Goal: Task Accomplishment & Management: Use online tool/utility

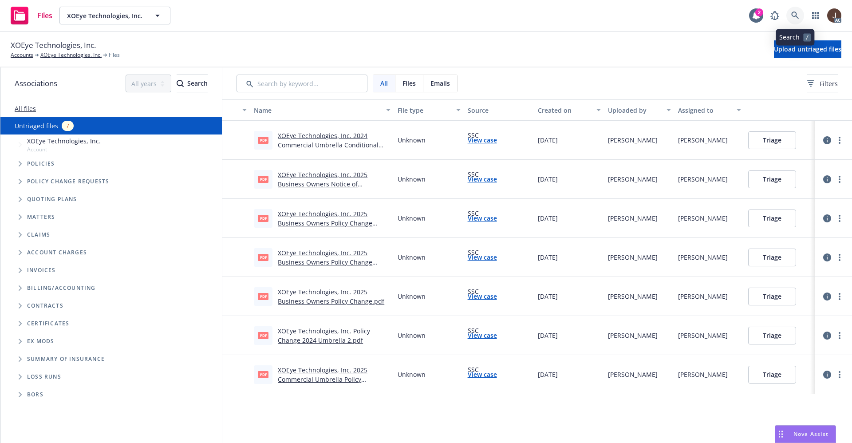
click at [801, 16] on link at bounding box center [796, 16] width 18 height 18
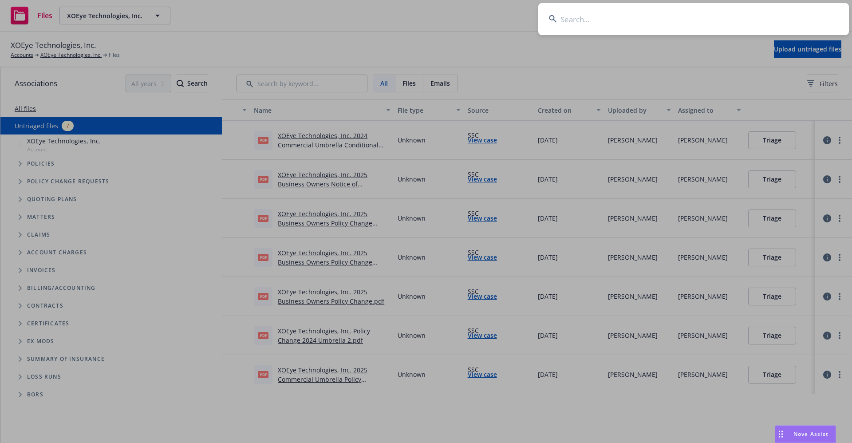
click at [579, 19] on input at bounding box center [693, 19] width 311 height 32
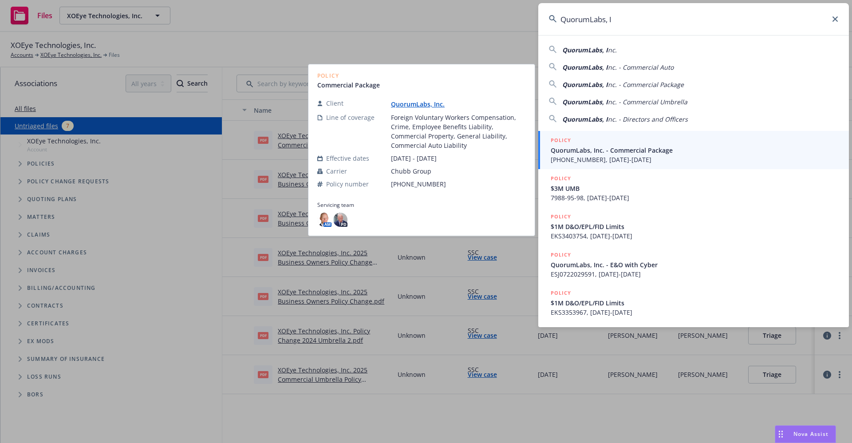
type input "QuorumLabs, I"
click at [412, 104] on link "QuorumLabs, Inc." at bounding box center [421, 104] width 61 height 8
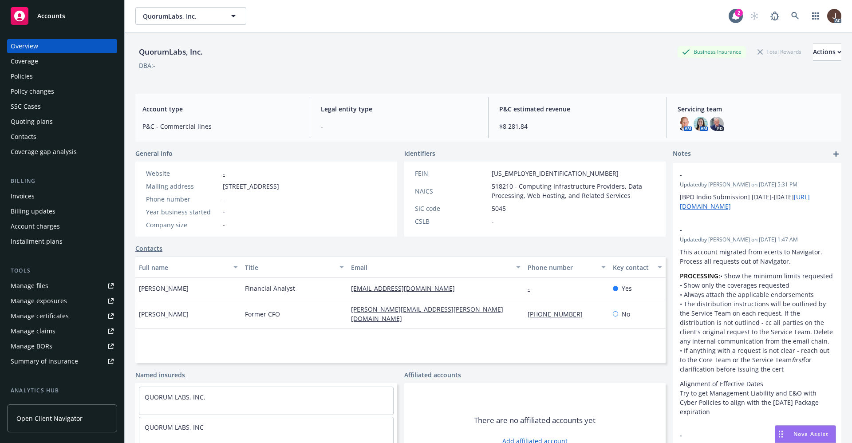
click at [33, 286] on div "Manage files" at bounding box center [30, 286] width 38 height 14
click at [19, 80] on div "Policies" at bounding box center [22, 76] width 22 height 14
click at [19, 79] on div "Policies" at bounding box center [22, 76] width 22 height 14
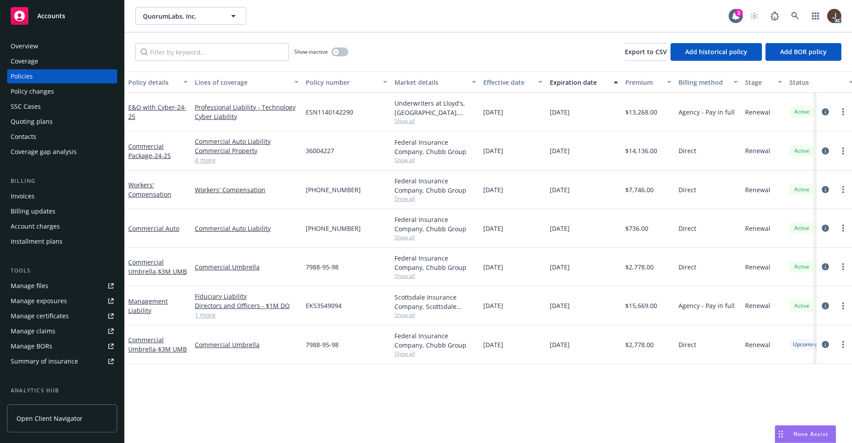
scroll to position [0, 129]
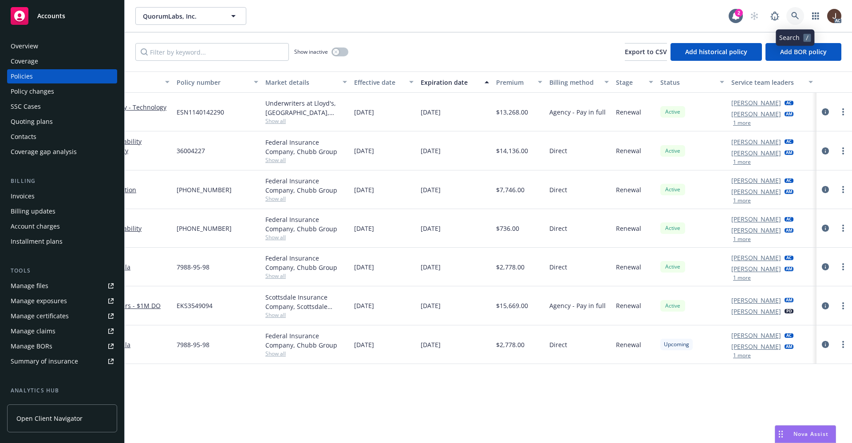
click at [803, 18] on link at bounding box center [796, 16] width 18 height 18
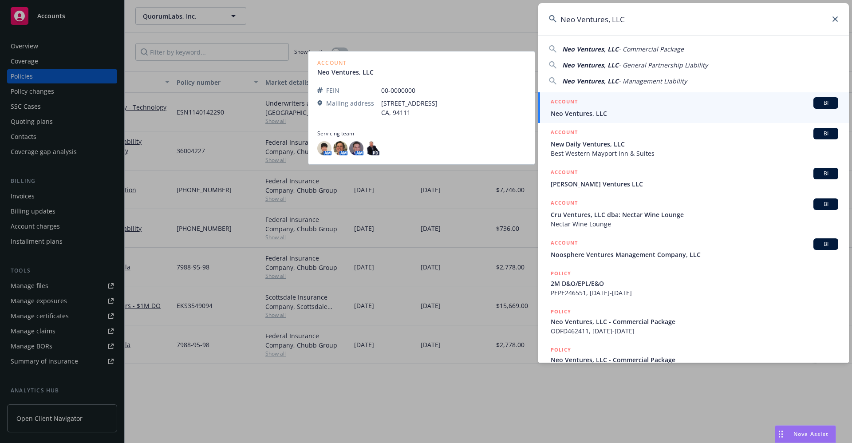
type input "Neo Ventures, LLC"
click at [594, 119] on link "ACCOUNT BI Neo Ventures, LLC" at bounding box center [693, 107] width 311 height 31
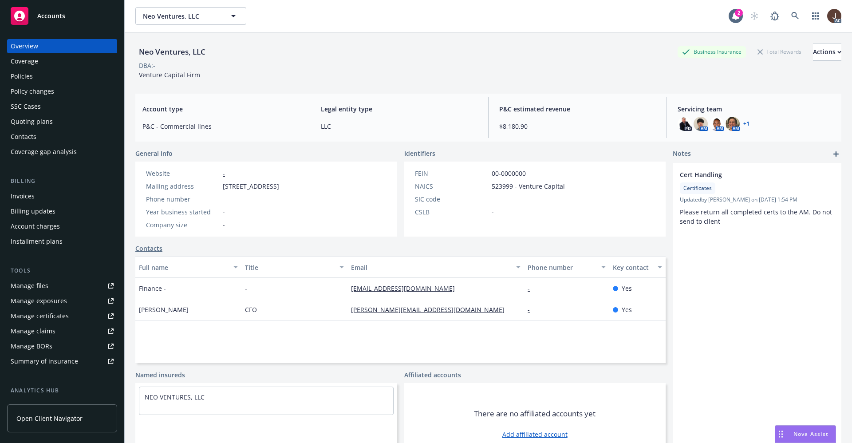
click at [28, 71] on div "Policies" at bounding box center [22, 76] width 22 height 14
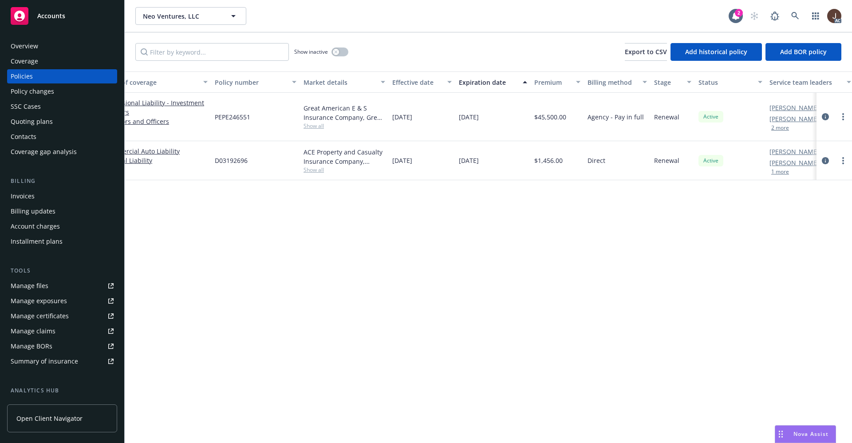
scroll to position [0, 129]
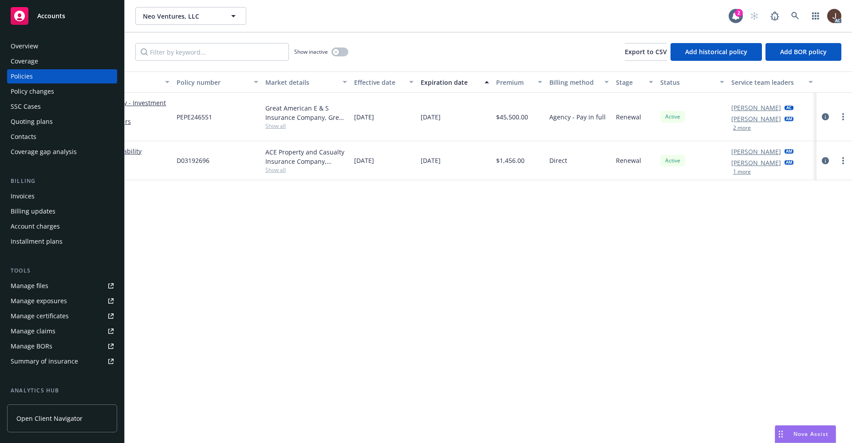
click at [746, 129] on button "2 more" at bounding box center [742, 127] width 18 height 5
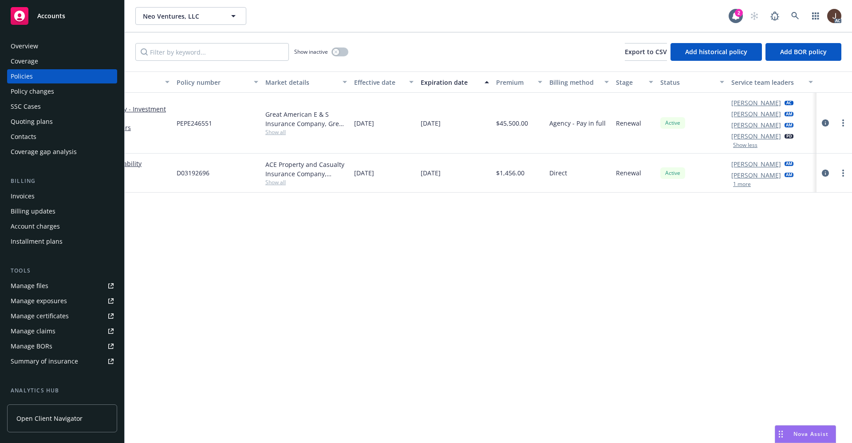
click at [26, 286] on div "Manage files" at bounding box center [30, 286] width 38 height 14
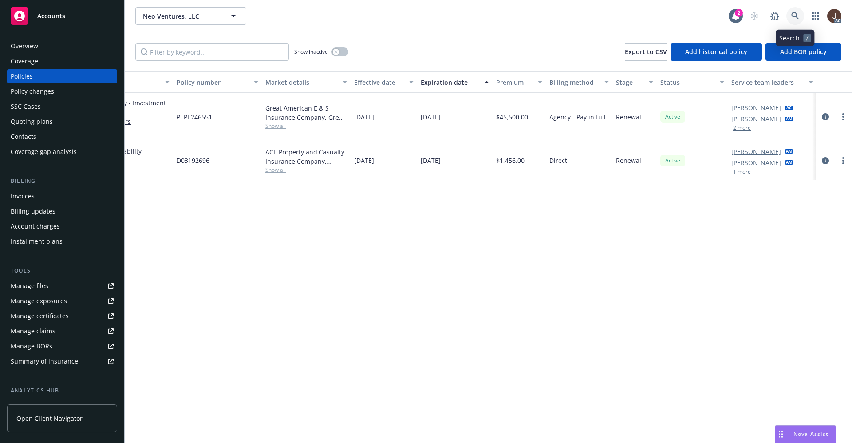
click at [799, 12] on icon at bounding box center [796, 16] width 8 height 8
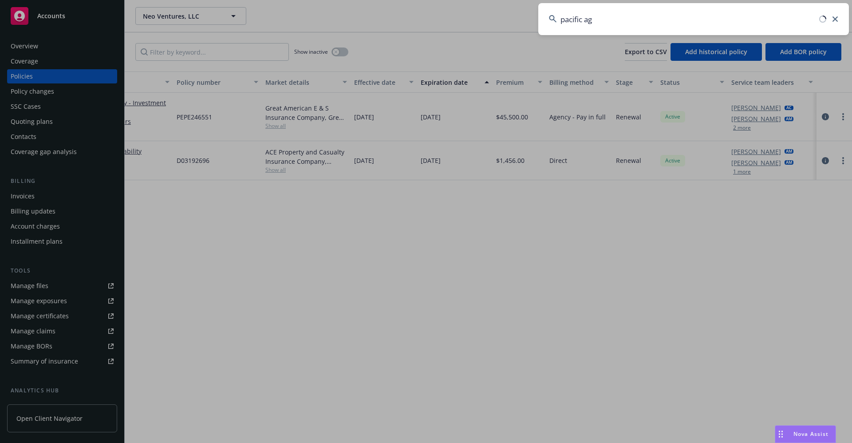
click at [609, 23] on input "pacific ag" at bounding box center [693, 19] width 311 height 32
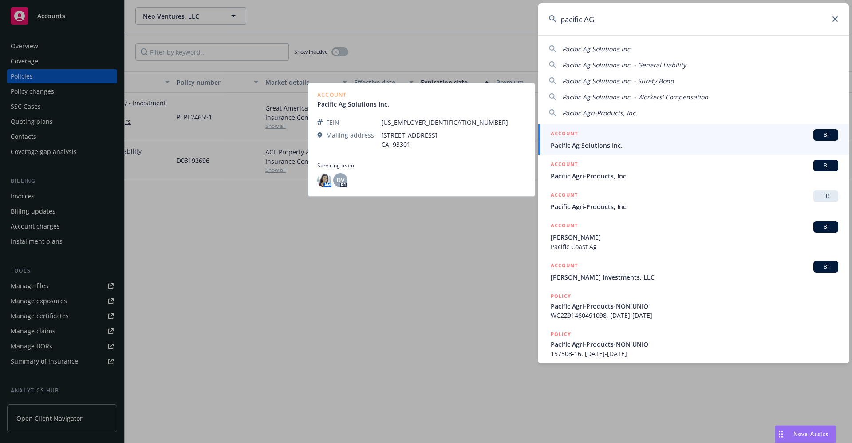
type input "pacific AG"
click at [591, 146] on span "Pacific Ag Solutions Inc." at bounding box center [695, 145] width 288 height 9
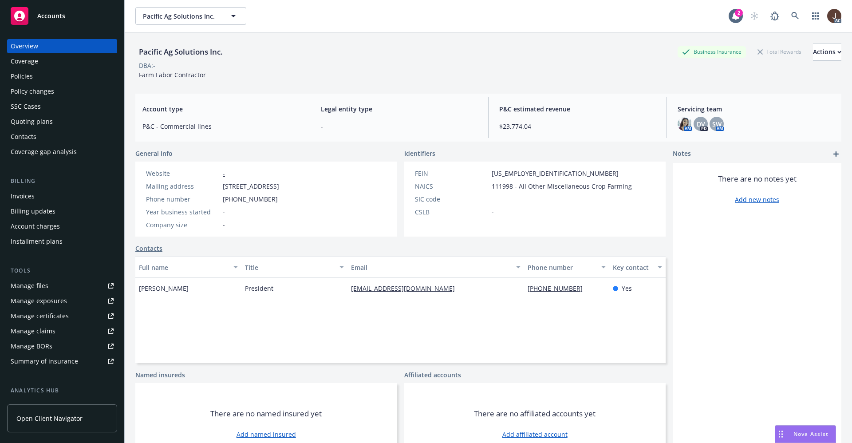
click at [16, 75] on div "Policies" at bounding box center [22, 76] width 22 height 14
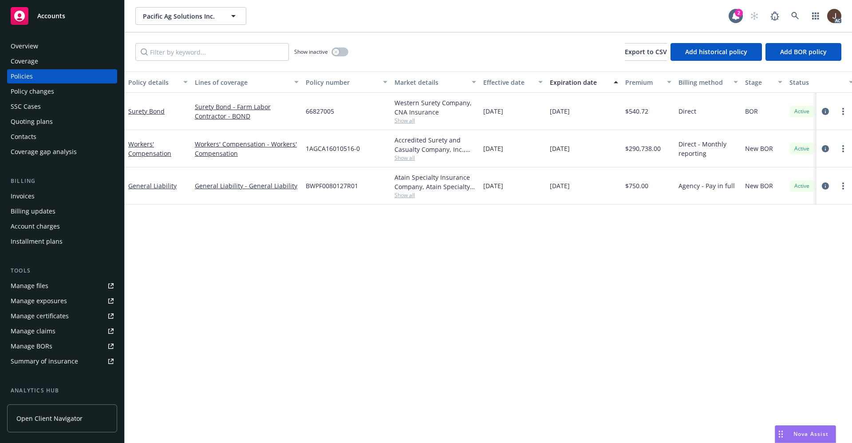
scroll to position [0, 129]
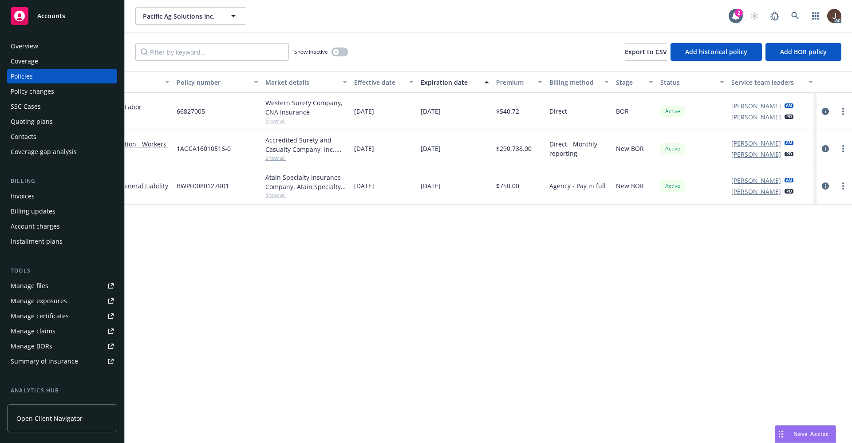
click at [27, 284] on div "Manage files" at bounding box center [30, 286] width 38 height 14
click at [791, 12] on link at bounding box center [796, 16] width 18 height 18
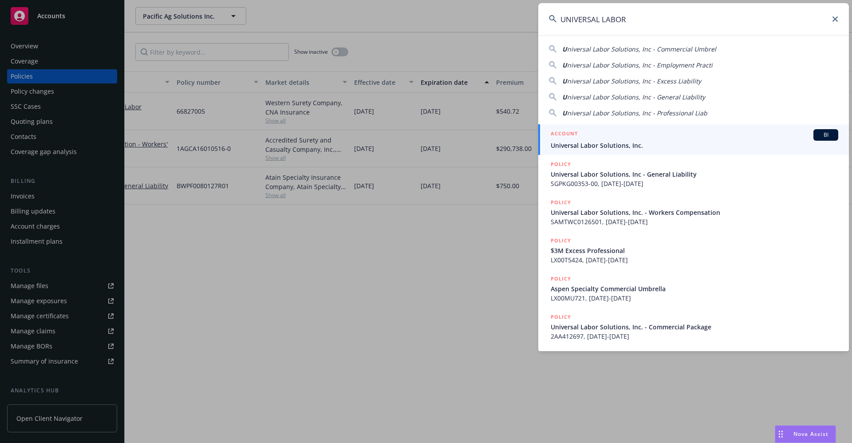
type input "UNIVERSAL LABOR"
click at [594, 147] on span "Universal Labor Solutions, Inc." at bounding box center [695, 145] width 288 height 9
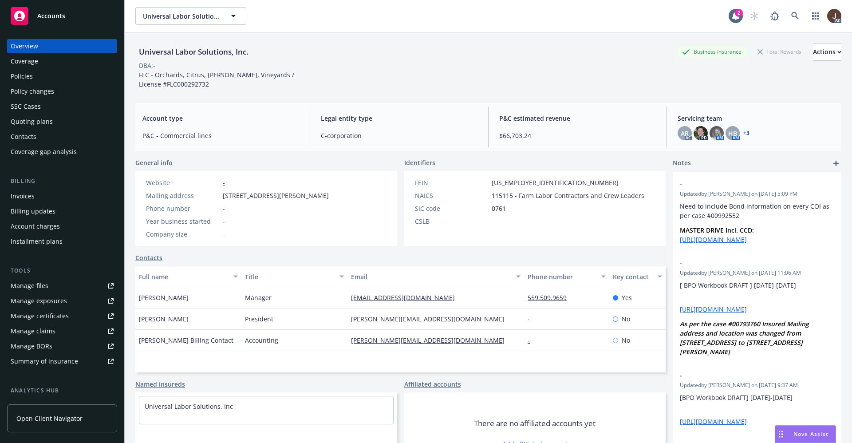
click at [21, 82] on div "Policies" at bounding box center [22, 76] width 22 height 14
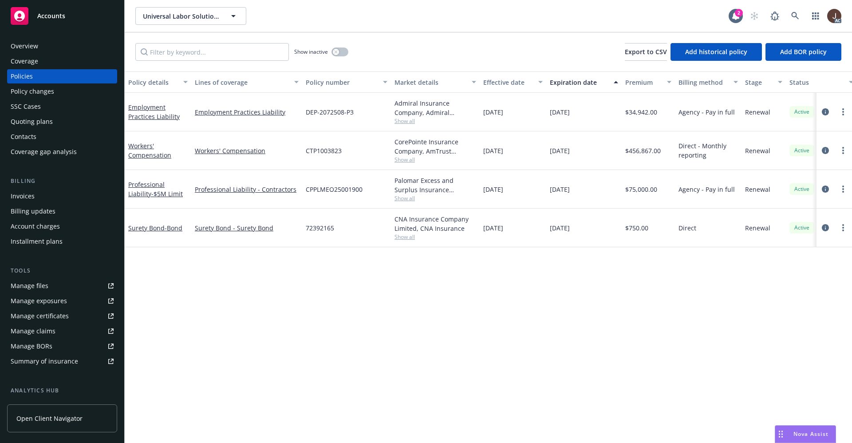
click at [34, 285] on div "Manage files" at bounding box center [30, 286] width 38 height 14
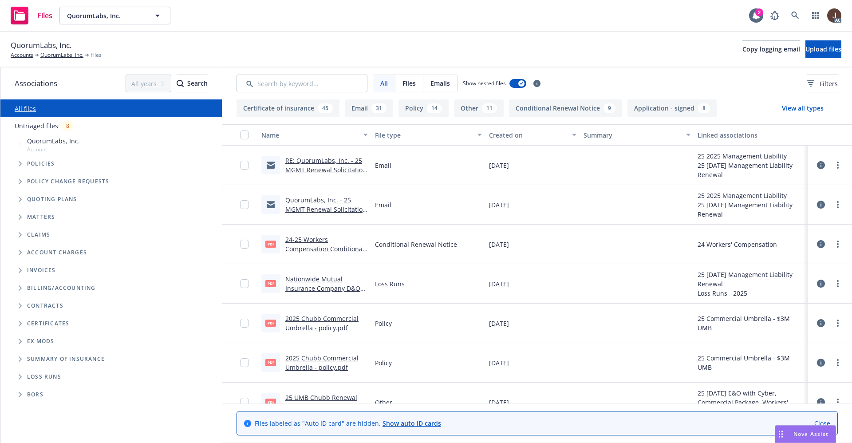
click at [28, 128] on link "Untriaged files" at bounding box center [37, 125] width 44 height 9
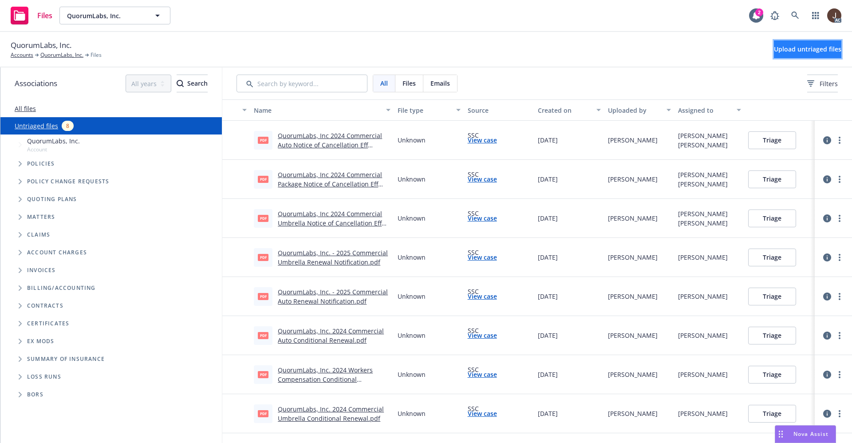
click at [784, 48] on span "Upload untriaged files" at bounding box center [807, 49] width 67 height 8
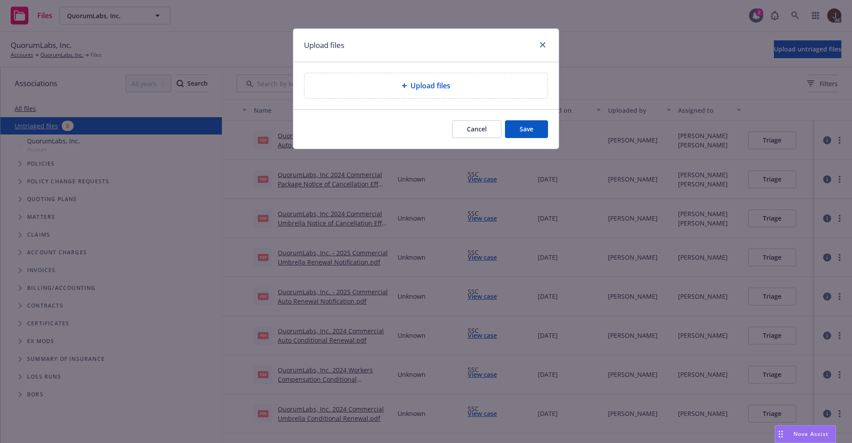
click at [436, 89] on span "Upload files" at bounding box center [431, 85] width 40 height 11
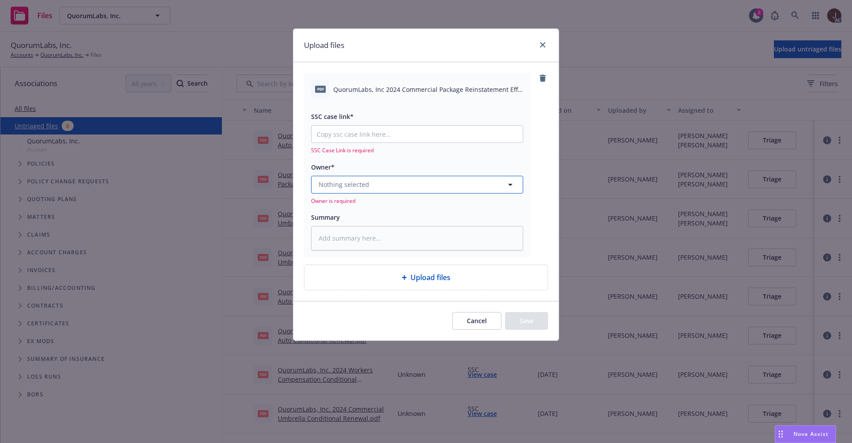
click at [377, 184] on button "Nothing selected" at bounding box center [417, 185] width 212 height 18
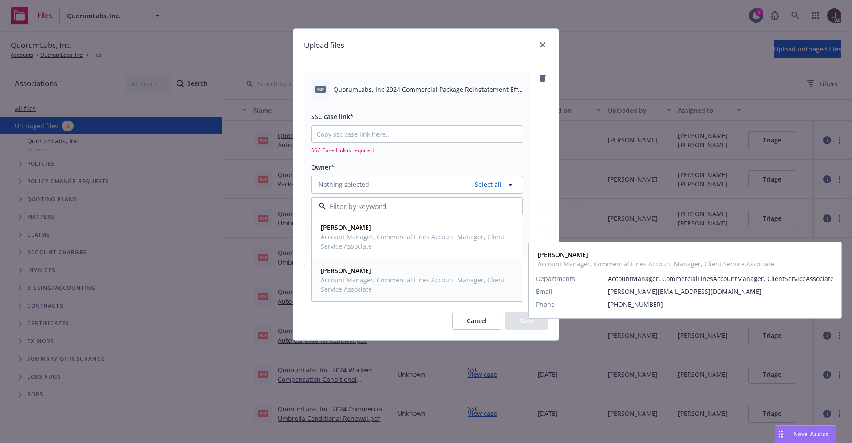
click at [362, 279] on span "Account Manager, Commercial Lines Account Manager, Client Service Associate" at bounding box center [416, 284] width 191 height 19
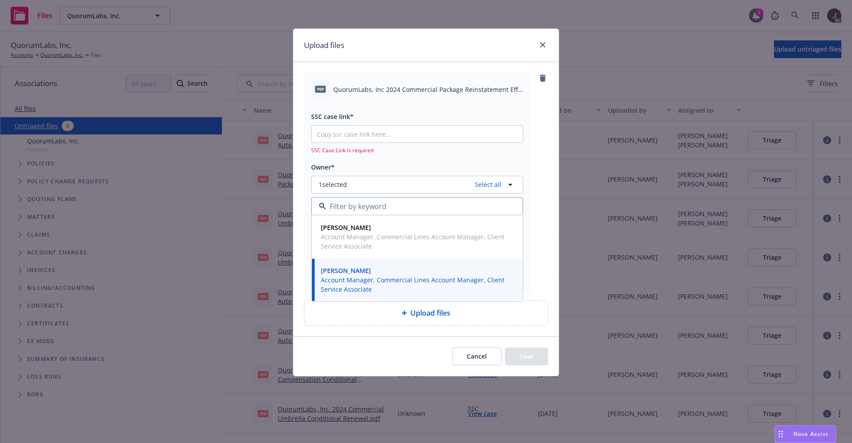
click at [560, 138] on div "Upload files pdf QuorumLabs, Inc 2024 Commercial Package Reinstatement Eff 08-2…" at bounding box center [426, 221] width 852 height 443
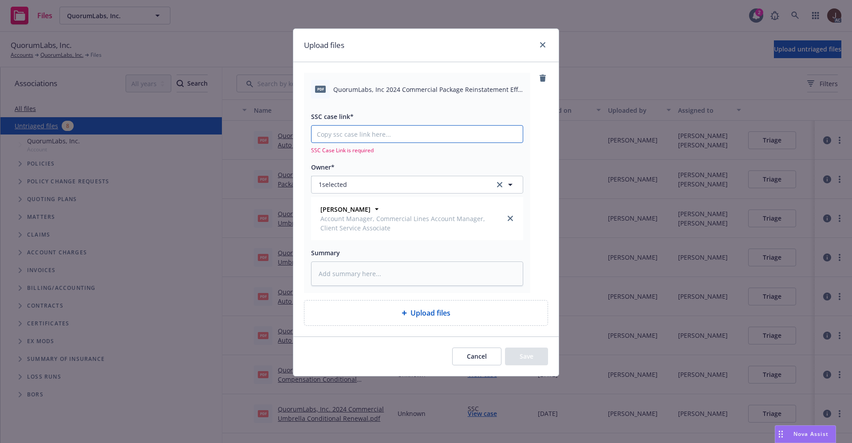
click at [351, 129] on input "SSC case link*" at bounding box center [417, 134] width 211 height 17
paste input "https://newfront-ssc.lightning.force.com/lightning/r/Case/500Vz00000QxEmPIAV/vi…"
type textarea "x"
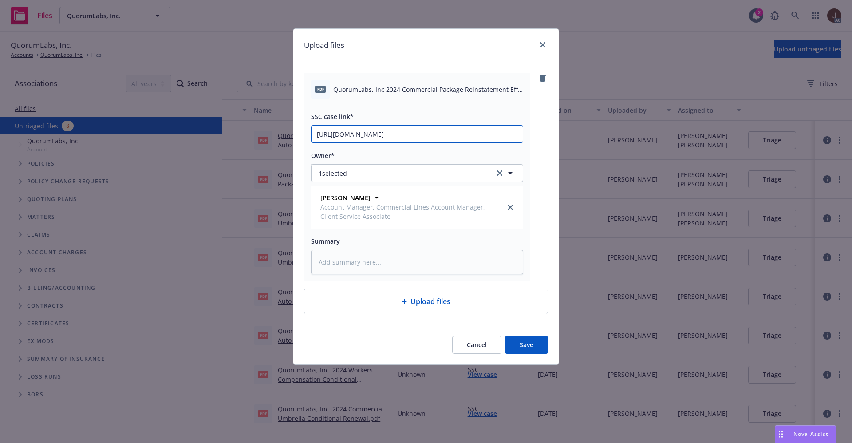
scroll to position [0, 47]
type input "https://newfront-ssc.lightning.force.com/lightning/r/Case/500Vz00000QxEmPIAV/vi…"
click at [539, 131] on div "pdf QuorumLabs, Inc 2024 Commercial Package Reinstatement Eff 08-22-2025.pdf SS…" at bounding box center [426, 177] width 244 height 209
click at [346, 264] on textarea at bounding box center [417, 262] width 212 height 24
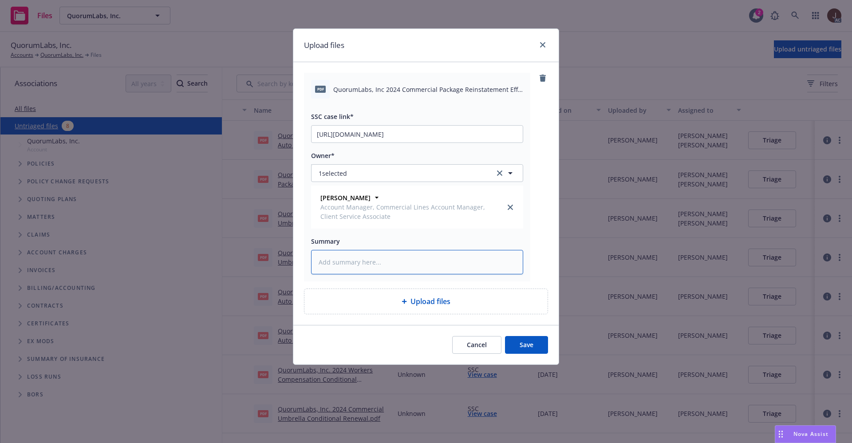
paste textarea "QuorumLabs, Inc 2024 Commercial Package Reinstatement Eff 08-22-2025"
type textarea "x"
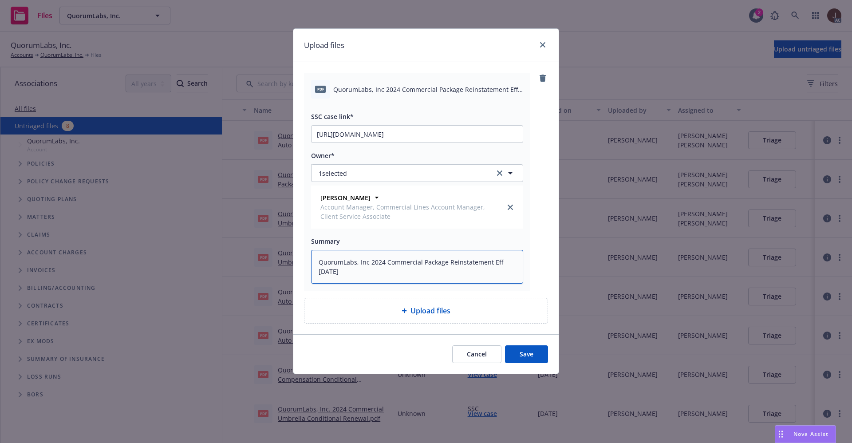
type textarea "QuorumLabs, Inc 2024 Commercial Package Reinstatement Eff 08-22-2025"
click at [542, 260] on div "pdf QuorumLabs, Inc 2024 Commercial Package Reinstatement Eff 08-22-2025.pdf SS…" at bounding box center [426, 182] width 244 height 218
click at [530, 356] on button "Save" at bounding box center [526, 354] width 43 height 18
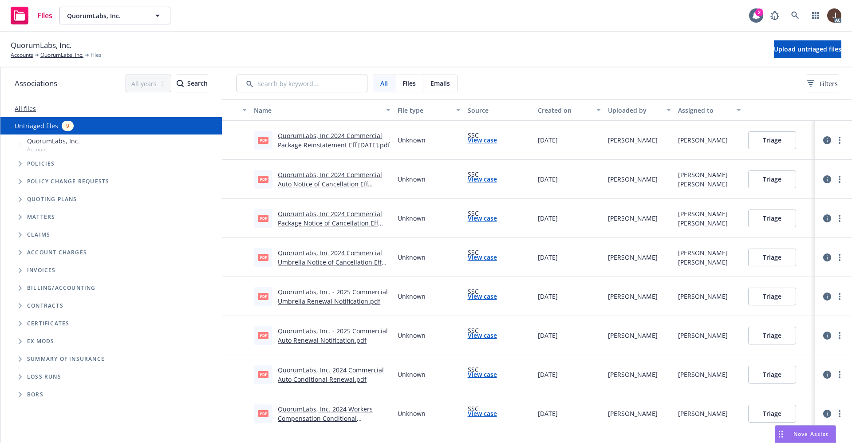
click at [45, 127] on link "Untriaged files" at bounding box center [37, 125] width 44 height 9
click at [804, 53] on button "Upload untriaged files" at bounding box center [807, 49] width 67 height 18
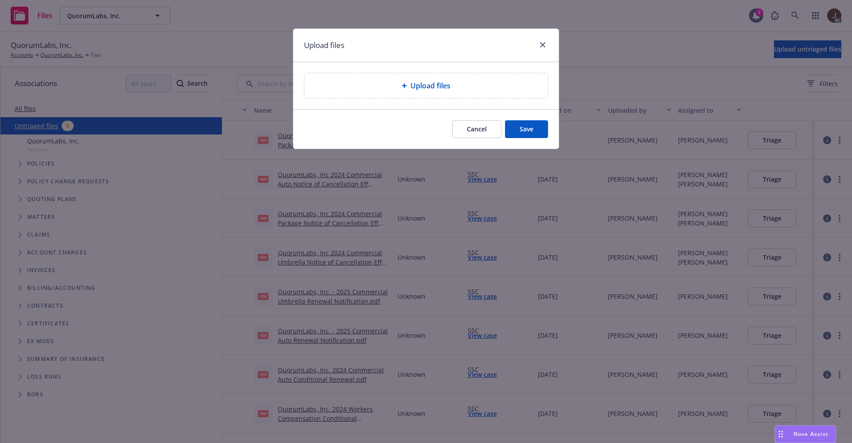
click at [425, 87] on span "Upload files" at bounding box center [431, 85] width 40 height 11
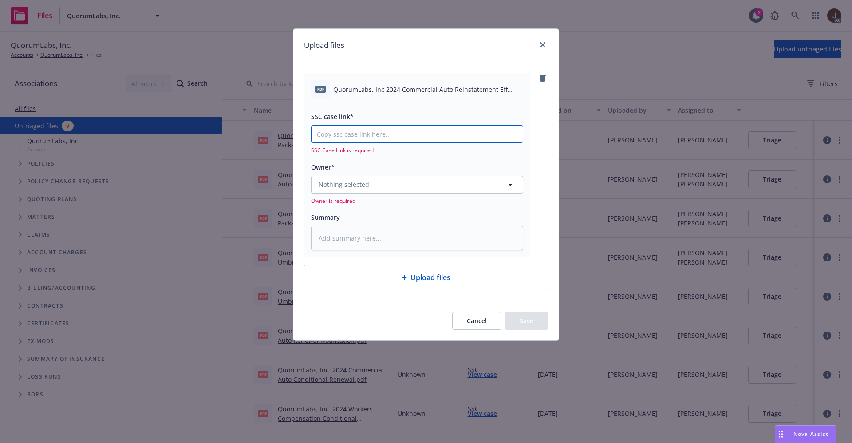
click at [361, 134] on input "SSC case link*" at bounding box center [417, 134] width 211 height 17
paste input "https://newfront-ssc.lightning.force.com/lightning/r/Case/500Vz00000Qx26yIAB/vi…"
type textarea "x"
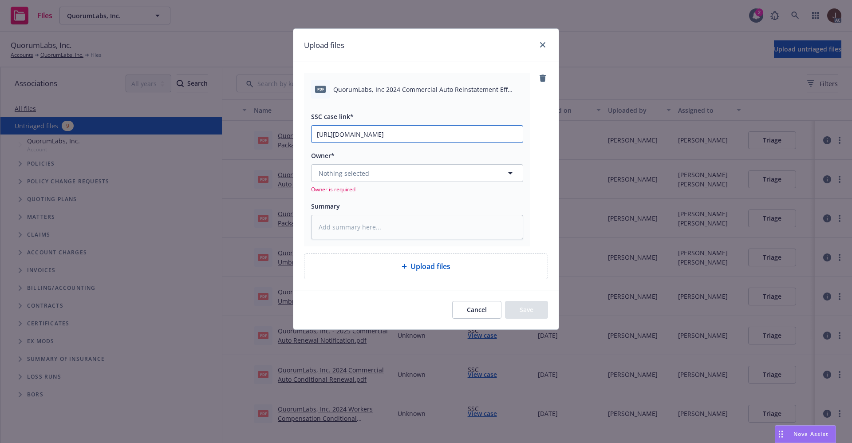
scroll to position [0, 44]
type input "https://newfront-ssc.lightning.force.com/lightning/r/Case/500Vz00000Qx26yIAB/vi…"
click at [550, 139] on div "pdf QuorumLabs, Inc 2024 Commercial Auto Reinstatement Eff 08-22-2025.pdf SSC c…" at bounding box center [425, 175] width 265 height 227
click at [508, 166] on button "Nothing selected" at bounding box center [417, 173] width 212 height 18
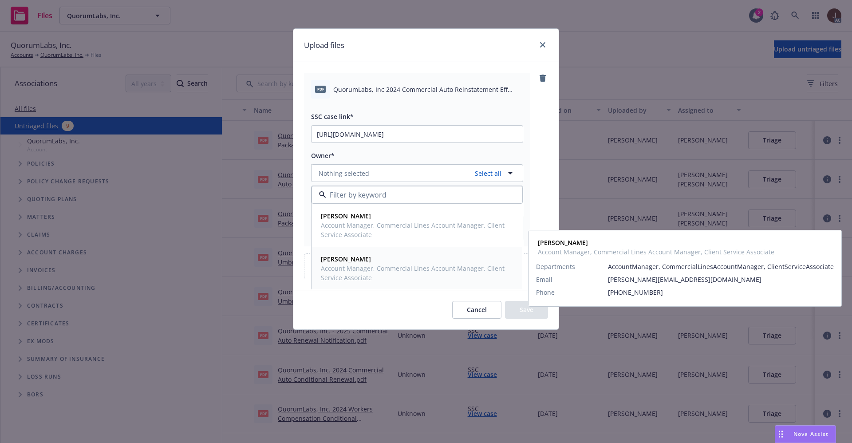
click at [347, 263] on strong "Chelsea Chalhoub" at bounding box center [346, 259] width 50 height 8
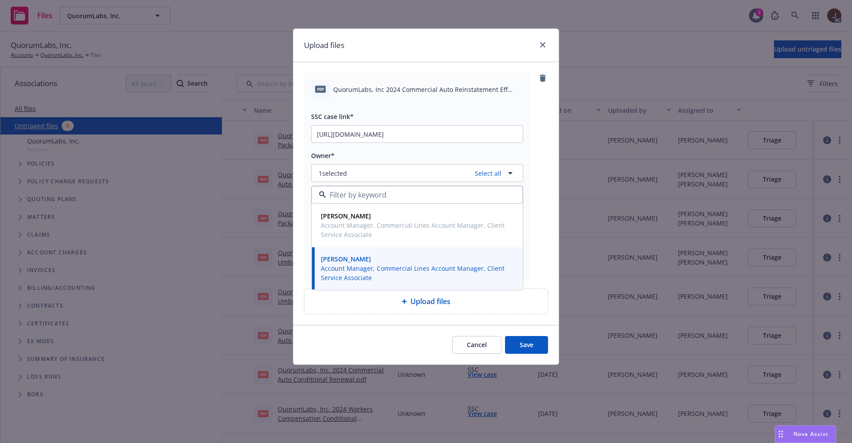
click at [540, 153] on div "pdf QuorumLabs, Inc 2024 Commercial Auto Reinstatement Eff 08-22-2025.pdf SSC c…" at bounding box center [426, 177] width 244 height 209
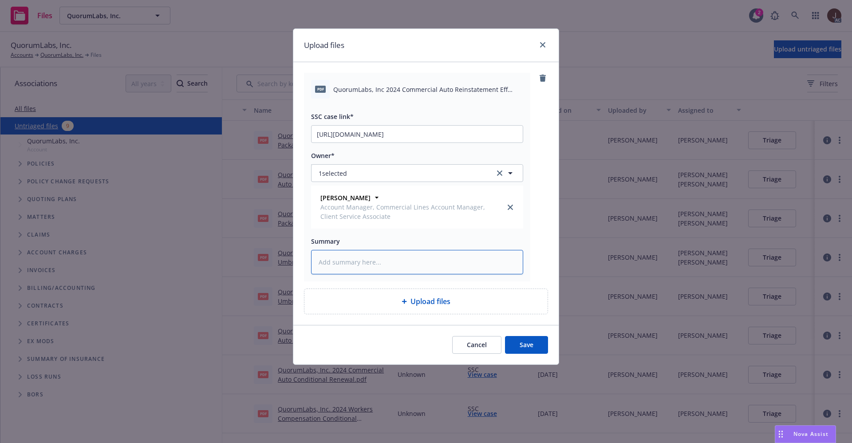
click at [372, 260] on textarea at bounding box center [417, 262] width 212 height 24
paste textarea "QuorumLabs, Inc 2024 Commercial Auto Reinstatement Eff 08-22-2025"
type textarea "x"
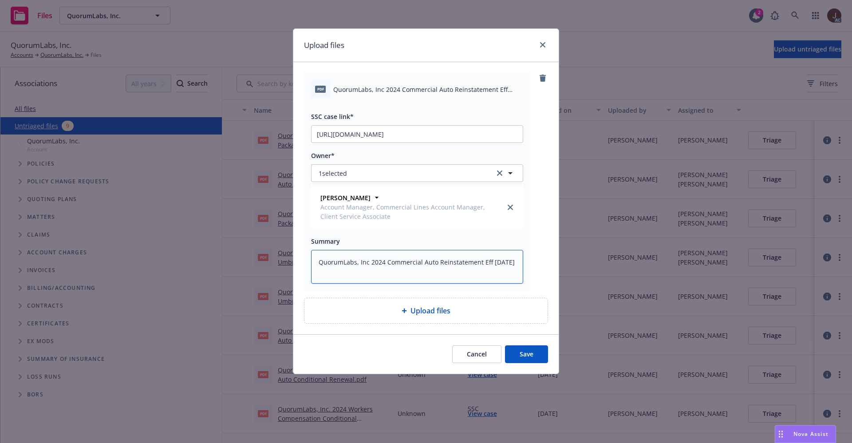
type textarea "QuorumLabs, Inc 2024 Commercial Auto Reinstatement Eff 08-22-2025"
click at [542, 253] on div "pdf QuorumLabs, Inc 2024 Commercial Auto Reinstatement Eff 08-22-2025.pdf SSC c…" at bounding box center [426, 182] width 244 height 218
click at [525, 356] on button "Save" at bounding box center [526, 354] width 43 height 18
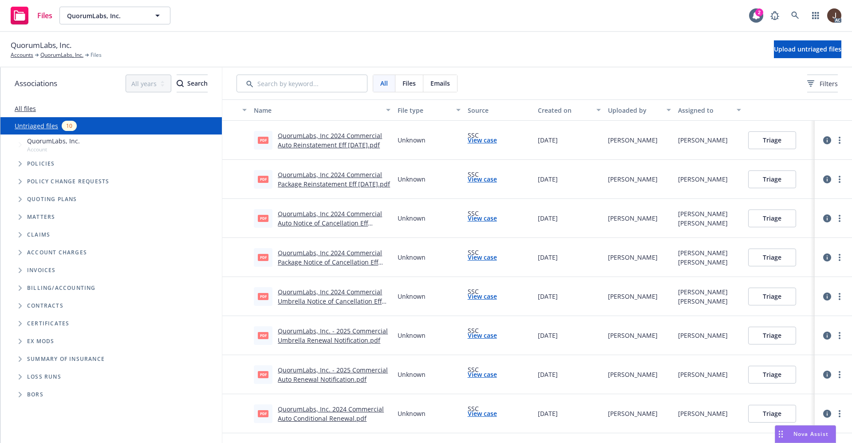
click at [42, 126] on link "Untriaged files" at bounding box center [37, 125] width 44 height 9
click at [786, 46] on span "Upload untriaged files" at bounding box center [807, 49] width 67 height 8
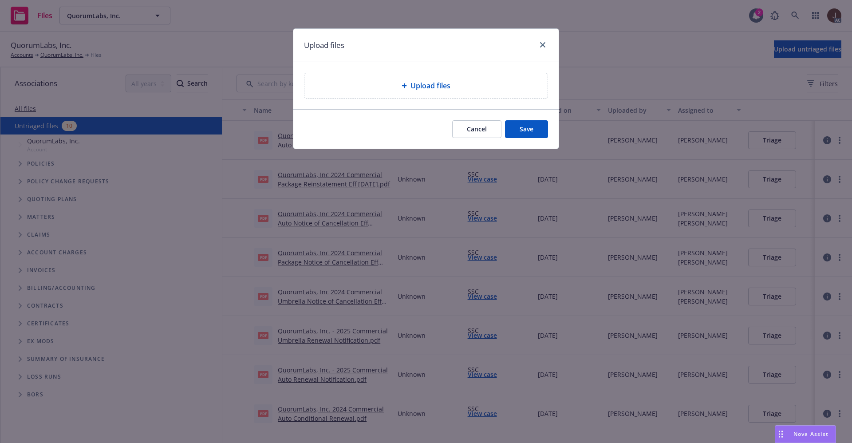
click at [411, 87] on span "Upload files" at bounding box center [431, 85] width 40 height 11
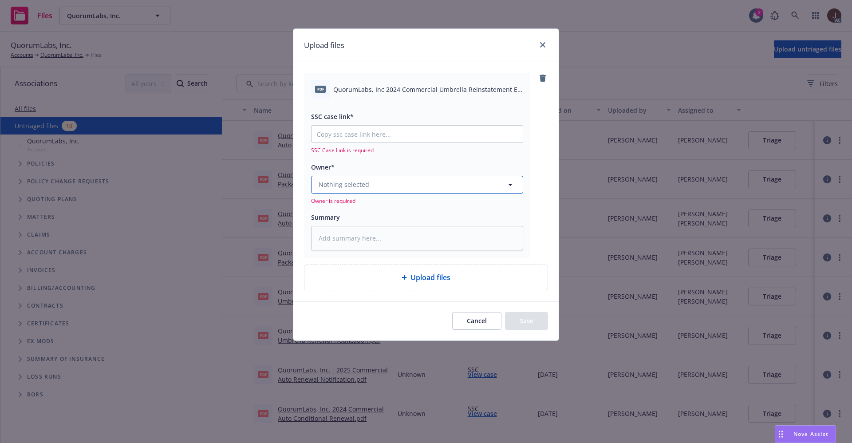
click at [377, 182] on button "Nothing selected" at bounding box center [417, 185] width 212 height 18
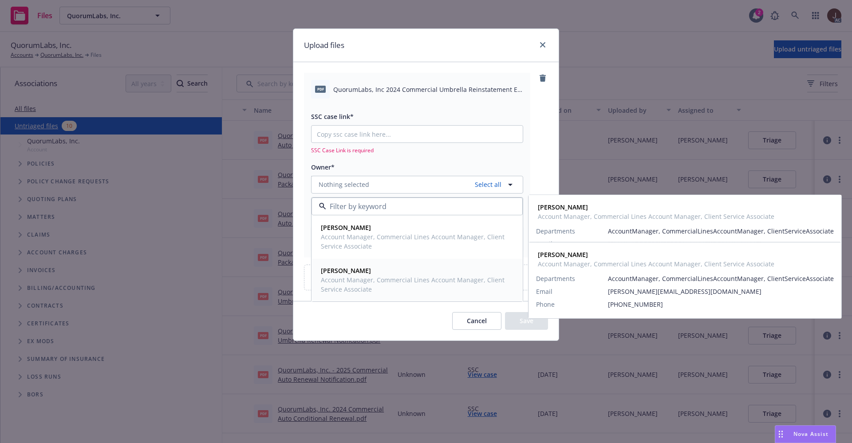
click at [353, 268] on strong "Chelsea Chalhoub" at bounding box center [346, 270] width 50 height 8
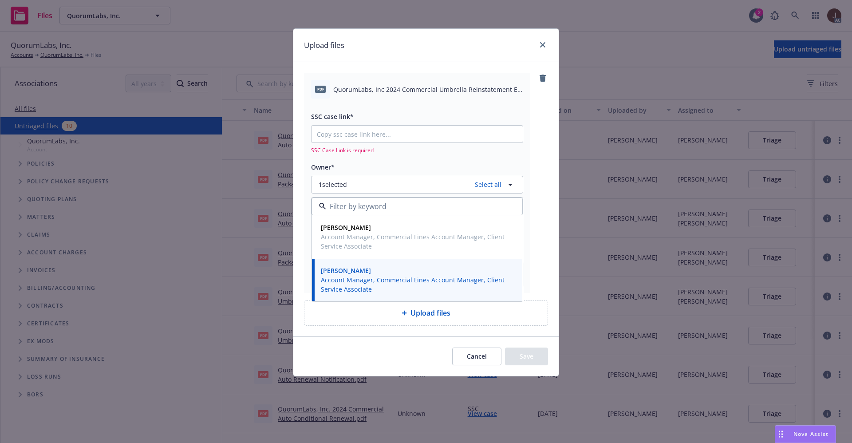
click at [538, 150] on div "pdf QuorumLabs, Inc 2024 Commercial Umbrella Reinstatement Eff 08-22-2025.pdf S…" at bounding box center [426, 183] width 244 height 220
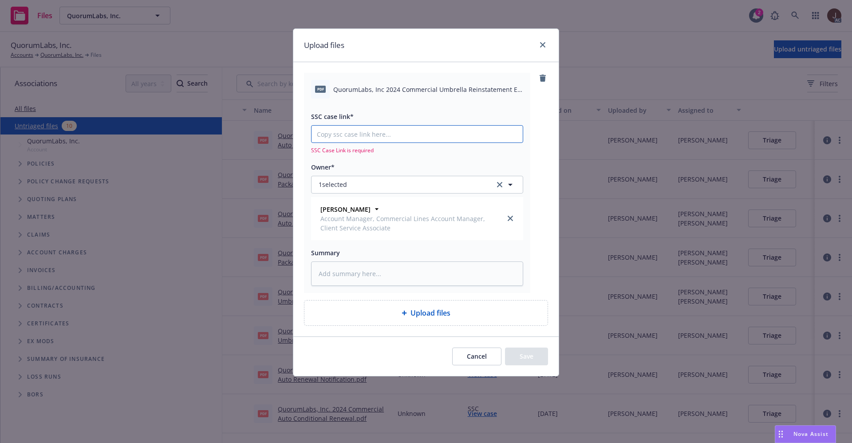
click at [344, 132] on input "SSC case link*" at bounding box center [417, 134] width 211 height 17
paste input "https://newfront-ssc.lightning.force.com/lightning/r/Case/500Vz00000Qx3xWIAR/vi…"
type textarea "x"
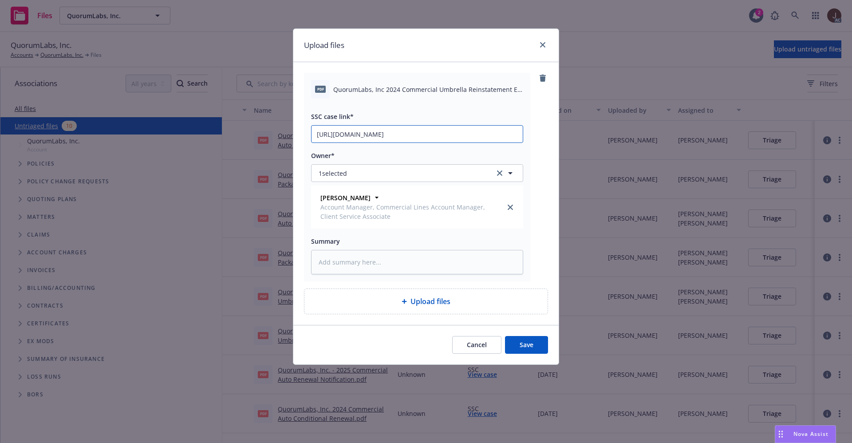
type input "https://newfront-ssc.lightning.force.com/lightning/r/Case/500Vz00000Qx3xWIAR/vi…"
click at [542, 133] on div "pdf QuorumLabs, Inc 2024 Commercial Umbrella Reinstatement Eff 08-22-2025.pdf S…" at bounding box center [426, 177] width 244 height 209
click at [338, 258] on textarea at bounding box center [417, 262] width 212 height 24
paste textarea "QuorumLabs, Inc 2024 Commercial Umbrella Reinstatement Eff 08-22-2025"
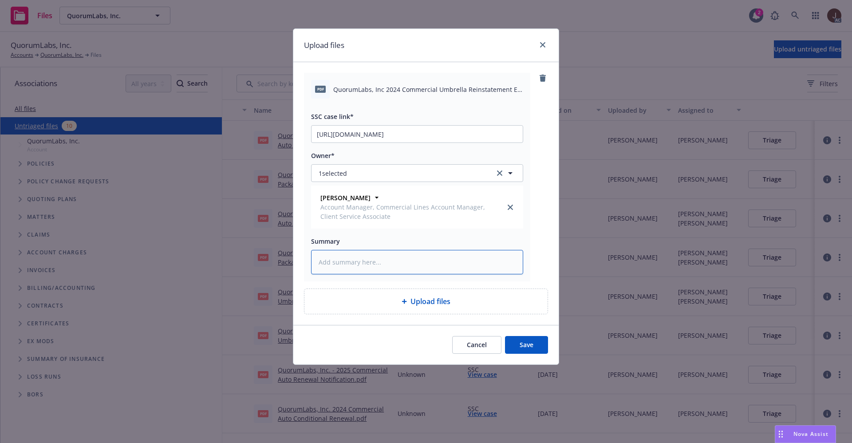
type textarea "x"
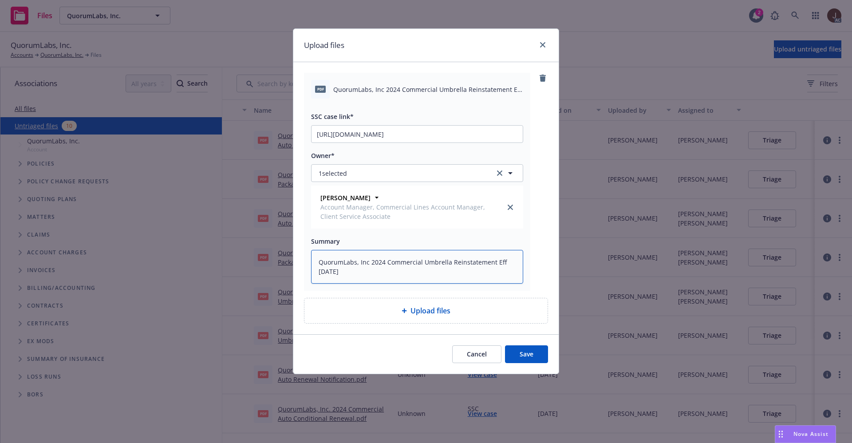
type textarea "QuorumLabs, Inc 2024 Commercial Umbrella Reinstatement Eff 08-22-2025"
click at [529, 253] on div "pdf QuorumLabs, Inc 2024 Commercial Umbrella Reinstatement Eff 08-22-2025.pdf S…" at bounding box center [417, 182] width 226 height 218
click at [525, 355] on button "Save" at bounding box center [526, 354] width 43 height 18
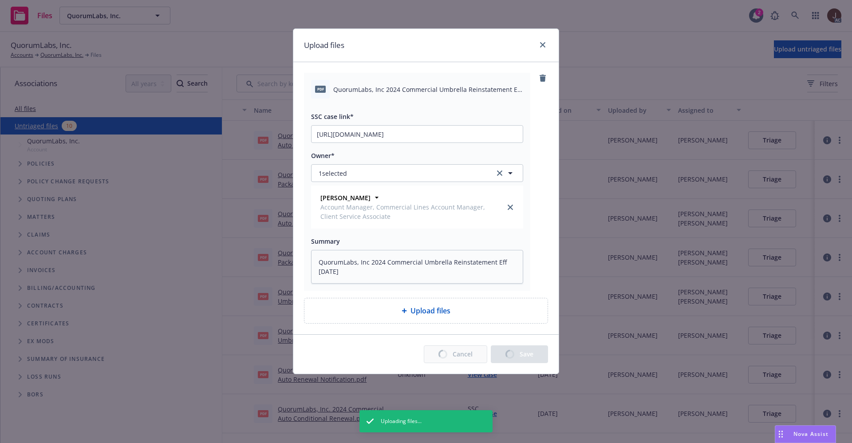
type textarea "x"
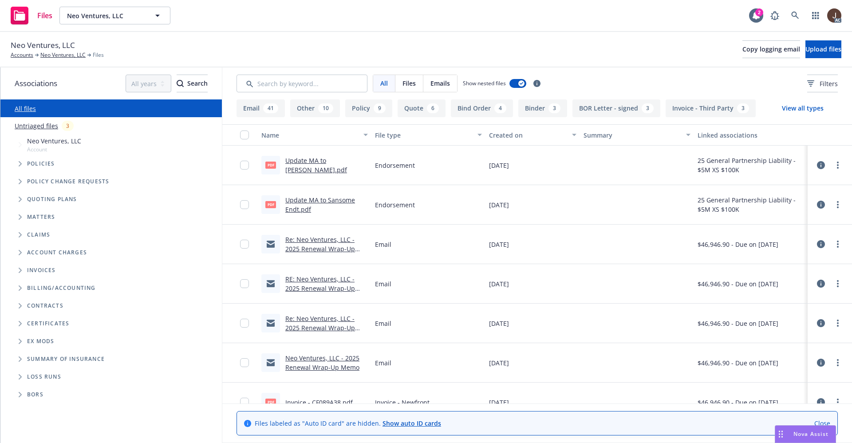
click at [28, 128] on link "Untriaged files" at bounding box center [37, 125] width 44 height 9
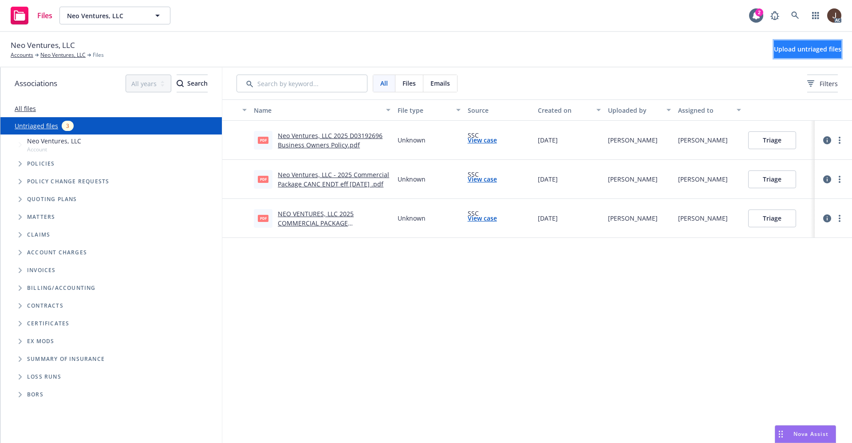
click at [792, 50] on span "Upload untriaged files" at bounding box center [807, 49] width 67 height 8
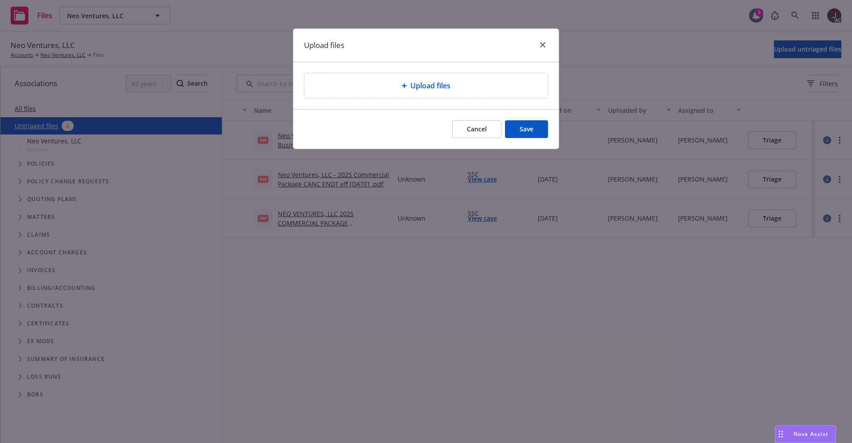
click at [428, 82] on span "Upload files" at bounding box center [431, 85] width 40 height 11
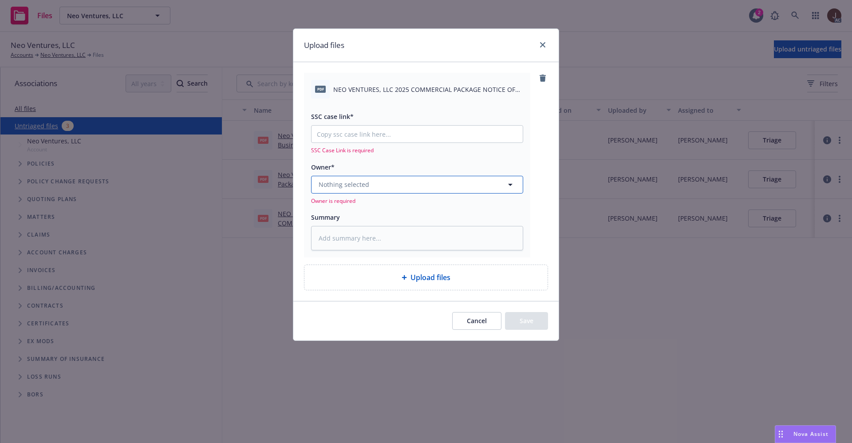
click at [360, 185] on span "Nothing selected" at bounding box center [344, 184] width 51 height 9
click at [348, 184] on span "Nothing selected" at bounding box center [344, 184] width 51 height 9
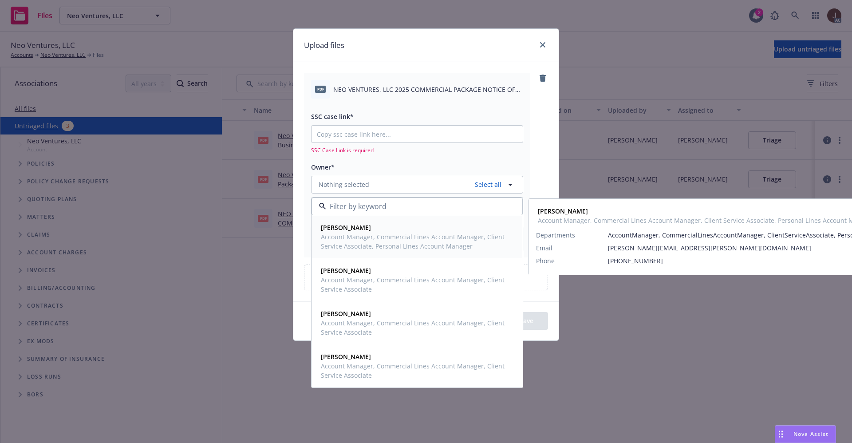
click at [348, 230] on span "Eddy Lee" at bounding box center [416, 227] width 191 height 9
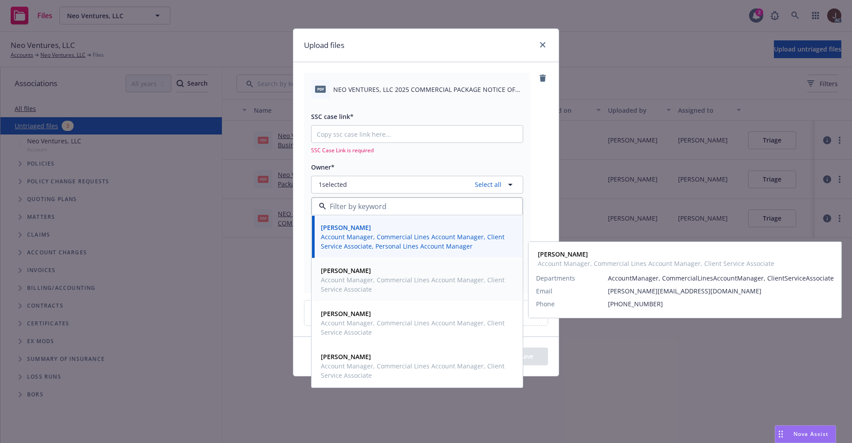
click at [351, 271] on strong "Michael Hudson Jr." at bounding box center [346, 270] width 50 height 8
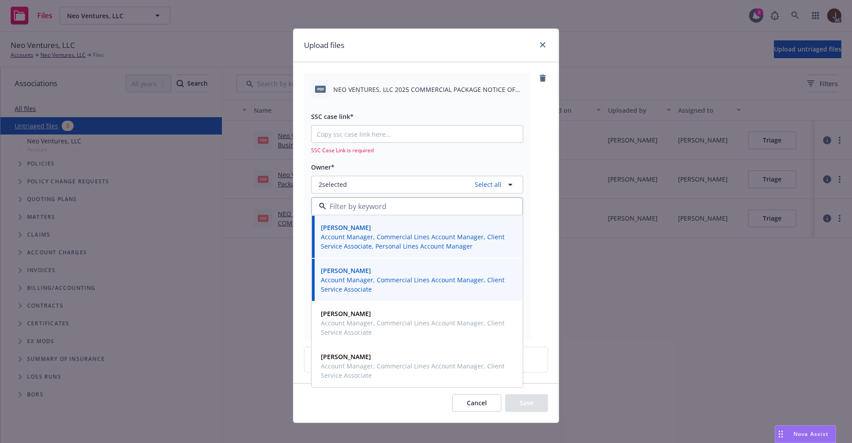
click at [545, 159] on div "pdf NEO VENTURES, LLC 2025 COMMERCIAL PACKAGE NOTICE OF CANCELLATION EFF 08-30-…" at bounding box center [425, 222] width 265 height 321
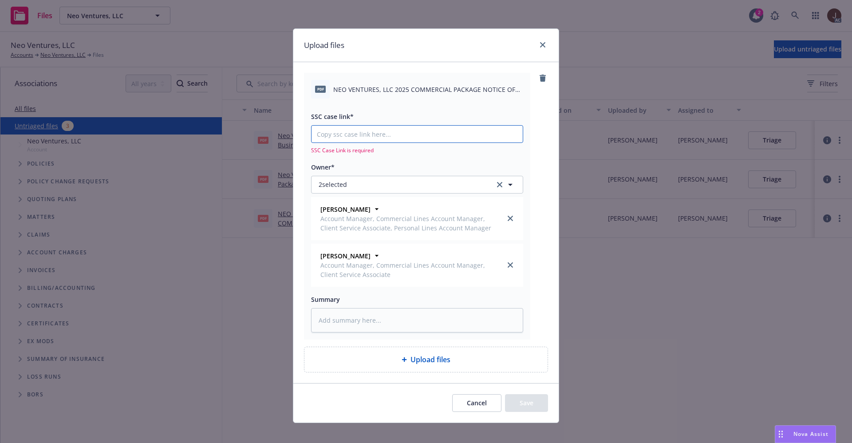
click at [352, 139] on input "SSC case link*" at bounding box center [417, 134] width 211 height 17
paste input "https://newfront-ssc.lightning.force.com/lightning/r/Case/500Vz00000Qx9V0IAJ/vi…"
type textarea "x"
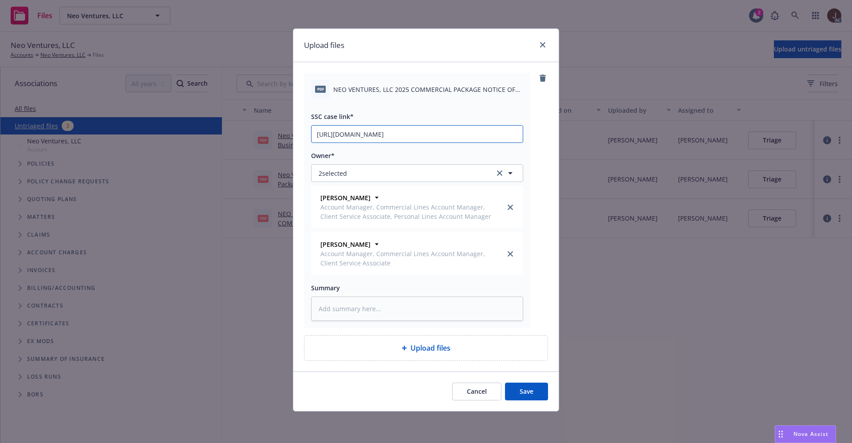
scroll to position [0, 42]
type input "https://newfront-ssc.lightning.force.com/lightning/r/Case/500Vz00000Qx9V0IAJ/vi…"
click at [550, 124] on div "pdf NEO VENTURES, LLC 2025 COMMERCIAL PACKAGE NOTICE OF CANCELLATION EFF 08-30-…" at bounding box center [425, 216] width 265 height 309
click at [344, 313] on textarea at bounding box center [417, 309] width 212 height 24
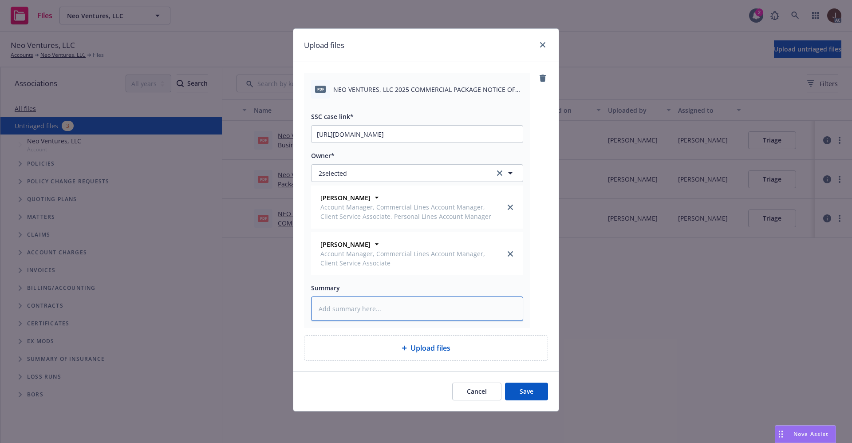
paste textarea "NEO VENTURES, LLC 2025 COMMERCIAL PACKAGE NOTICE OF CANCELLATION EFF 08-30-2025"
type textarea "x"
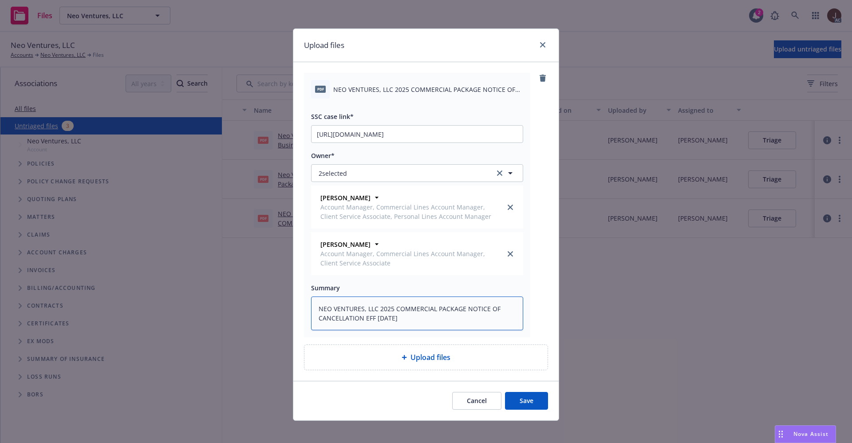
type textarea "NEO VENTURES, LLC 2025 COMMERCIAL PACKAGE NOTICE OF CANCELLATION EFF 08-30-2025"
click at [551, 278] on div "pdf NEO VENTURES, LLC 2025 COMMERCIAL PACKAGE NOTICE OF CANCELLATION EFF 08-30-…" at bounding box center [425, 221] width 265 height 319
click at [521, 401] on button "Save" at bounding box center [526, 401] width 43 height 18
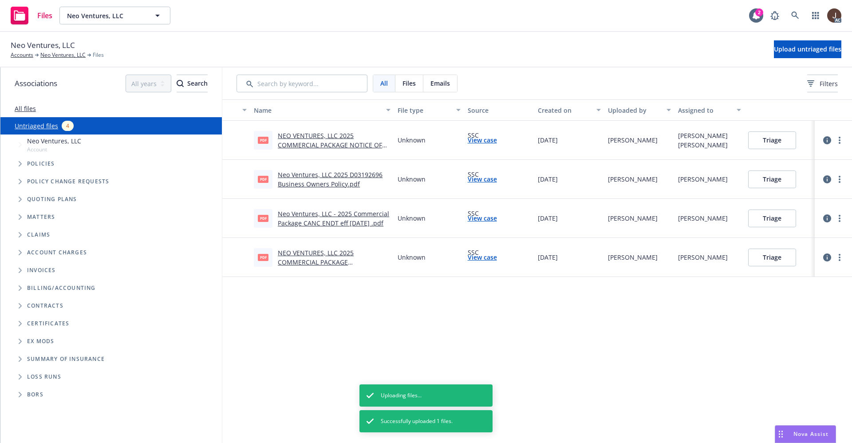
click at [512, 339] on div "Name File type Source Created on Uploaded by Assigned to pdf NEO VENTURES, LLC …" at bounding box center [537, 271] width 630 height 344
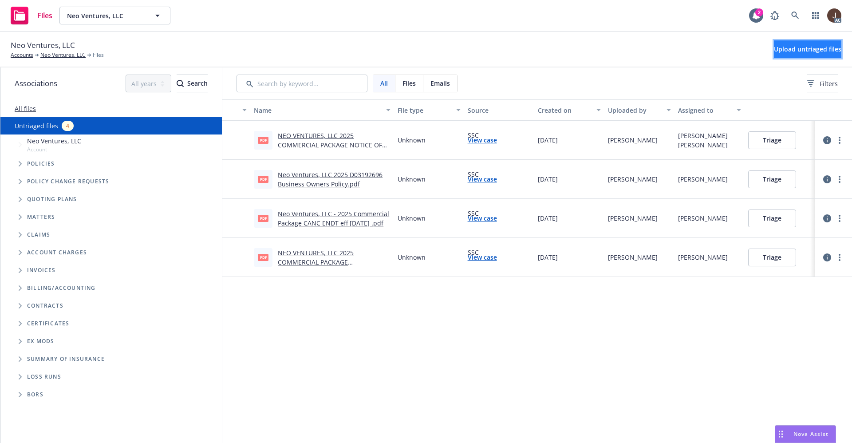
click at [785, 47] on span "Upload untriaged files" at bounding box center [807, 49] width 67 height 8
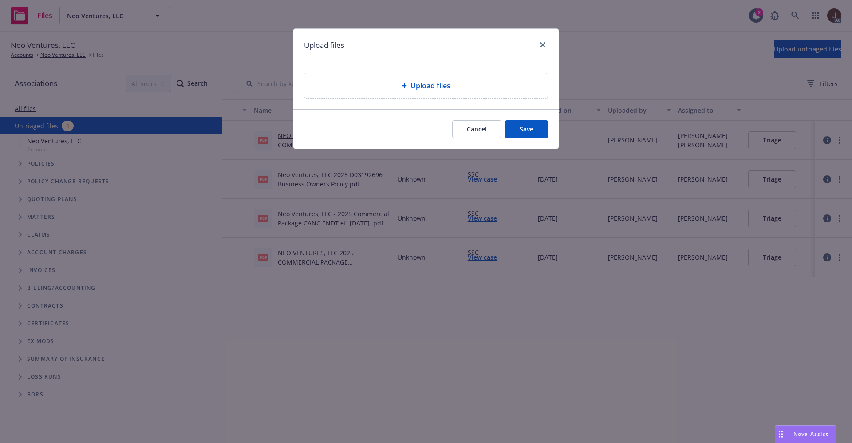
click at [427, 80] on span "Upload files" at bounding box center [431, 85] width 40 height 11
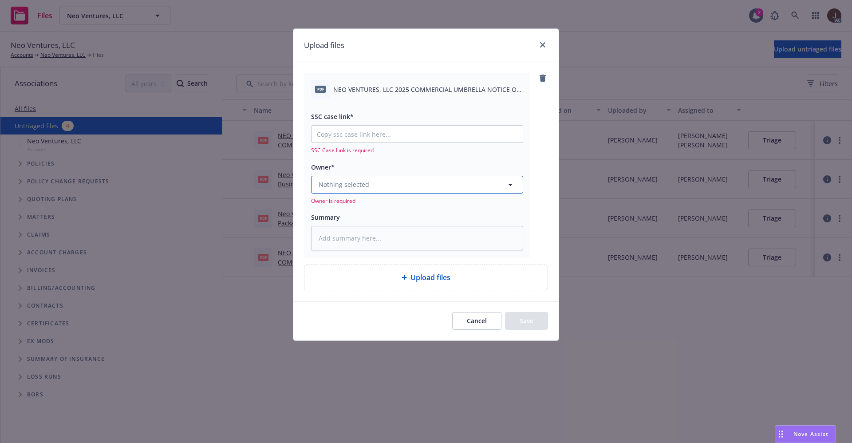
click at [371, 182] on button "Nothing selected" at bounding box center [417, 185] width 212 height 18
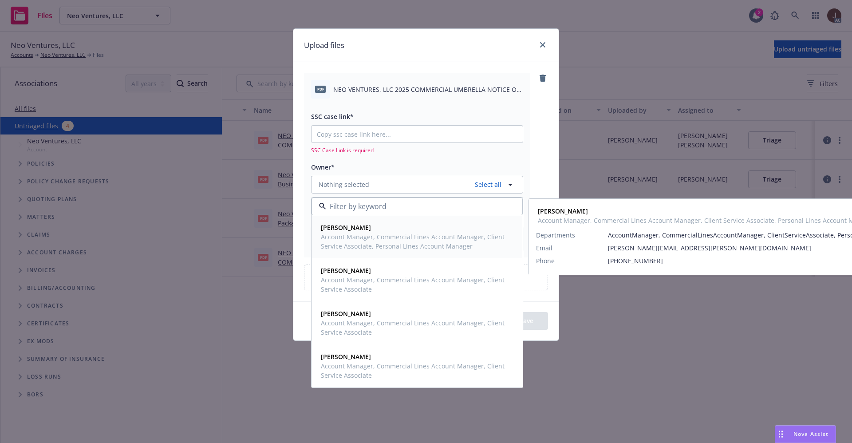
click at [344, 228] on strong "Eddy Lee" at bounding box center [346, 227] width 50 height 8
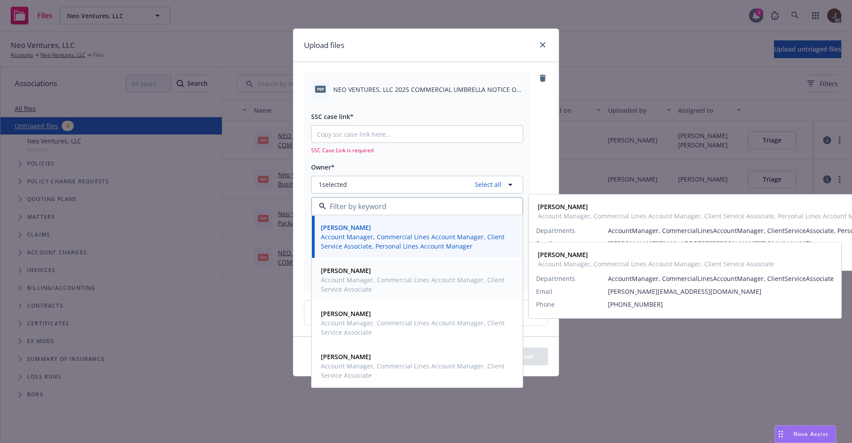
click at [352, 272] on strong "Michael Hudson Jr." at bounding box center [346, 270] width 50 height 8
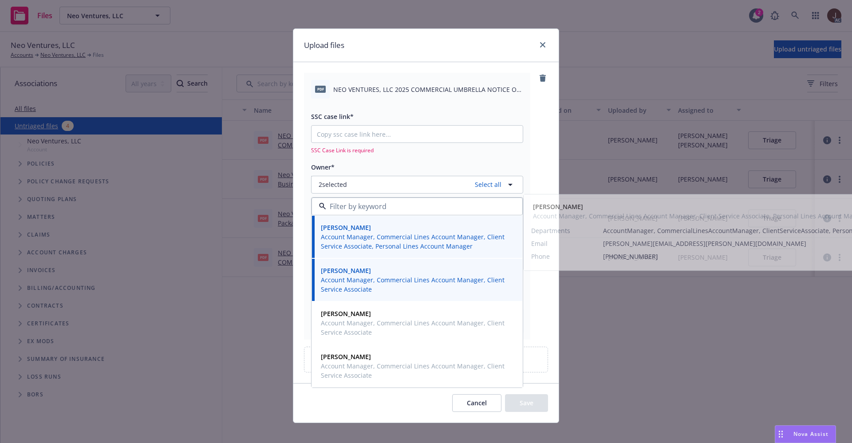
click at [542, 161] on div "pdf NEO VENTURES, LLC 2025 COMMERCIAL UMBRELLA NOTICE OF CANCELLATION EFF 08-30…" at bounding box center [426, 206] width 244 height 266
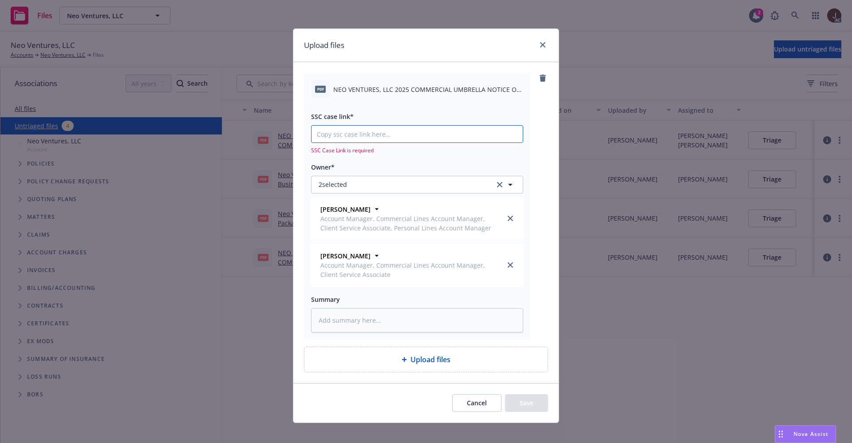
click at [340, 135] on input "SSC case link*" at bounding box center [417, 134] width 211 height 17
paste input "https://newfront-ssc.lightning.force.com/lightning/r/Case/500Vz00000Qx7D6IAJ/vi…"
type textarea "x"
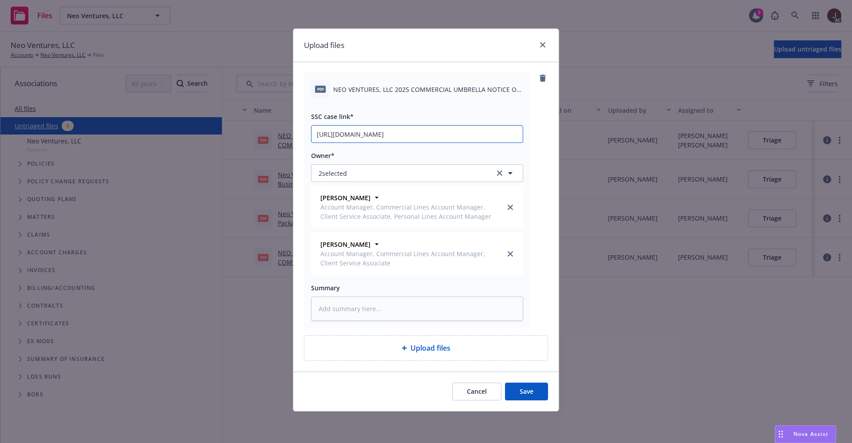
scroll to position [0, 123]
type input "https://newfront-ssc.lightning.force.com/lightning/r/Case/500Vz00000Qx7D6IAJ/vi…"
click at [542, 136] on div "pdf NEO VENTURES, LLC 2025 COMMERCIAL UMBRELLA NOTICE OF CANCELLATION EFF 08-30…" at bounding box center [426, 200] width 244 height 255
type textarea "x"
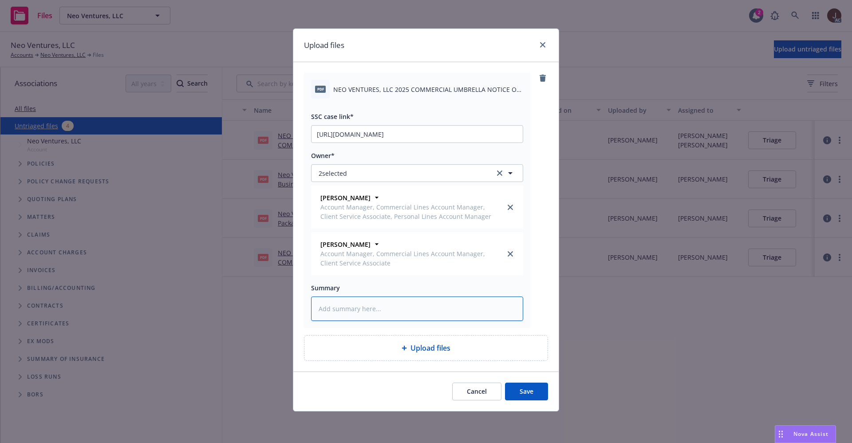
click at [351, 303] on textarea at bounding box center [417, 309] width 212 height 24
paste textarea "NEO VENTURES, LLC 2025 COMMERCIAL UMBRELLA NOTICE OF CANCELLATION EFF 08-30-2025"
type textarea "NEO VENTURES, LLC 2025 COMMERCIAL UMBRELLA NOTICE OF CANCELLATION EFF 08-30-2025"
type textarea "x"
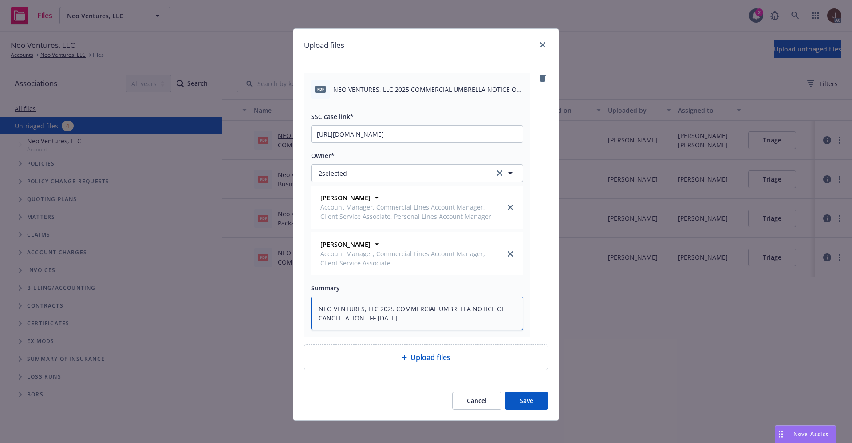
type textarea "NEO VENTURES, LLC 2025 COMMERCIAL UMBRELLA NOTICE OF CANCELLATION EFF 08-30-2025"
click at [541, 280] on div "pdf NEO VENTURES, LLC 2025 COMMERCIAL UMBRELLA NOTICE OF CANCELLATION EFF 08-30…" at bounding box center [426, 205] width 244 height 265
click at [523, 402] on button "Save" at bounding box center [526, 401] width 43 height 18
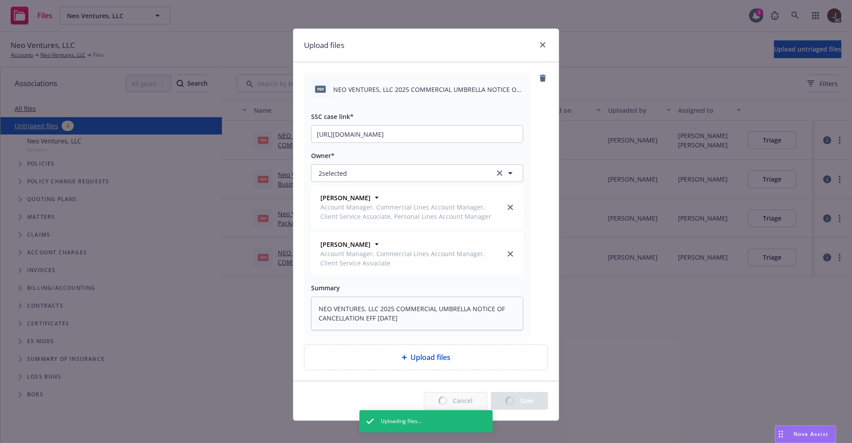
type textarea "x"
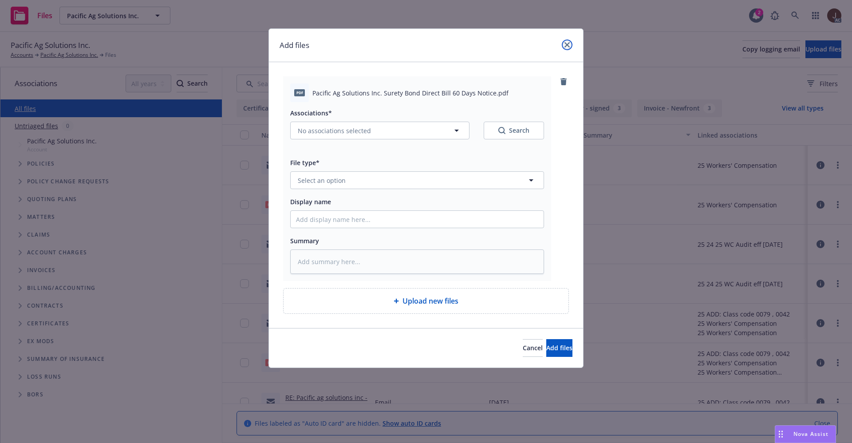
click at [564, 46] on link "close" at bounding box center [567, 45] width 11 height 11
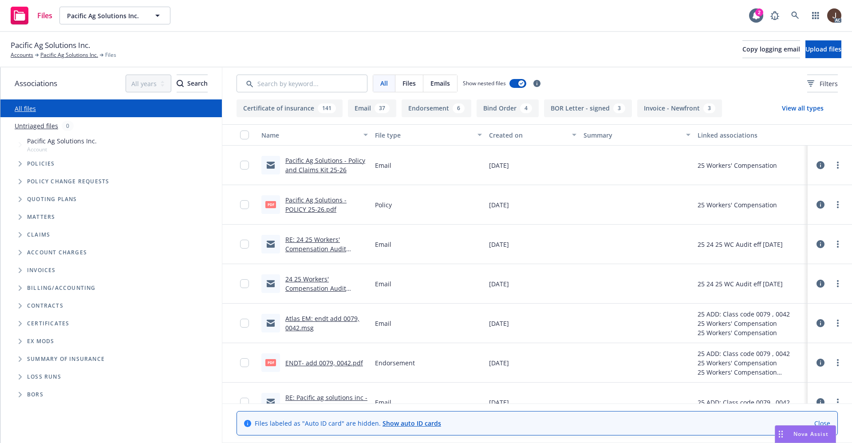
click at [32, 127] on link "Untriaged files" at bounding box center [37, 125] width 44 height 9
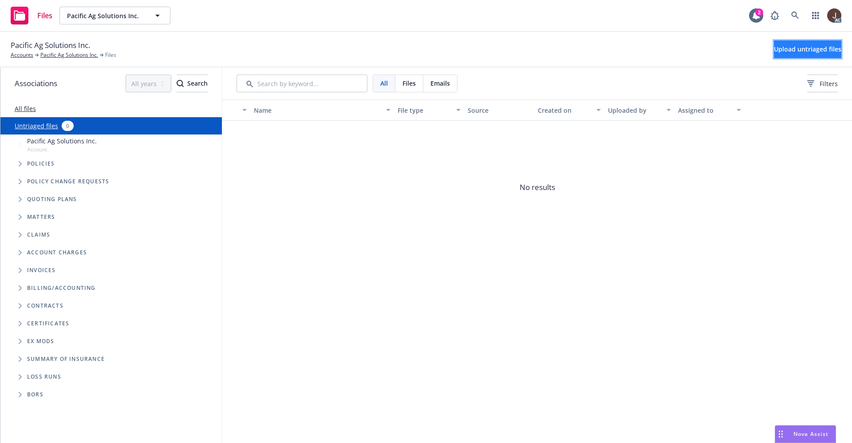
click at [796, 55] on button "Upload untriaged files" at bounding box center [807, 49] width 67 height 18
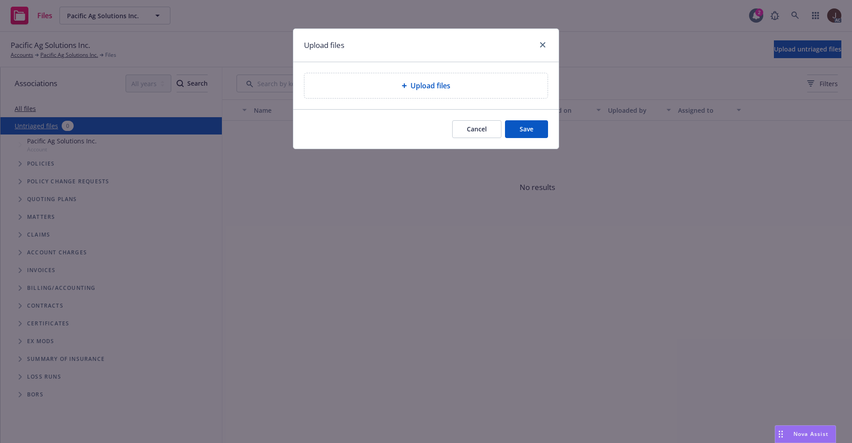
click at [433, 85] on span "Upload files" at bounding box center [431, 85] width 40 height 11
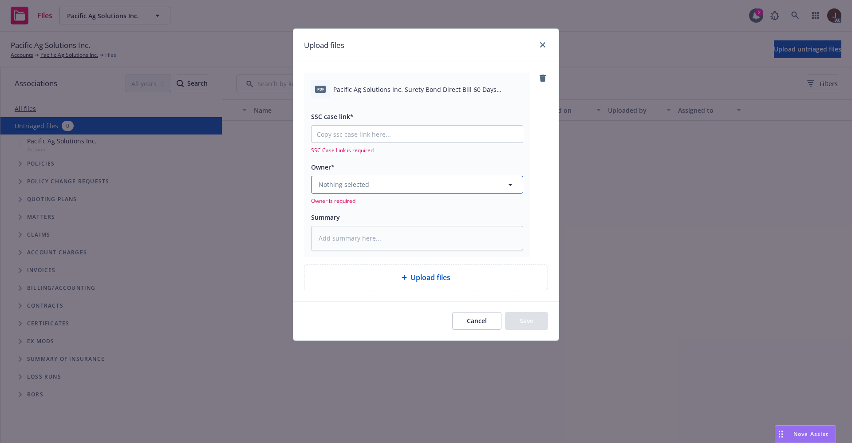
click at [376, 182] on button "Nothing selected" at bounding box center [417, 185] width 212 height 18
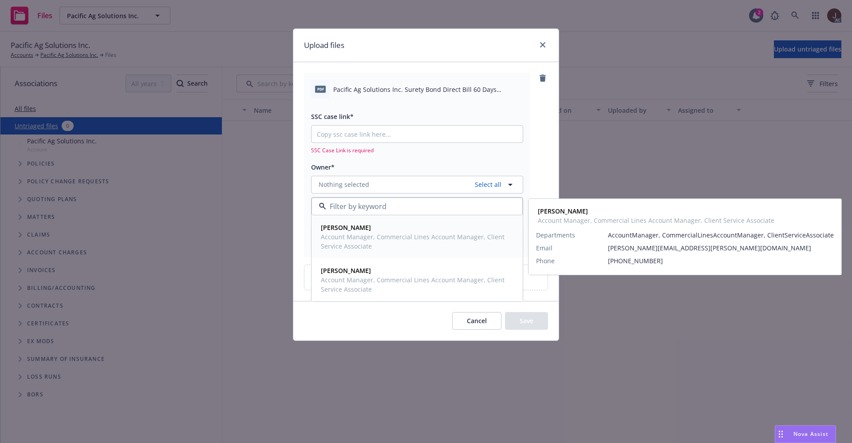
click at [357, 237] on span "Account Manager, Commercial Lines Account Manager, Client Service Associate" at bounding box center [416, 241] width 191 height 19
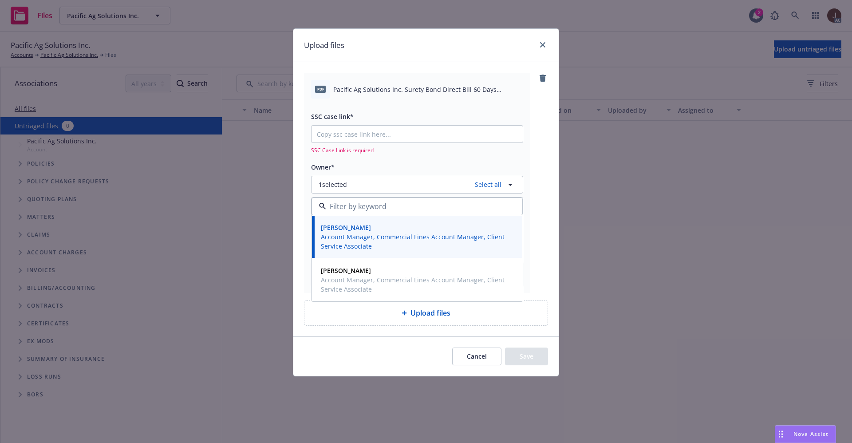
click at [548, 135] on div "pdf Pacific Ag Solutions Inc. Surety Bond Direct Bill 60 Days Notice.pdf SSC ca…" at bounding box center [425, 199] width 265 height 274
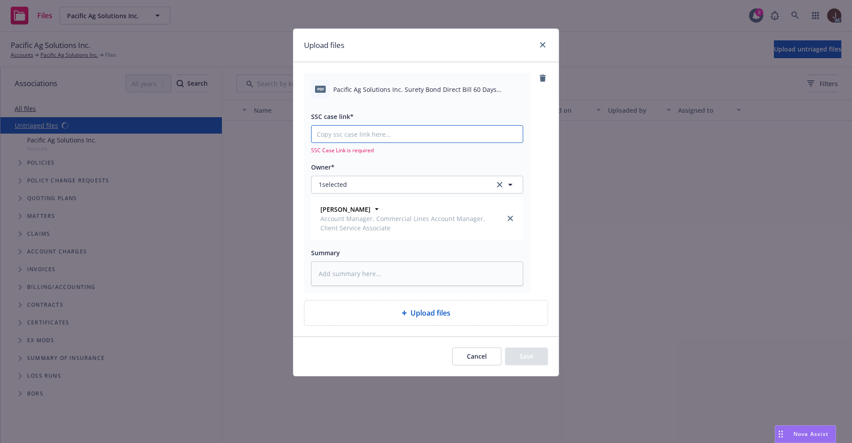
click at [342, 133] on input "SSC case link*" at bounding box center [417, 134] width 211 height 17
paste input "[URL][DOMAIN_NAME]"
type textarea "x"
type input "[URL][DOMAIN_NAME]"
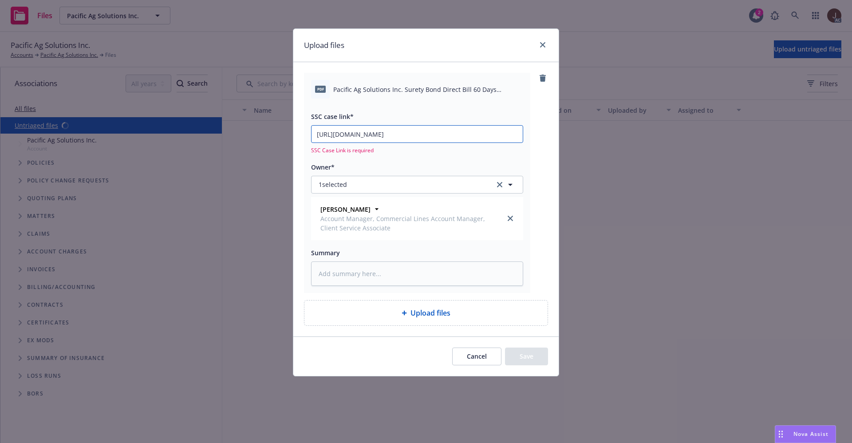
type textarea "x"
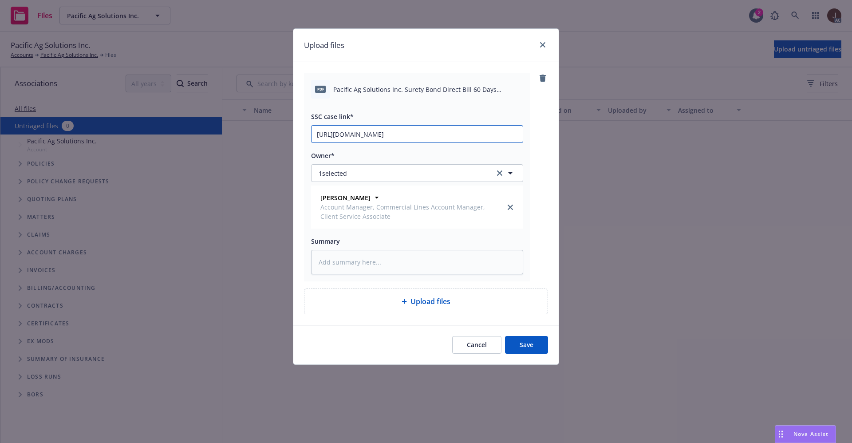
type input "[URL][DOMAIN_NAME]"
click at [537, 132] on div "pdf Pacific Ag Solutions Inc. Surety Bond Direct Bill 60 Days Notice.pdf SSC ca…" at bounding box center [426, 177] width 244 height 209
click at [343, 269] on textarea at bounding box center [417, 262] width 212 height 24
paste textarea "Pacific Ag Solutions Inc. Surety Bond Direct Bill 60 Days Notice"
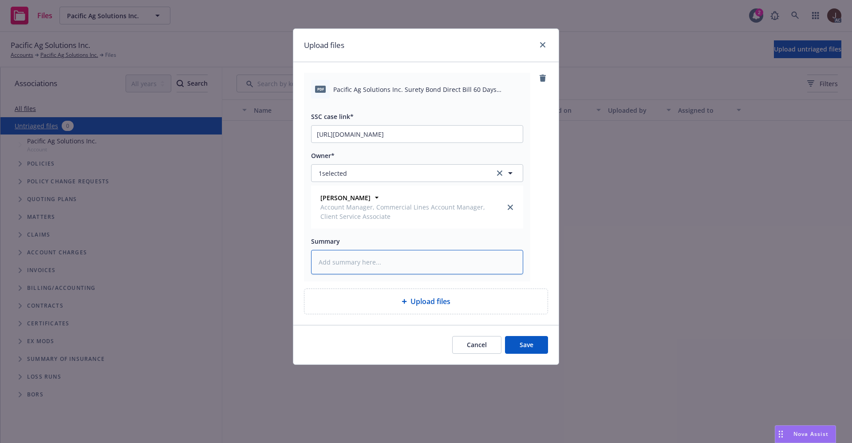
type textarea "x"
type textarea "Pacific Ag Solutions Inc. Surety Bond Direct Bill 60 Days Notice"
click at [546, 149] on div "pdf Pacific Ag Solutions Inc. Surety Bond Direct Bill 60 Days Notice.pdf SSC ca…" at bounding box center [426, 177] width 244 height 209
drag, startPoint x: 508, startPoint y: 132, endPoint x: 307, endPoint y: 134, distance: 200.7
click at [307, 134] on div "pdf Pacific Ag Solutions Inc. Surety Bond Direct Bill 60 Days Notice.pdf SSC ca…" at bounding box center [417, 177] width 226 height 209
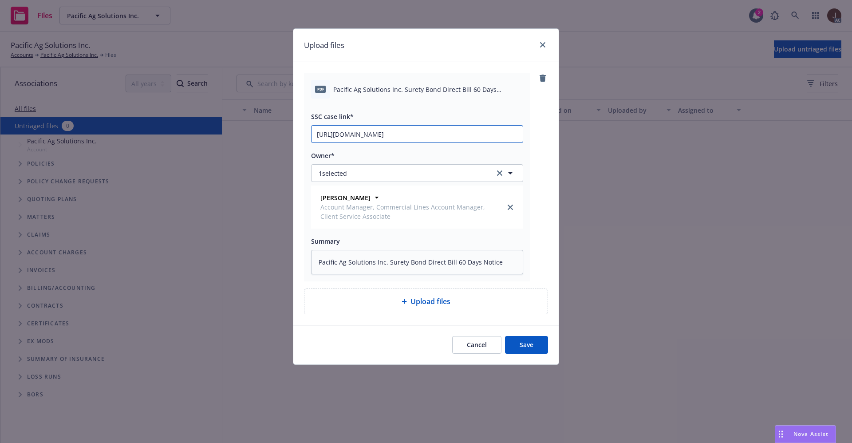
type textarea "x"
type input "000R0nPUIAZ/view"
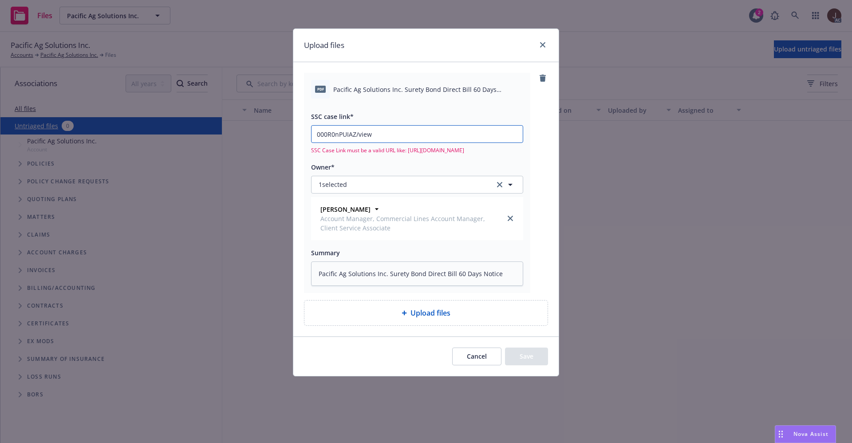
drag, startPoint x: 394, startPoint y: 130, endPoint x: 259, endPoint y: 130, distance: 134.5
click at [259, 130] on div "Upload files pdf Pacific Ag Solutions Inc. Surety Bond Direct Bill 60 Days Noti…" at bounding box center [426, 221] width 852 height 443
type textarea "x"
click at [355, 139] on input "SSC case link*" at bounding box center [417, 134] width 211 height 17
paste input "[URL][DOMAIN_NAME]"
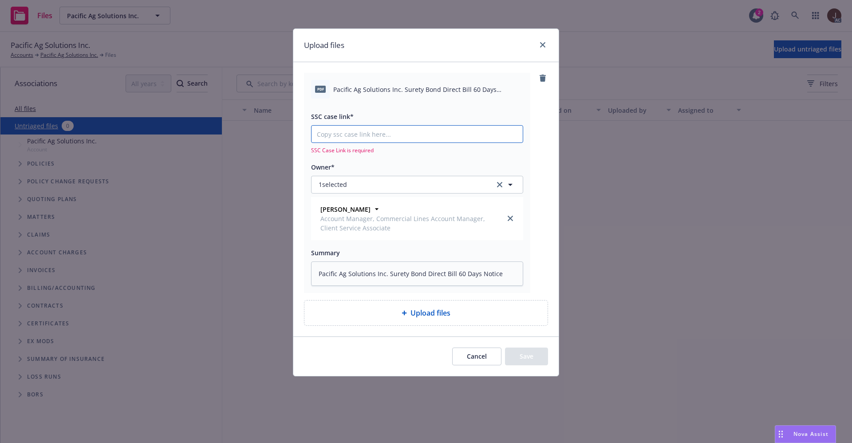
type textarea "x"
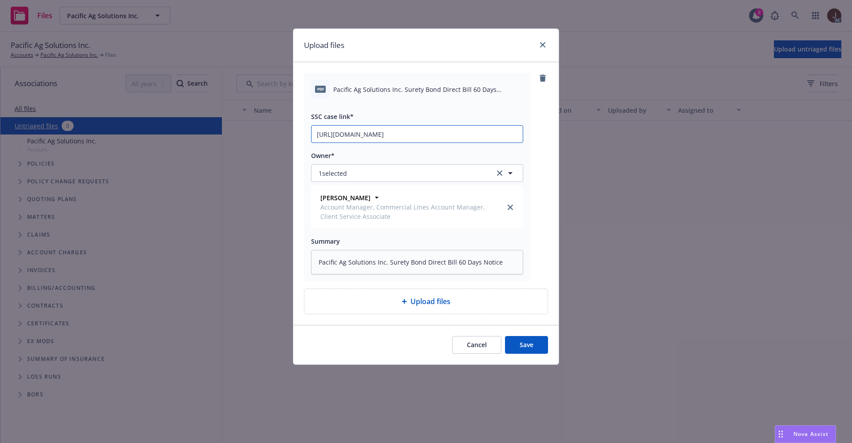
type input "https://newfront-ssc.lightning.force.com/lightning/r/Case/500Vz00000QxId3IAF/vi…"
click at [538, 141] on div "pdf Pacific Ag Solutions Inc. Surety Bond Direct Bill 60 Days Notice.pdf SSC ca…" at bounding box center [426, 177] width 244 height 209
click at [525, 343] on button "Save" at bounding box center [526, 345] width 43 height 18
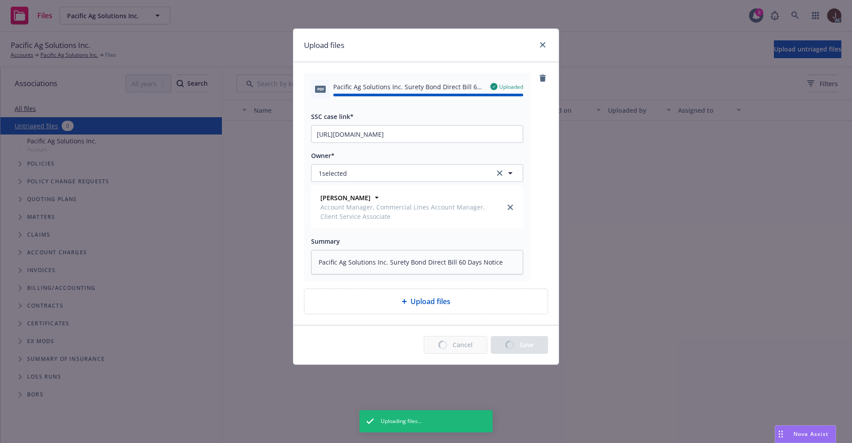
type textarea "x"
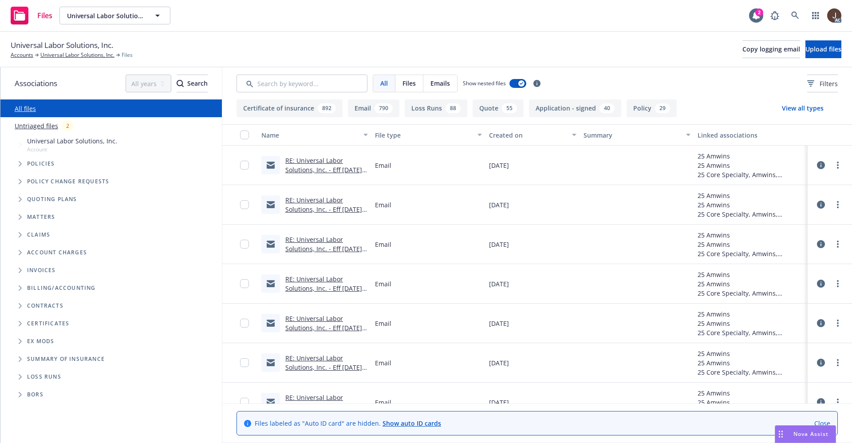
click at [30, 125] on link "Untriaged files" at bounding box center [37, 125] width 44 height 9
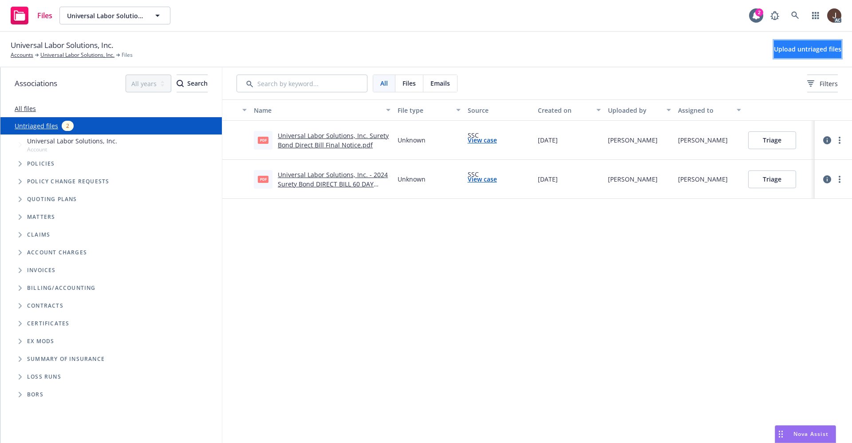
click at [791, 49] on span "Upload untriaged files" at bounding box center [807, 49] width 67 height 8
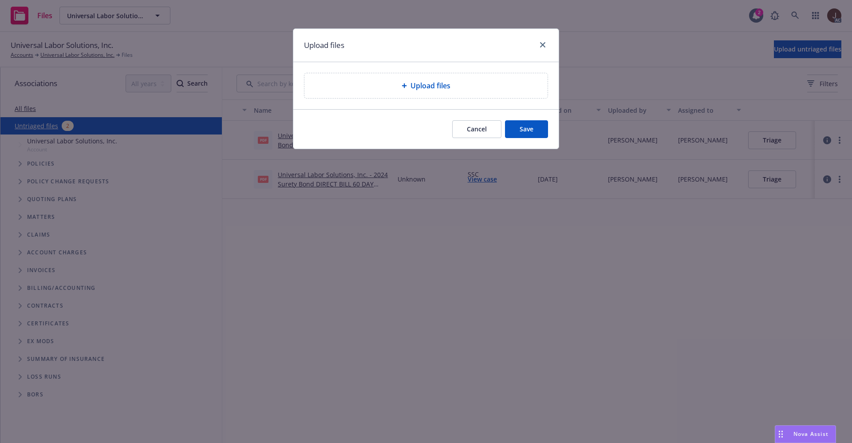
click at [429, 87] on span "Upload files" at bounding box center [431, 85] width 40 height 11
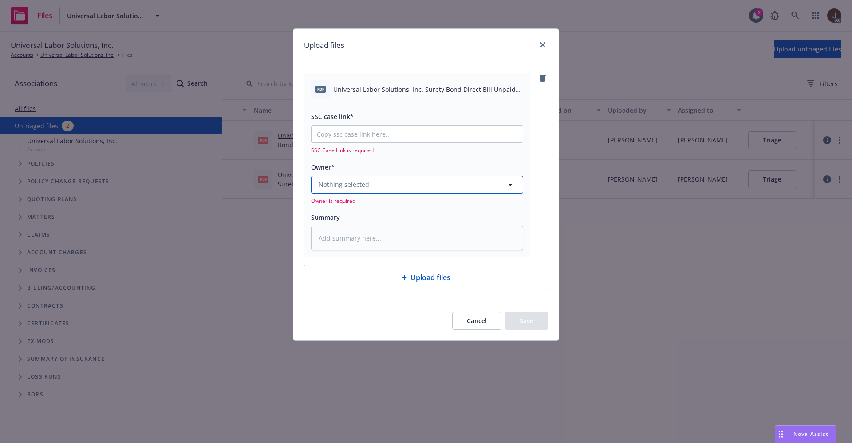
click at [393, 181] on button "Nothing selected" at bounding box center [417, 185] width 212 height 18
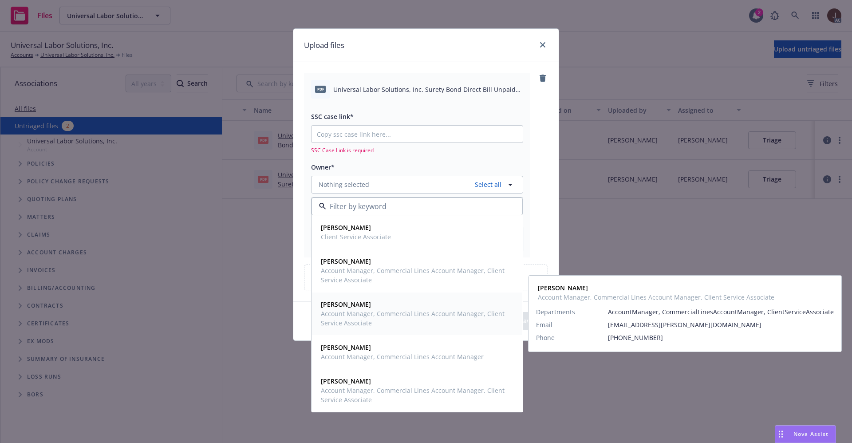
click at [354, 306] on strong "Halle Bautista" at bounding box center [346, 304] width 50 height 8
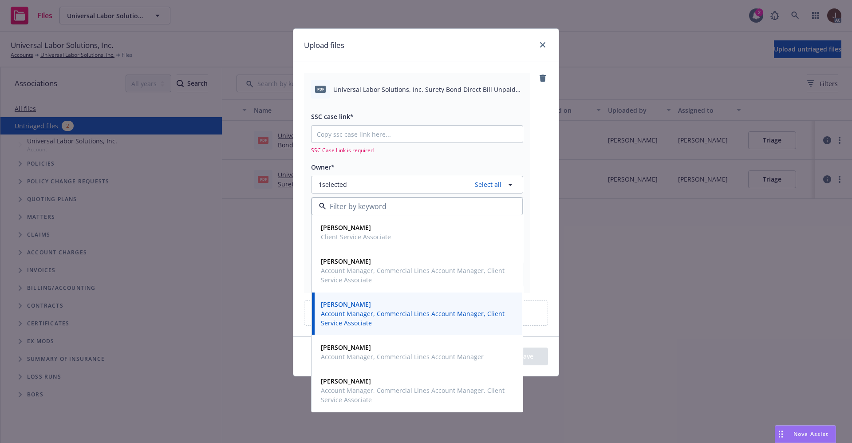
click at [536, 147] on div "pdf Universal Labor Solutions, Inc. Surety Bond Direct Bill Unpaid Report.pdf S…" at bounding box center [426, 183] width 244 height 220
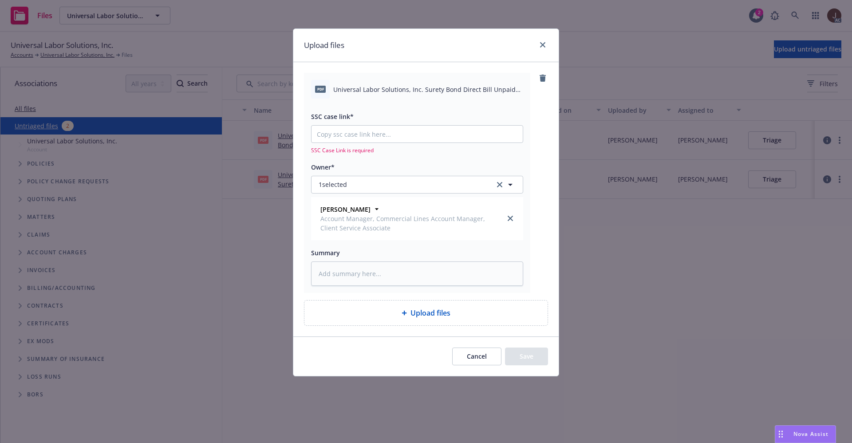
type textarea "x"
click at [360, 137] on input "SSC case link*" at bounding box center [417, 134] width 211 height 17
paste input "https://newfront-ssc.lightning.force.com/lightning/r/Case/500Vz00000R0nPUIAZ/vi…"
type input "https://newfront-ssc.lightning.force.com/lightning/r/Case/500Vz00000R0nPUIAZ/vi…"
type textarea "x"
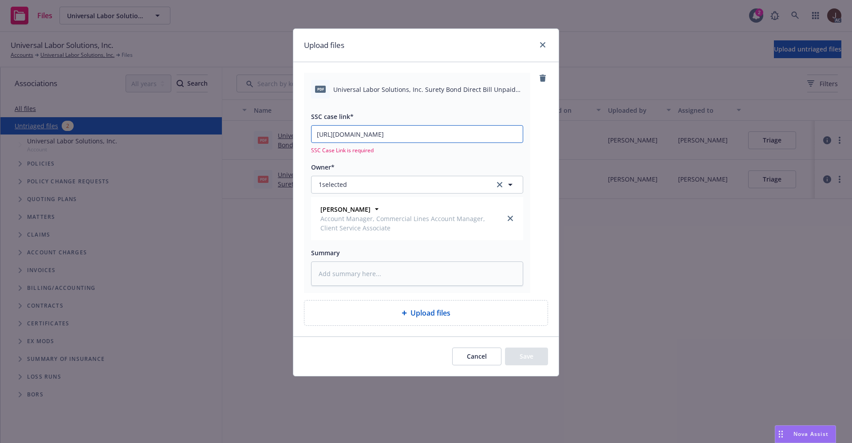
scroll to position [0, 45]
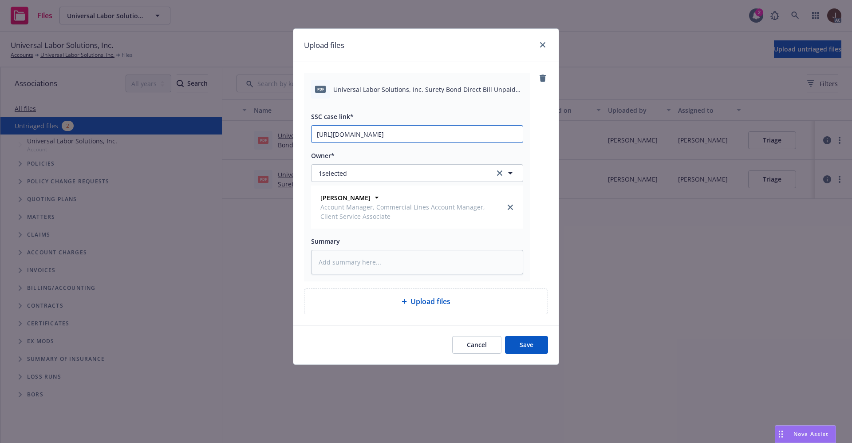
type input "https://newfront-ssc.lightning.force.com/lightning/r/Case/500Vz00000R0nPUIAZ/vi…"
click at [536, 126] on div "pdf Universal Labor Solutions, Inc. Surety Bond Direct Bill Unpaid Report.pdf S…" at bounding box center [426, 177] width 244 height 209
click at [360, 264] on textarea at bounding box center [417, 262] width 212 height 24
paste textarea "Universal Labor Solutions, Inc. Surety Bond Direct Bill Unpaid Report"
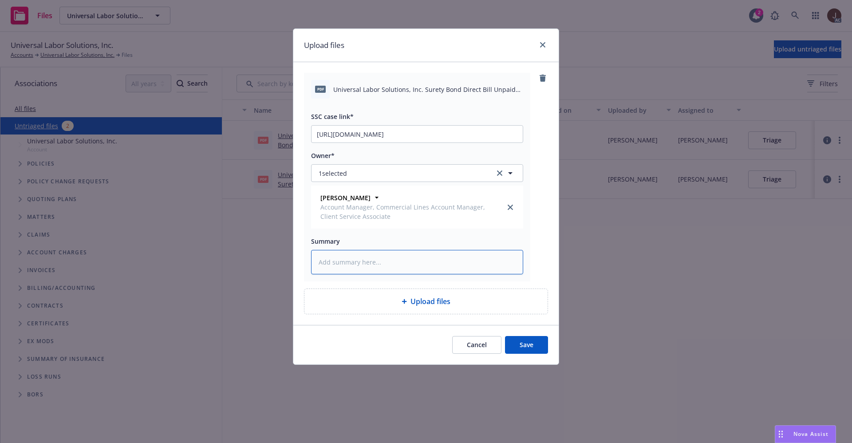
type textarea "x"
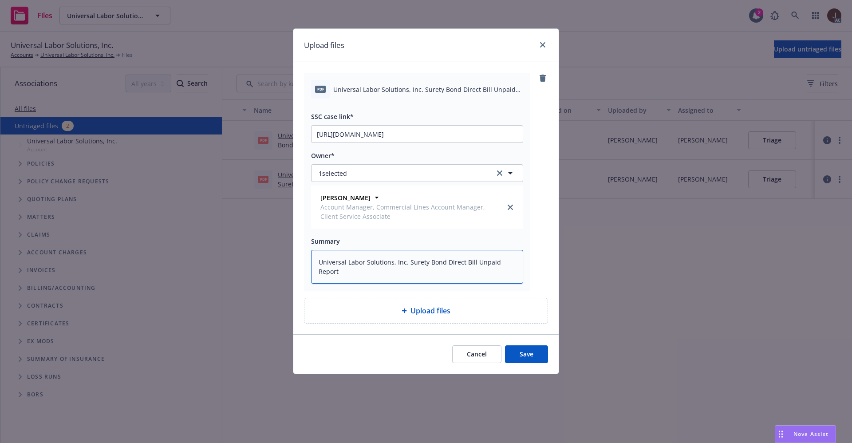
type textarea "Universal Labor Solutions, Inc. Surety Bond Direct Bill Unpaid Report"
click at [537, 233] on div "pdf Universal Labor Solutions, Inc. Surety Bond Direct Bill Unpaid Report.pdf S…" at bounding box center [426, 182] width 244 height 218
click at [529, 357] on button "Save" at bounding box center [526, 354] width 43 height 18
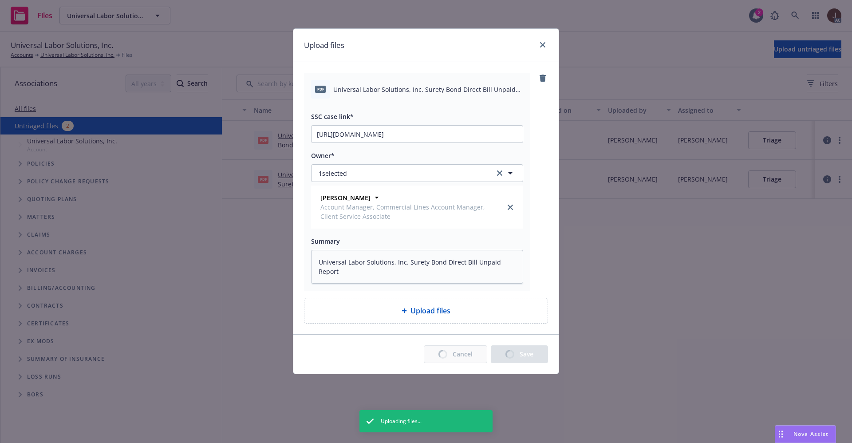
type textarea "x"
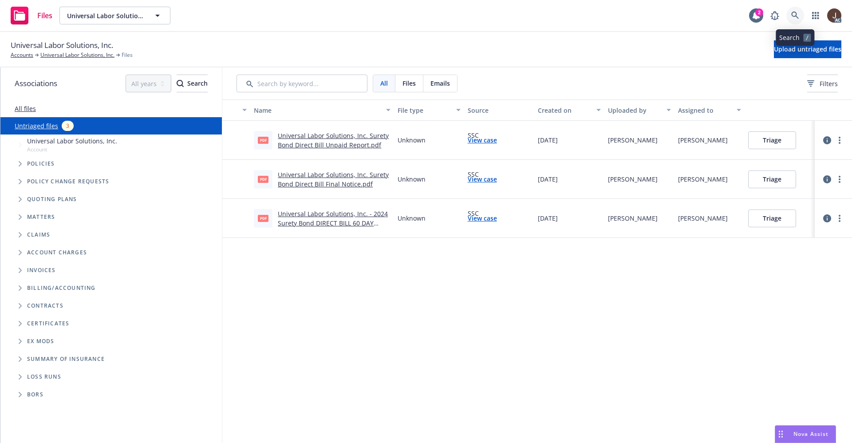
click at [796, 15] on icon at bounding box center [796, 16] width 8 height 8
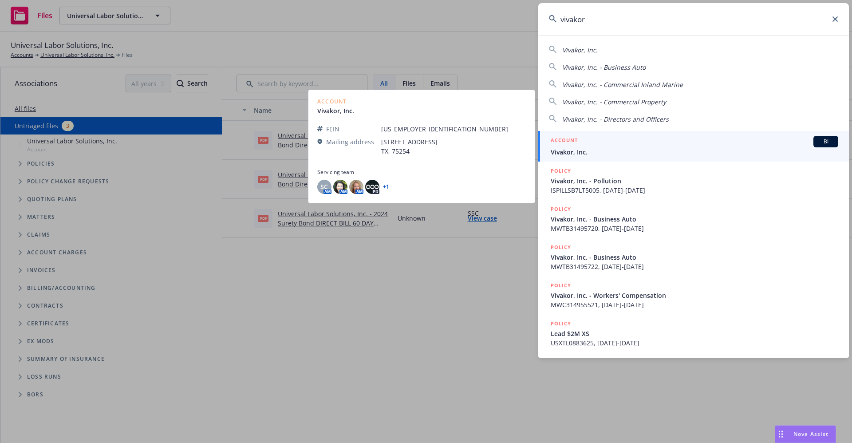
type input "vivakor"
click at [579, 150] on span "Vivakor, Inc." at bounding box center [695, 151] width 288 height 9
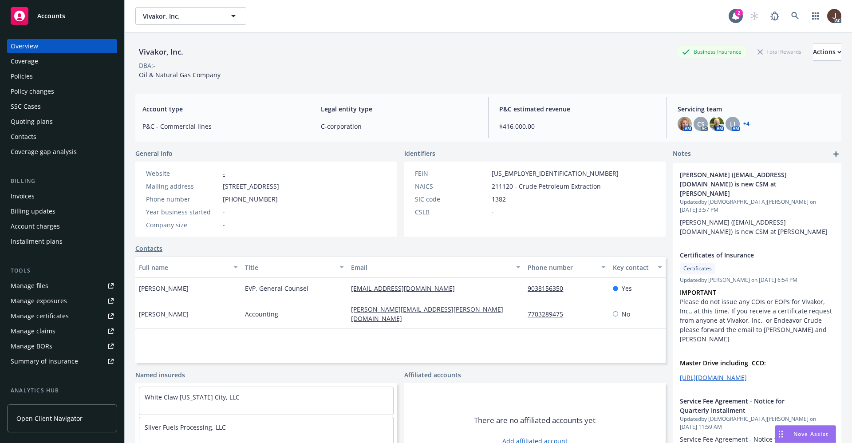
click at [24, 75] on div "Policies" at bounding box center [22, 76] width 22 height 14
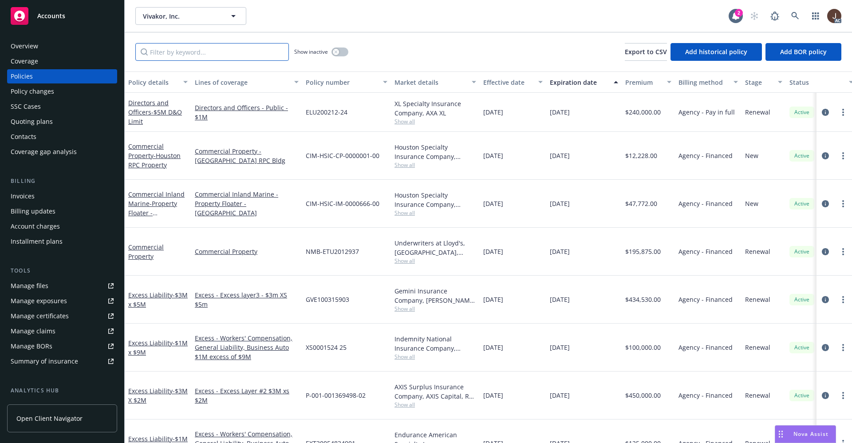
click at [178, 54] on input "Filter by keyword..." at bounding box center [212, 52] width 154 height 18
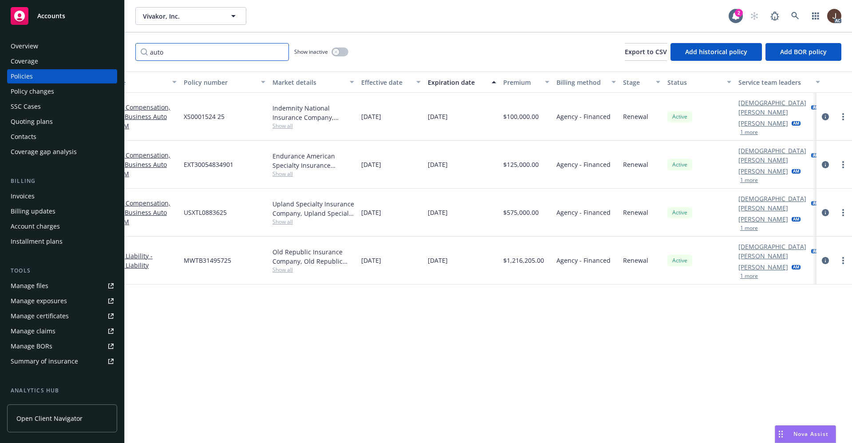
scroll to position [0, 129]
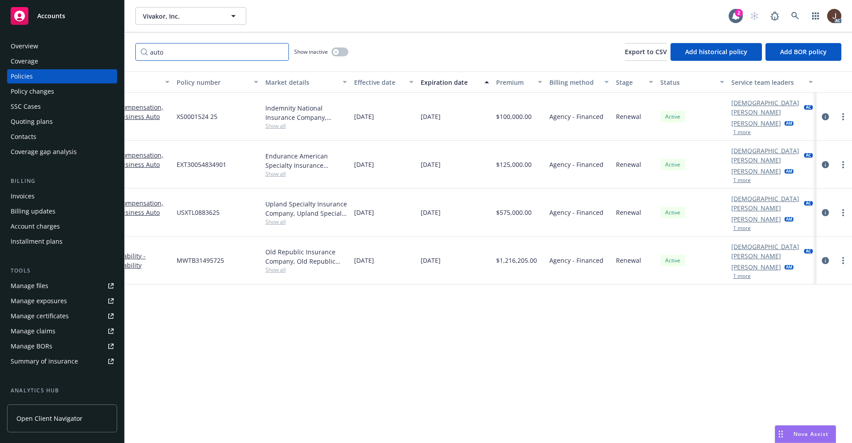
type input "auto"
click at [28, 282] on div "Manage files" at bounding box center [30, 286] width 38 height 14
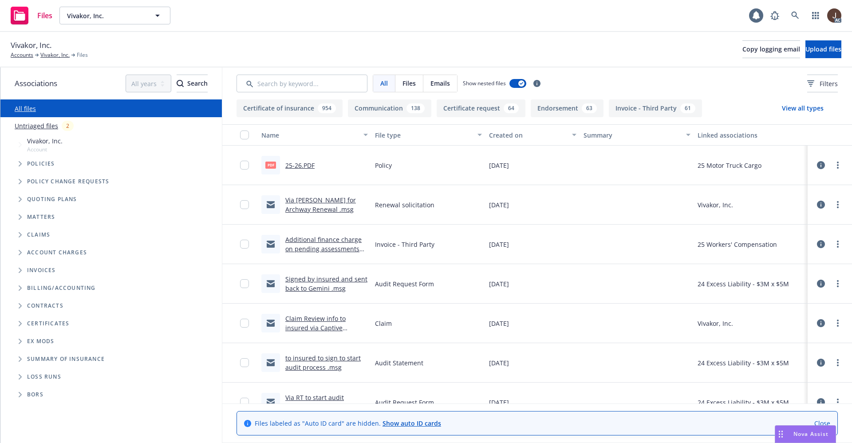
click at [36, 125] on link "Untriaged files" at bounding box center [37, 125] width 44 height 9
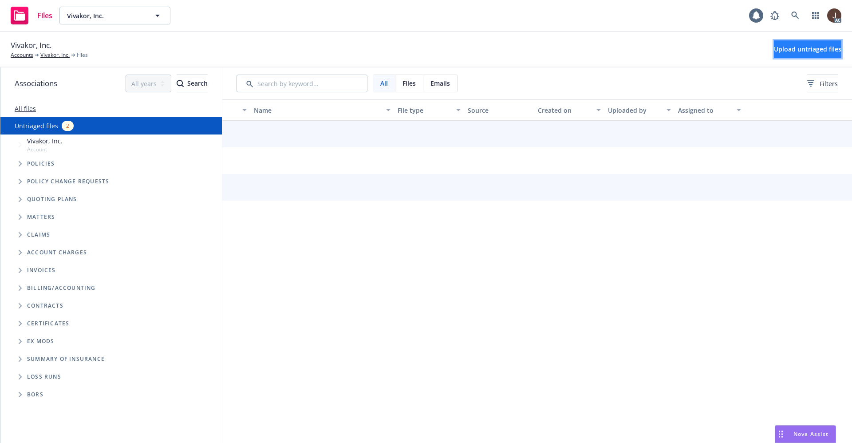
click at [805, 44] on button "Upload untriaged files" at bounding box center [807, 49] width 67 height 18
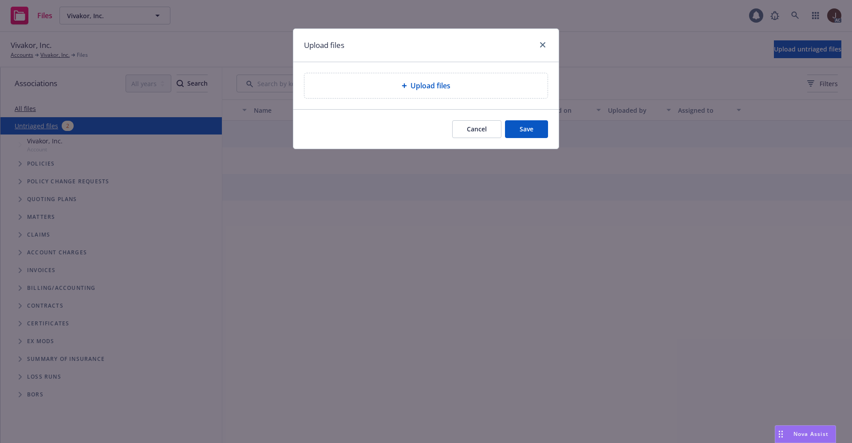
click at [437, 91] on div "Upload files" at bounding box center [426, 85] width 243 height 25
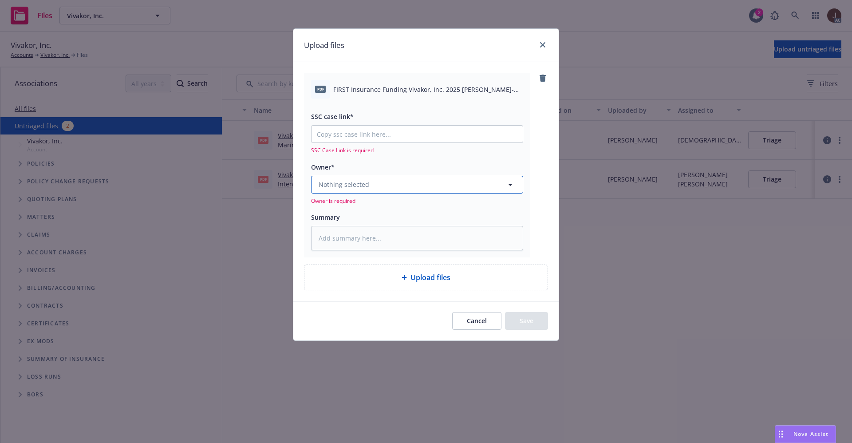
click at [378, 186] on button "Nothing selected" at bounding box center [417, 185] width 212 height 18
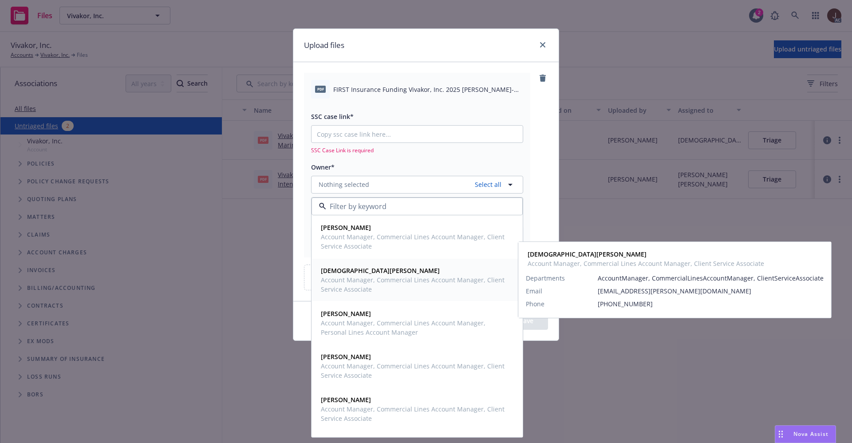
click at [375, 280] on span "Account Manager, Commercial Lines Account Manager, Client Service Associate" at bounding box center [416, 284] width 191 height 19
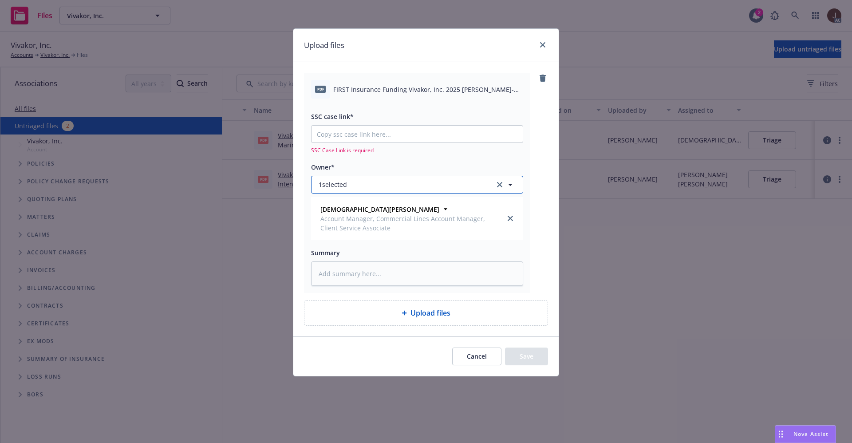
click at [428, 181] on button "1 selected" at bounding box center [417, 185] width 212 height 18
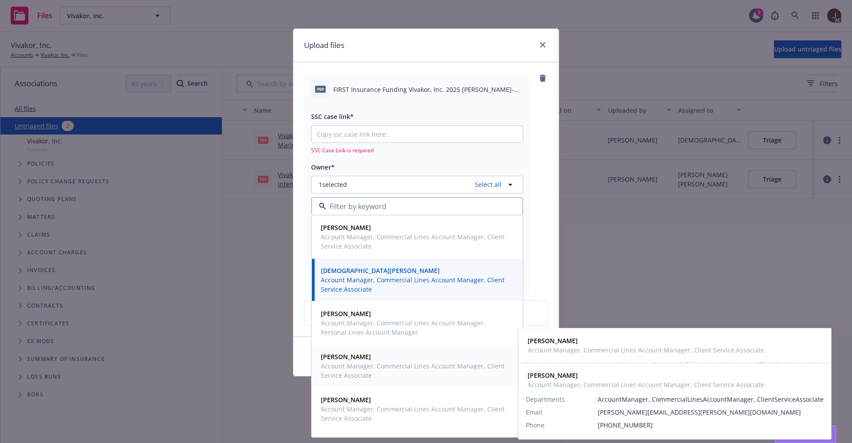
scroll to position [27, 0]
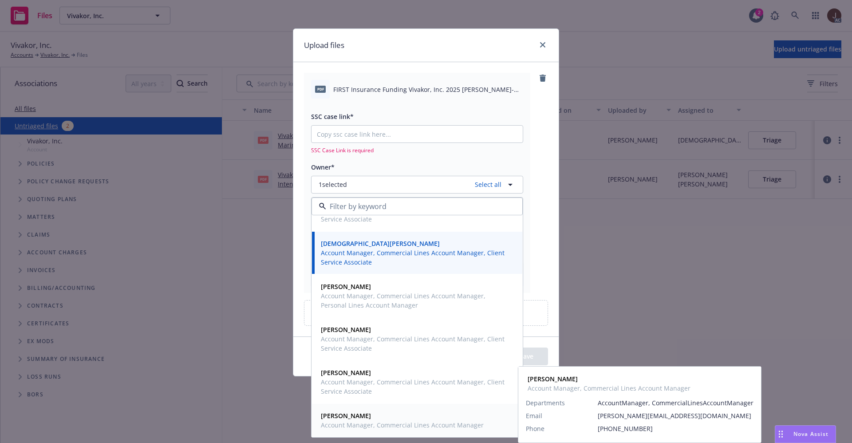
click at [358, 416] on strong "[PERSON_NAME]" at bounding box center [346, 416] width 50 height 8
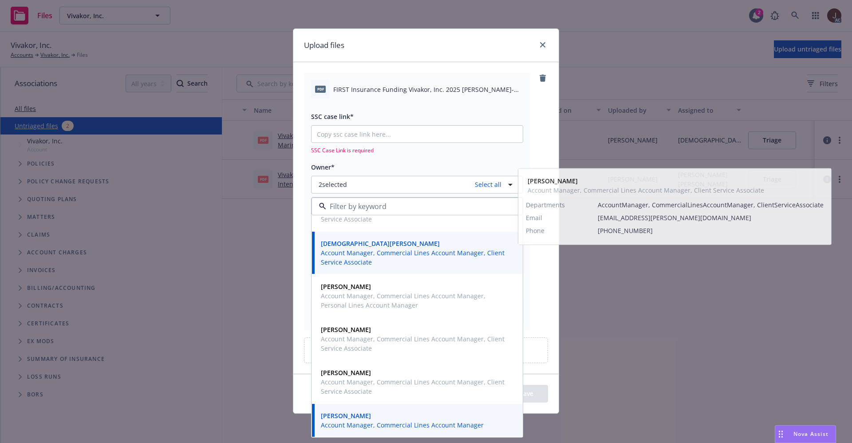
click at [540, 155] on div "pdf FIRST Insurance Funding Vivakor, Inc. 2025 [PERSON_NAME]-AUTO Notice of Int…" at bounding box center [426, 201] width 244 height 257
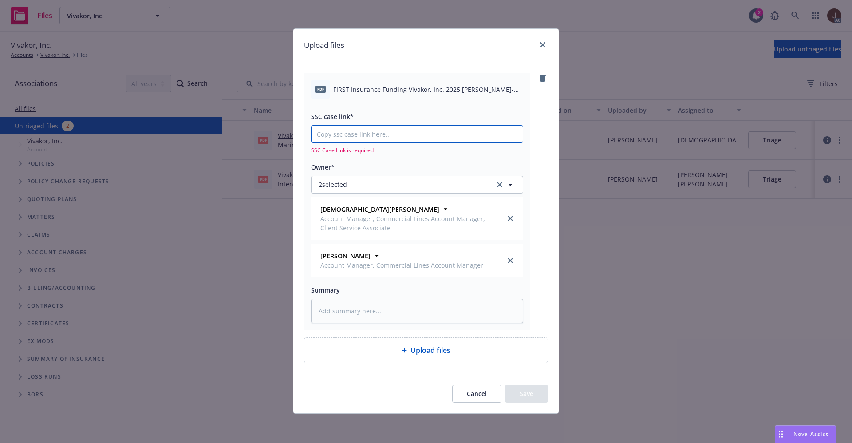
click at [351, 137] on input "SSC case link*" at bounding box center [417, 134] width 211 height 17
paste input "[URL][DOMAIN_NAME]"
type textarea "x"
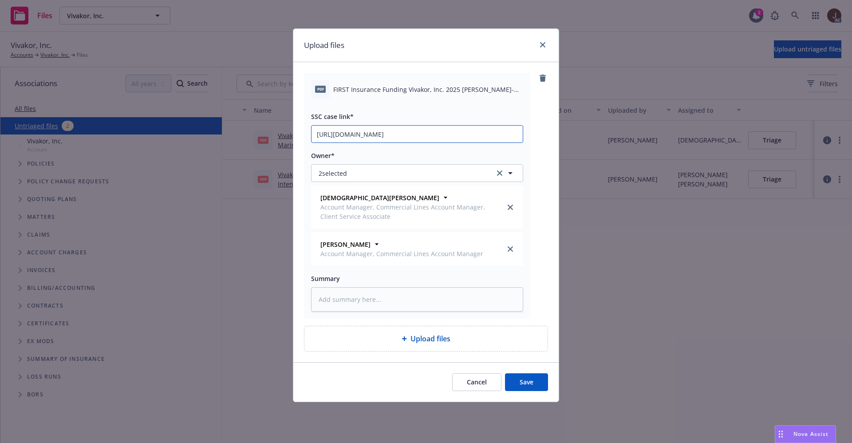
scroll to position [0, 44]
type input "https://newfront-ssc.lightning.force.com/lightning/r/Case/500Vz00000R0u4PIAR/vi…"
click at [543, 139] on div "pdf FIRST Insurance Funding Vivakor, Inc. 2025 GL-WC-AUTO Notice of Intent to C…" at bounding box center [426, 196] width 244 height 246
click at [343, 305] on textarea at bounding box center [417, 299] width 212 height 24
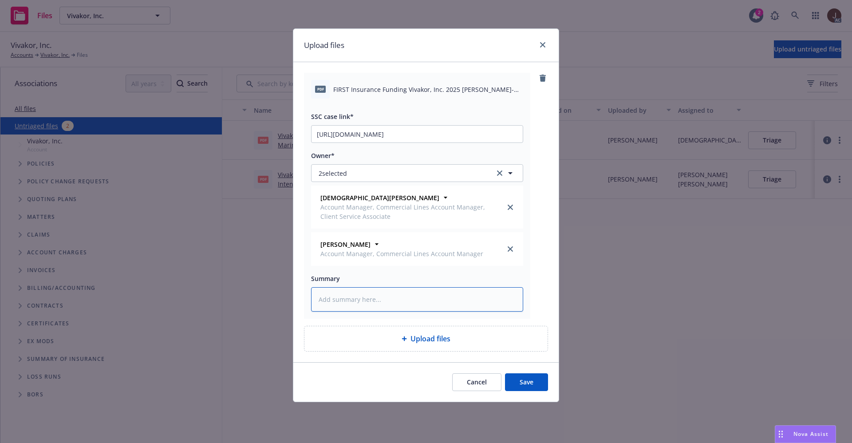
paste textarea "FIRST Insurance Funding Vivakor, Inc. 2025 GL-WC-AUTO Notice of Intent to Cance…"
type textarea "x"
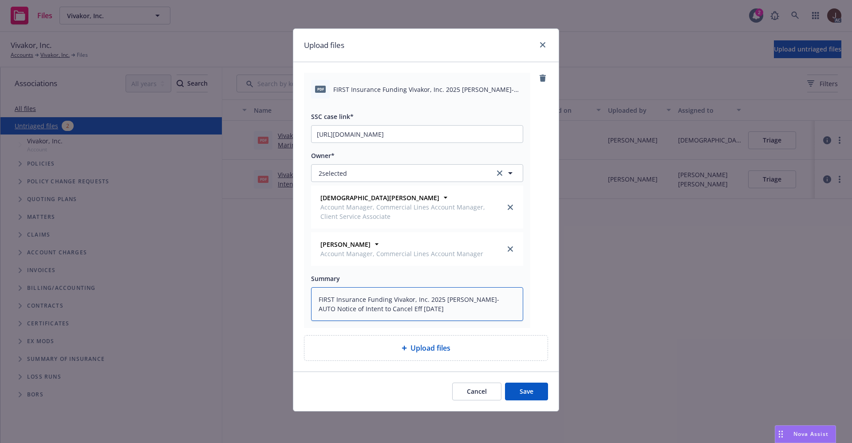
type textarea "FIRST Insurance Funding Vivakor, Inc. 2025 GL-WC-AUTO Notice of Intent to Cance…"
click at [544, 267] on div "pdf FIRST Insurance Funding Vivakor, Inc. 2025 GL-WC-AUTO Notice of Intent to C…" at bounding box center [426, 200] width 244 height 255
click at [526, 392] on button "Save" at bounding box center [526, 392] width 43 height 18
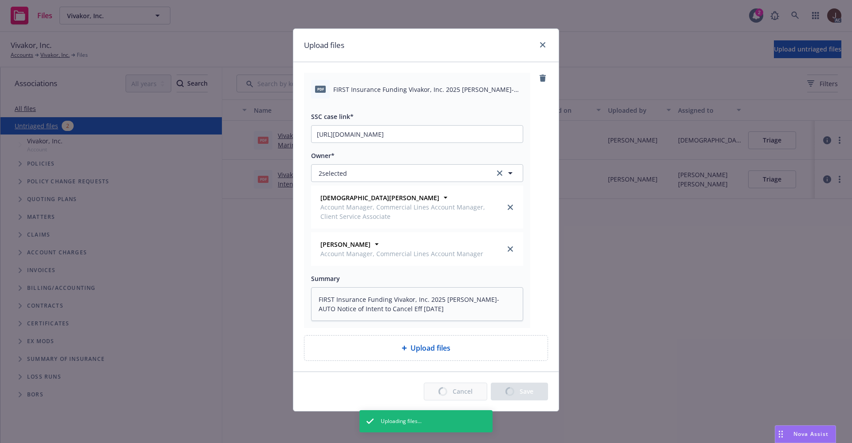
type textarea "x"
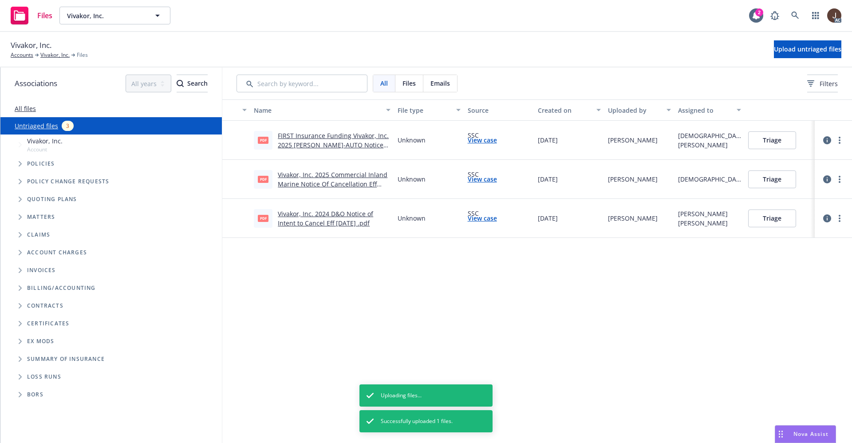
click at [384, 305] on div "Name File type Source Created on Uploaded by Assigned to pdf FIRST Insurance Fu…" at bounding box center [537, 271] width 630 height 344
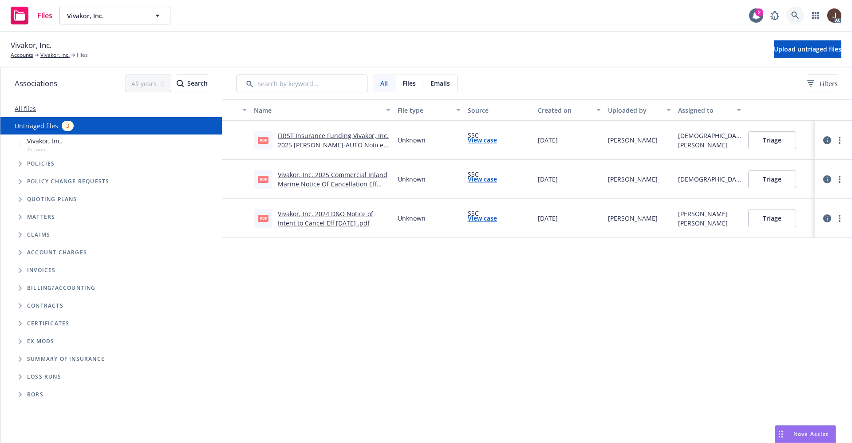
click at [793, 14] on icon at bounding box center [796, 16] width 8 height 8
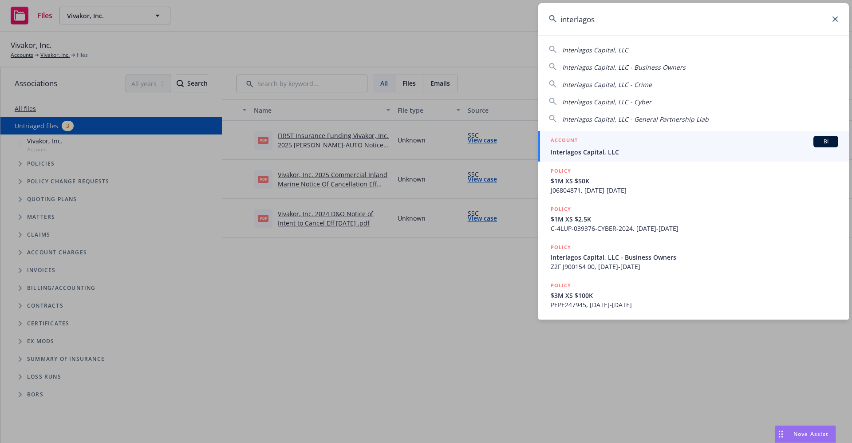
type input "interlagos"
click at [598, 151] on span "Interlagos Capital, LLC" at bounding box center [695, 151] width 288 height 9
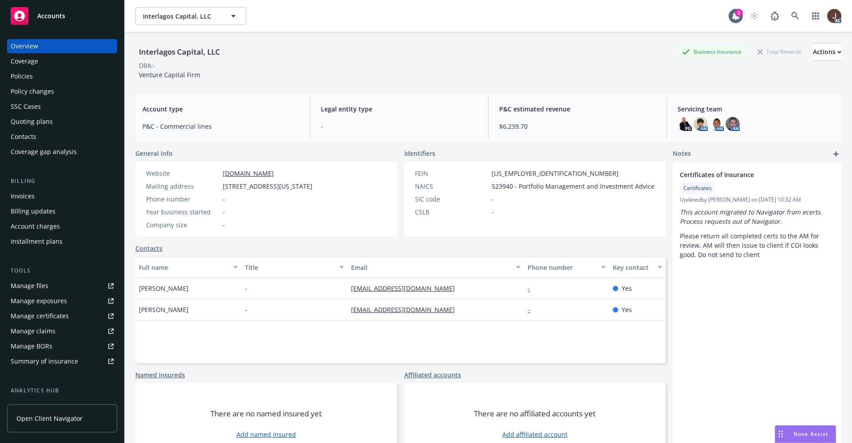
click at [20, 76] on div "Policies" at bounding box center [22, 76] width 22 height 14
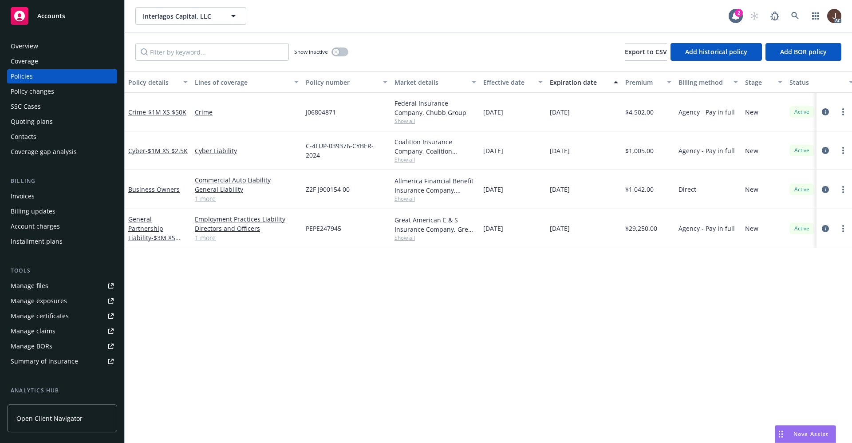
click at [305, 284] on div "Policy details Lines of coverage Policy number Market details Effective date Ex…" at bounding box center [489, 257] width 728 height 372
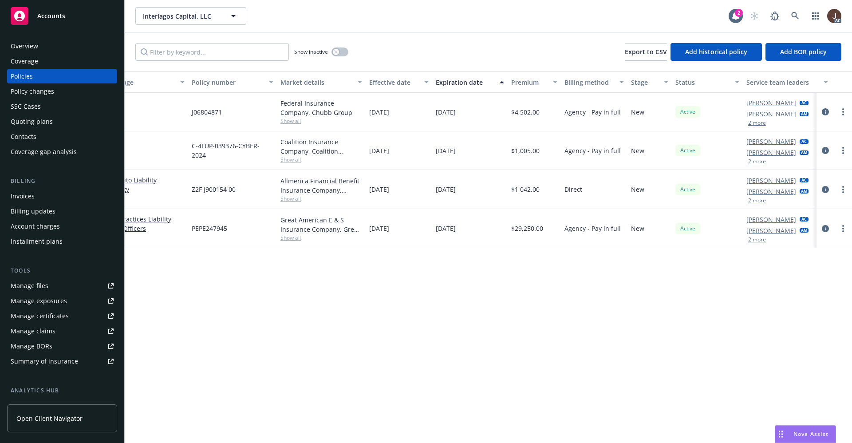
scroll to position [0, 129]
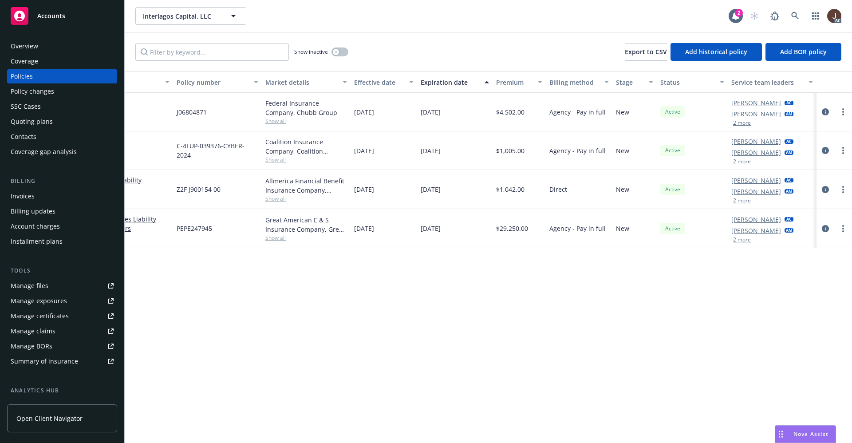
click at [26, 283] on div "Manage files" at bounding box center [30, 286] width 38 height 14
click at [795, 15] on icon at bounding box center [796, 16] width 8 height 8
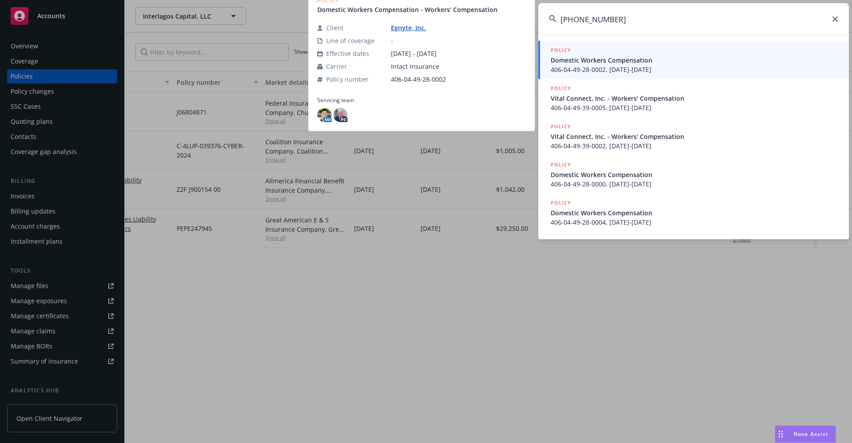
type input "406-04-49"
click at [408, 28] on link "Egnyte, Inc." at bounding box center [412, 28] width 42 height 8
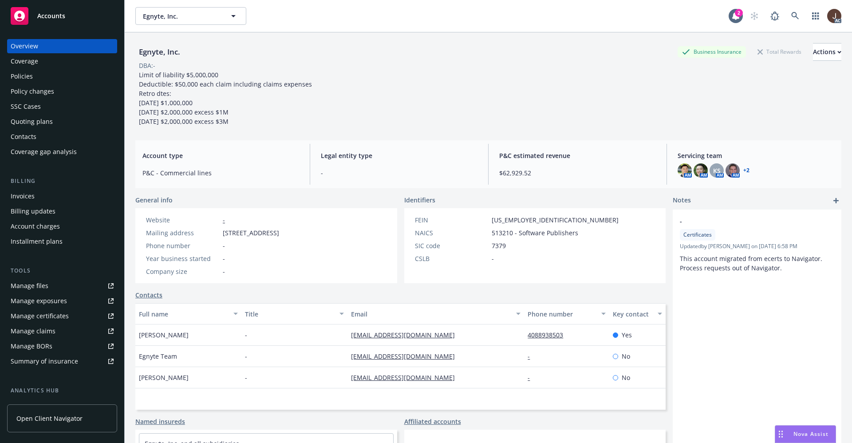
click at [156, 54] on div "Egnyte, Inc." at bounding box center [159, 52] width 48 height 12
copy div "Egnyte, Inc."
click at [16, 75] on div "Policies" at bounding box center [22, 76] width 22 height 14
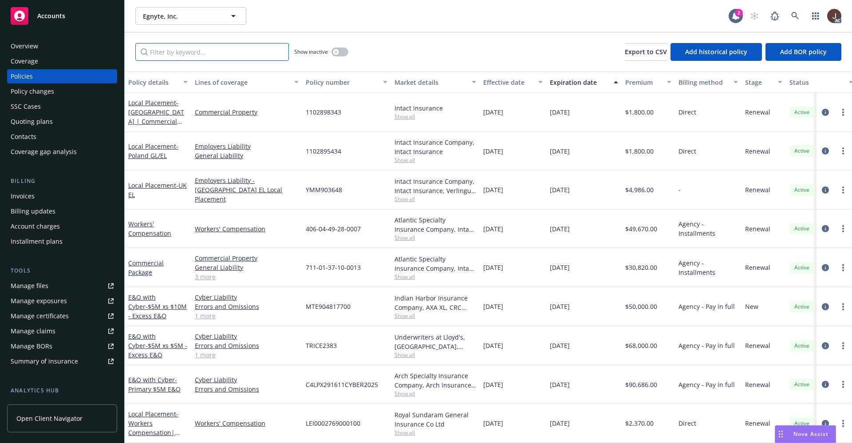
click at [160, 48] on input "Filter by keyword..." at bounding box center [212, 52] width 154 height 18
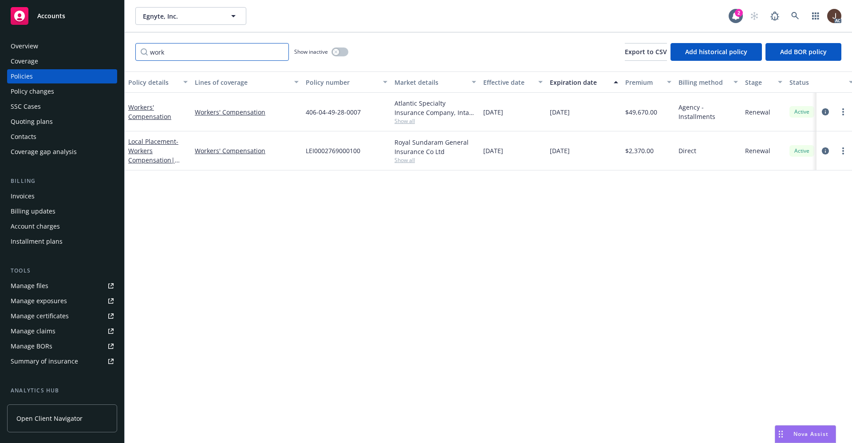
type input "work"
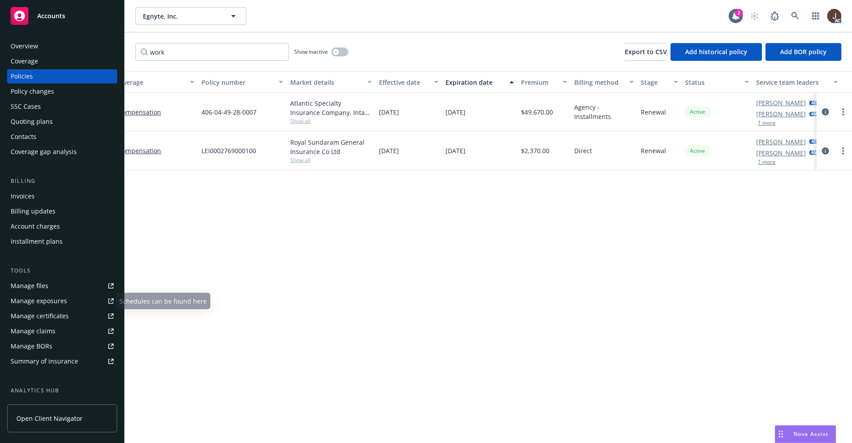
click at [27, 282] on div "Manage files" at bounding box center [30, 286] width 38 height 14
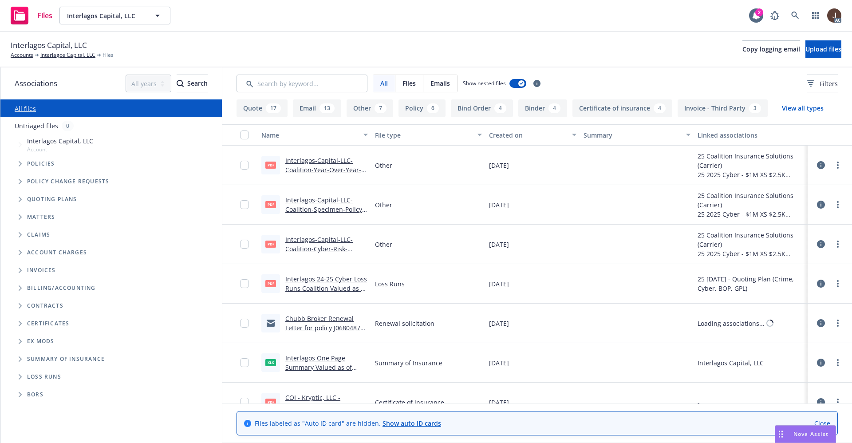
click at [32, 126] on link "Untriaged files" at bounding box center [37, 125] width 44 height 9
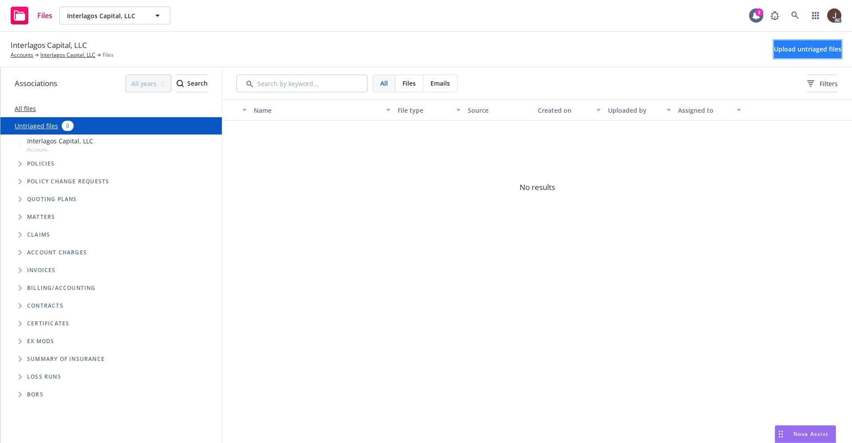
click at [799, 51] on span "Upload untriaged files" at bounding box center [807, 49] width 67 height 8
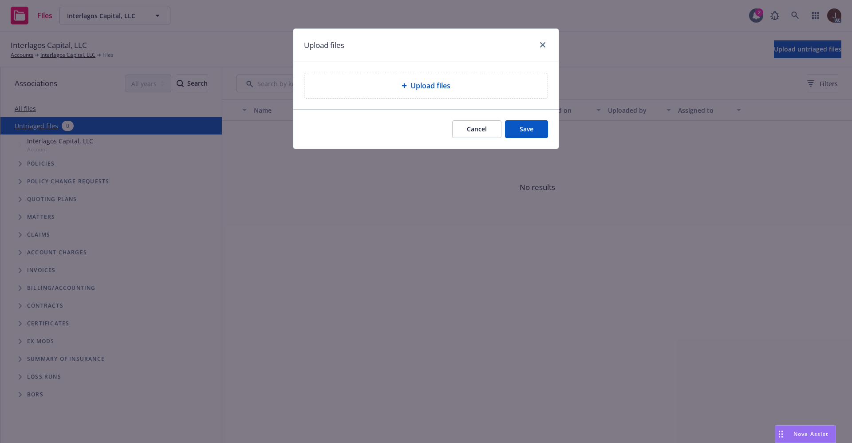
click at [445, 86] on span "Upload files" at bounding box center [431, 85] width 40 height 11
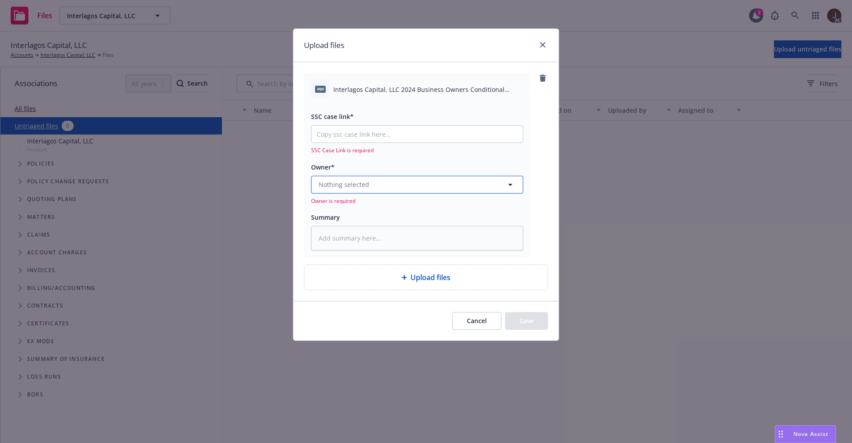
click at [401, 186] on button "Nothing selected" at bounding box center [417, 185] width 212 height 18
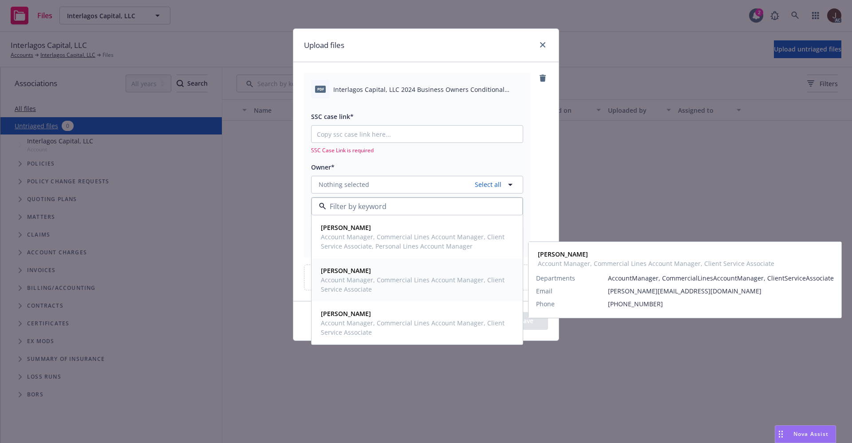
click at [370, 265] on div "Michael Hudson Jr. Account Manager, Commercial Lines Account Manager, Client Se…" at bounding box center [415, 280] width 196 height 32
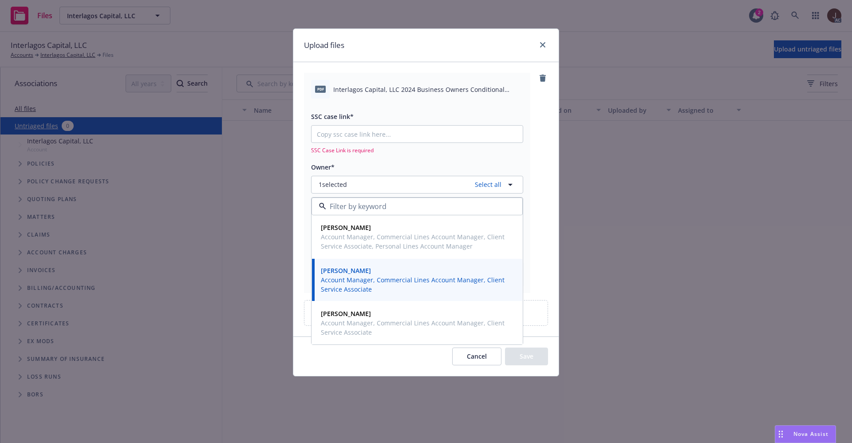
click at [542, 151] on div "pdf Interlagos Capital, LLC 2024 Business Owners Conditional Renewal.pdf SSC ca…" at bounding box center [426, 183] width 244 height 220
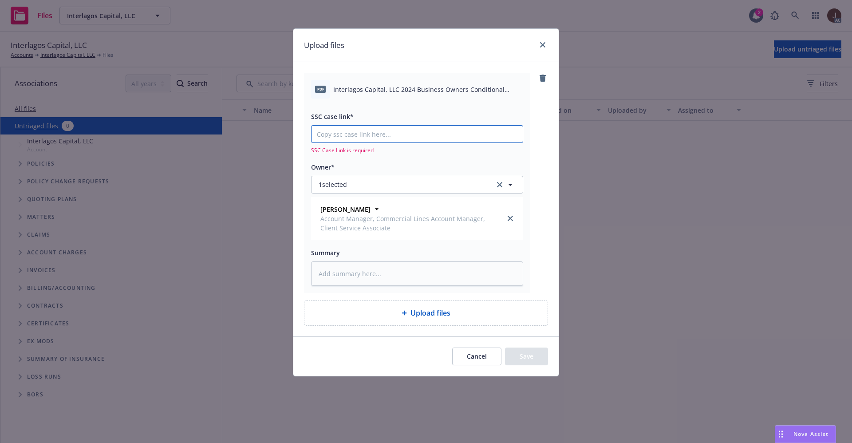
click at [360, 133] on input "SSC case link*" at bounding box center [417, 134] width 211 height 17
paste input "https://newfront-ssc.lightning.force.com/lightning/r/Case/500Vz00000Qx0jWIAR/vi…"
type textarea "x"
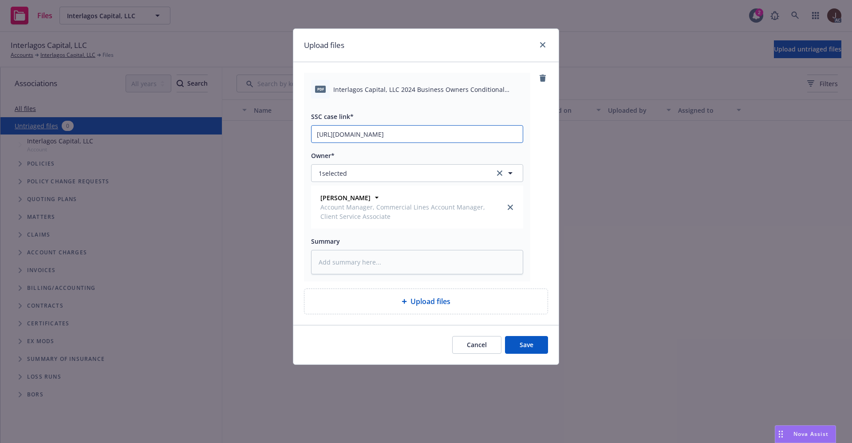
scroll to position [0, 44]
type input "https://newfront-ssc.lightning.force.com/lightning/r/Case/500Vz00000Qx0jWIAR/vi…"
click at [540, 152] on div "pdf Interlagos Capital, LLC 2024 Business Owners Conditional Renewal.pdf SSC ca…" at bounding box center [426, 177] width 244 height 209
click at [380, 263] on textarea at bounding box center [417, 262] width 212 height 24
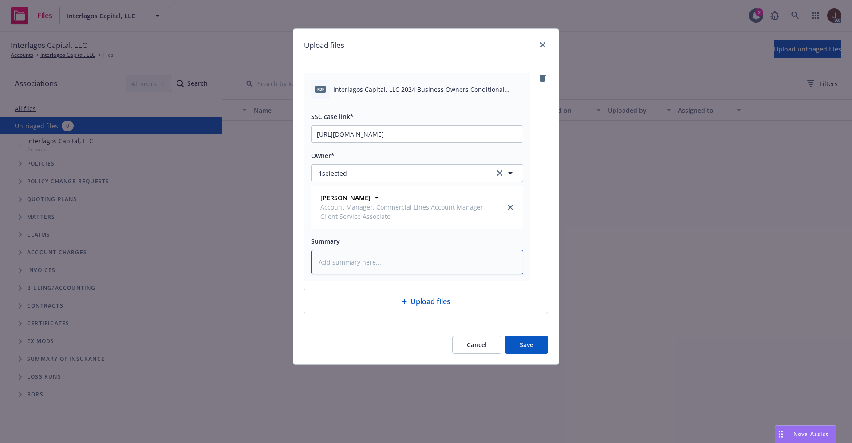
click at [356, 257] on textarea at bounding box center [417, 262] width 212 height 24
paste textarea "Interlagos Capital, LLC 2024 Business Owners Conditional Renewal"
type textarea "x"
type textarea "Interlagos Capital, LLC 2024 Business Owners Conditional Renewal"
click at [528, 349] on button "Save" at bounding box center [526, 345] width 43 height 18
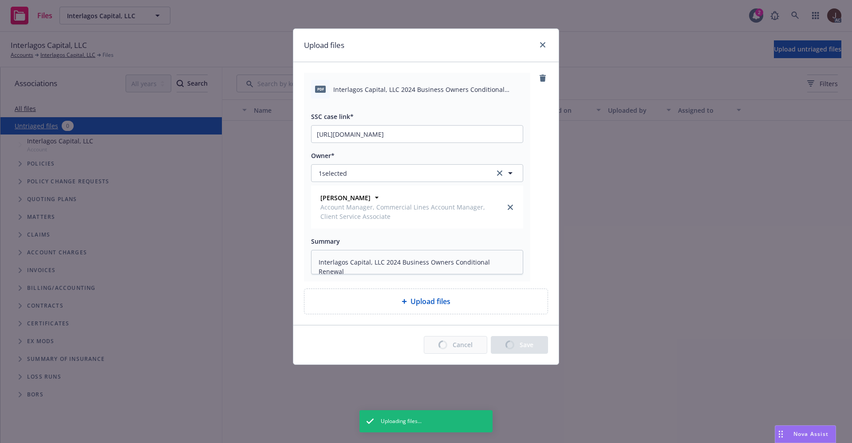
type textarea "x"
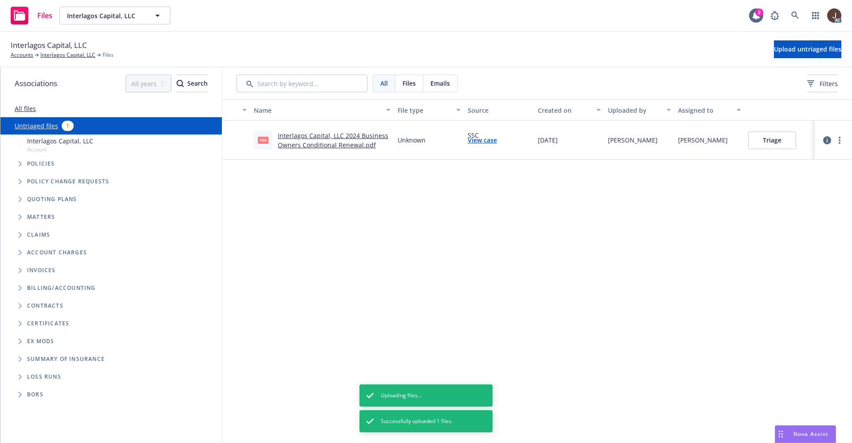
click at [468, 258] on div "Name File type Source Created on Uploaded by Assigned to pdf Interlagos Capital…" at bounding box center [537, 271] width 630 height 344
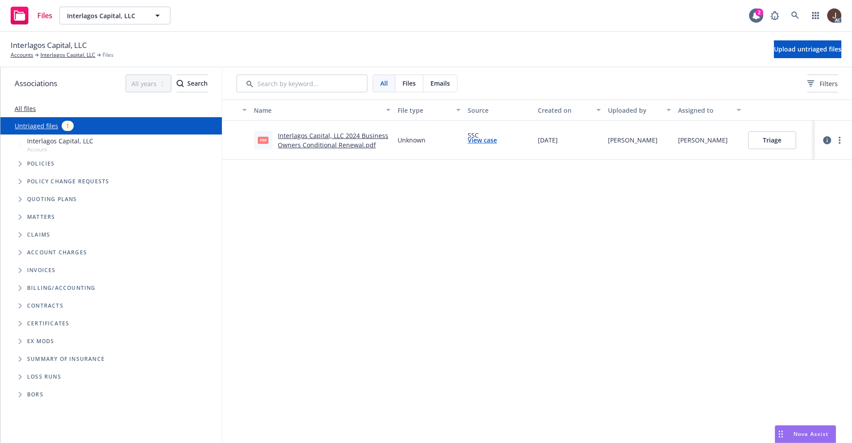
click at [355, 236] on div "Name File type Source Created on Uploaded by Assigned to pdf Interlagos Capital…" at bounding box center [537, 271] width 630 height 344
click at [797, 19] on icon at bounding box center [796, 16] width 8 height 8
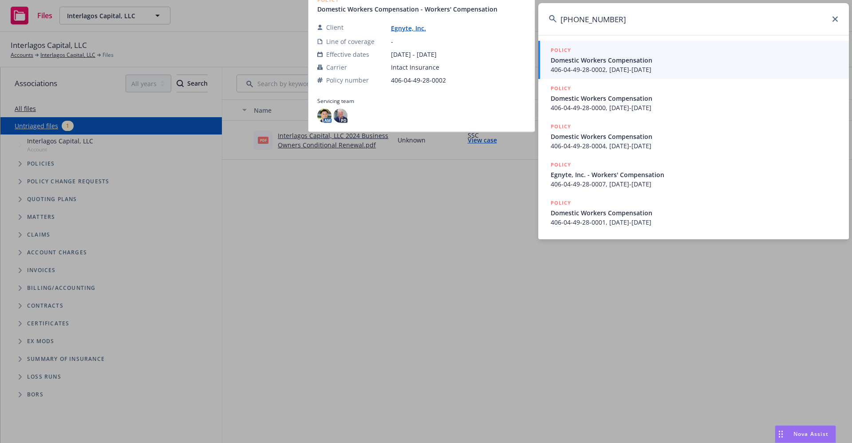
type input "406-04-49-28"
click at [404, 32] on link "Egnyte, Inc." at bounding box center [412, 28] width 42 height 8
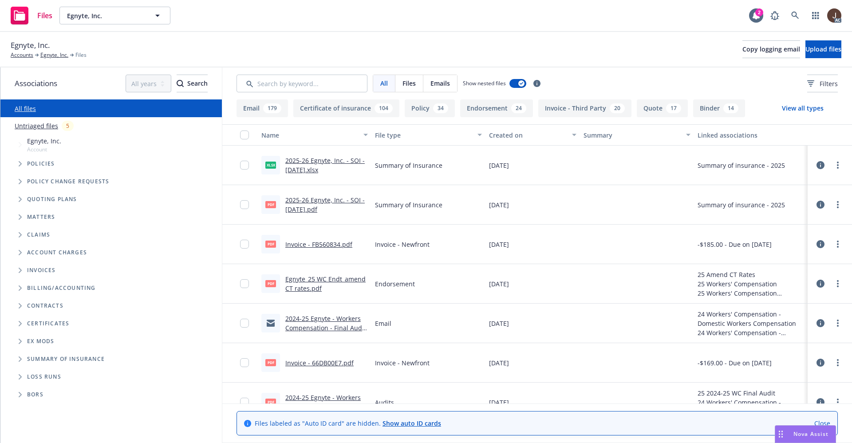
click at [46, 123] on link "Untriaged files" at bounding box center [37, 125] width 44 height 9
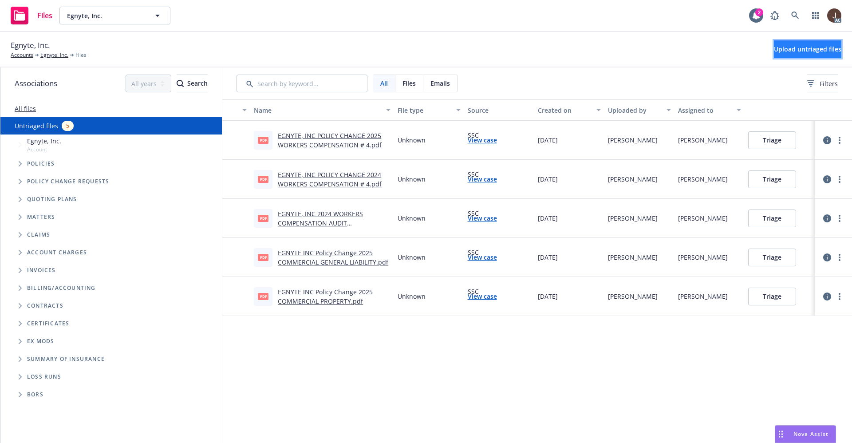
click at [802, 46] on span "Upload untriaged files" at bounding box center [807, 49] width 67 height 8
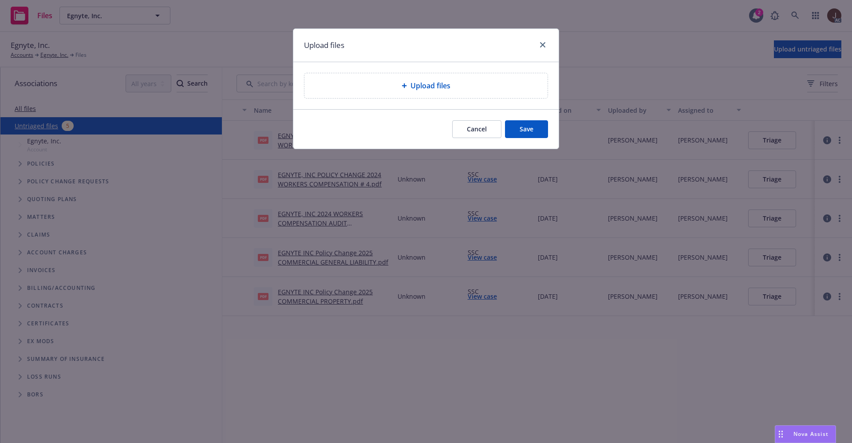
click at [427, 86] on span "Upload files" at bounding box center [431, 85] width 40 height 11
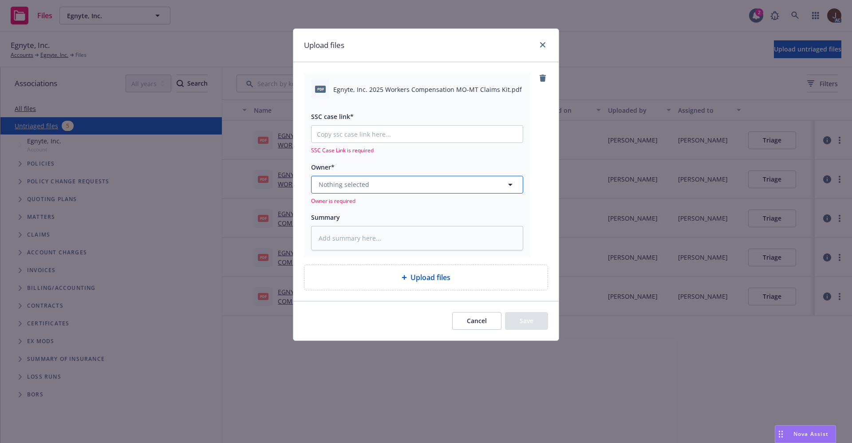
click at [386, 181] on button "Nothing selected" at bounding box center [417, 185] width 212 height 18
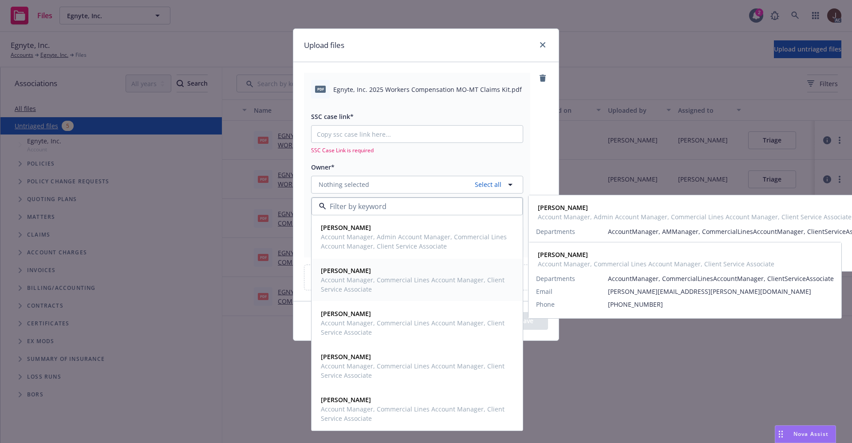
click at [350, 278] on span "Account Manager, Commercial Lines Account Manager, Client Service Associate" at bounding box center [416, 284] width 191 height 19
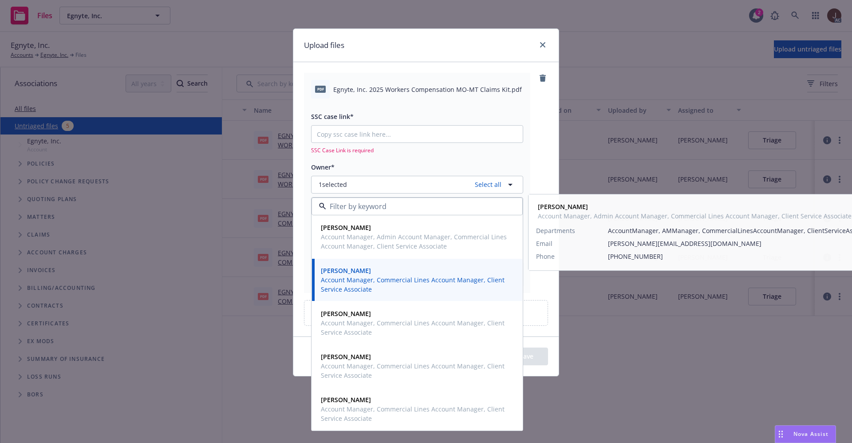
click at [541, 132] on div "pdf Egnyte, Inc. 2025 Workers Compensation MO-MT Claims Kit.pdf SSC case link* …" at bounding box center [426, 183] width 244 height 220
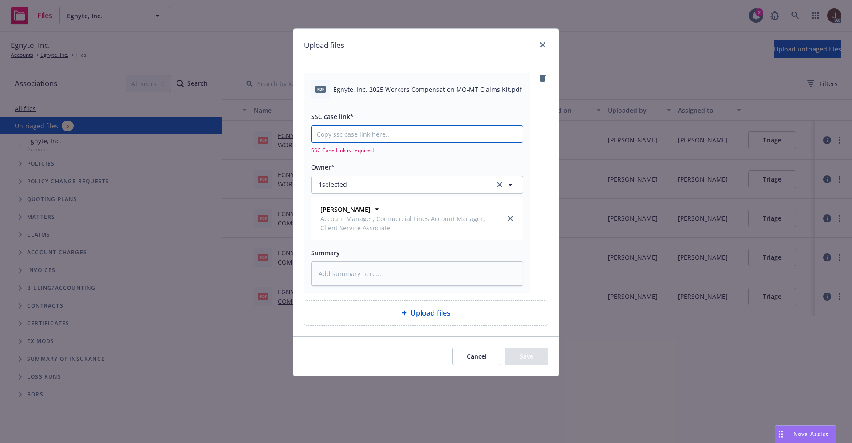
click at [364, 140] on input "SSC case link*" at bounding box center [417, 134] width 211 height 17
paste input "https://newfront-ssc.lightning.force.com/lightning/r/Case/500Vz00000QxEEUIA3/vi…"
type textarea "x"
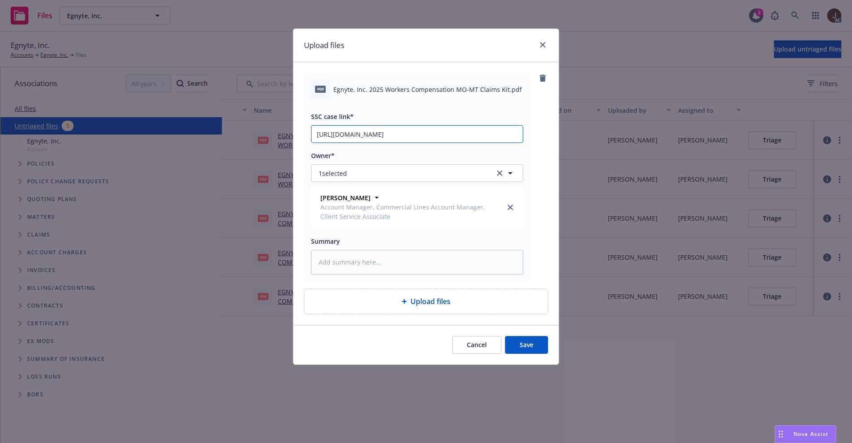
scroll to position [0, 45]
type input "https://newfront-ssc.lightning.force.com/lightning/r/Case/500Vz00000QxEEUIA3/vi…"
click at [538, 136] on div "pdf Egnyte, Inc. 2025 Workers Compensation MO-MT Claims Kit.pdf SSC case link* …" at bounding box center [426, 177] width 244 height 209
click at [373, 262] on textarea at bounding box center [417, 262] width 212 height 24
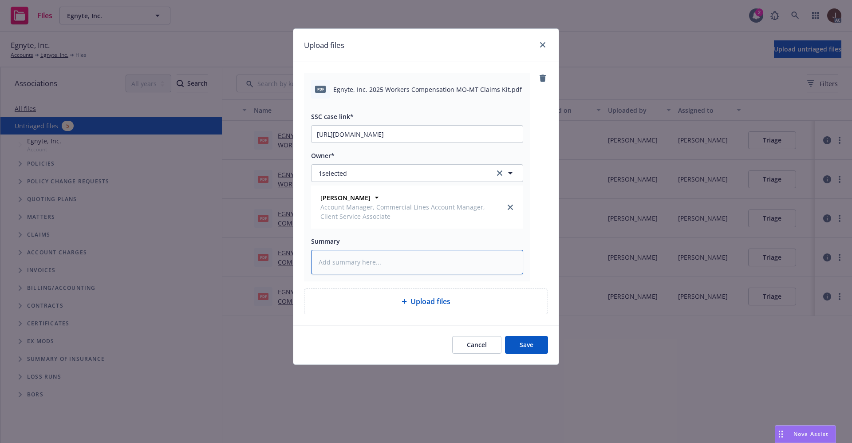
paste textarea "Egnyte, Inc. 2025 Workers Compensation MO-MT Claims Kit"
type textarea "x"
type textarea "Egnyte, Inc. 2025 Workers Compensation MO-MT Claims Kit"
click at [540, 265] on div "pdf Egnyte, Inc. 2025 Workers Compensation MO-MT Claims Kit.pdf SSC case link* …" at bounding box center [426, 177] width 244 height 209
click at [528, 343] on button "Save" at bounding box center [526, 345] width 43 height 18
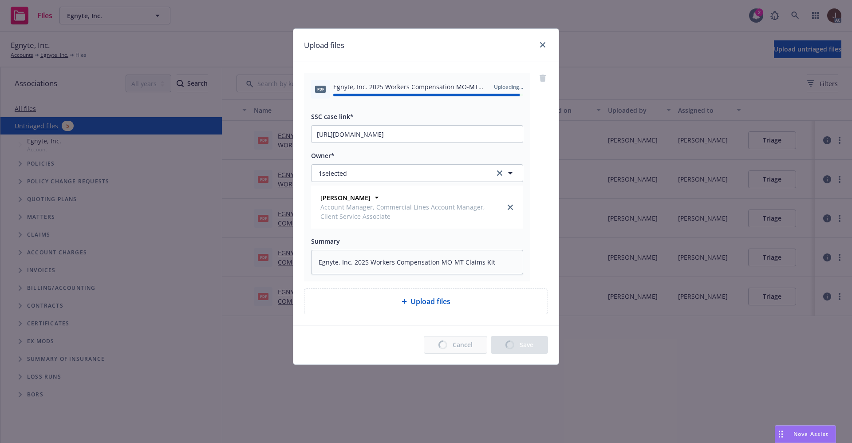
type textarea "x"
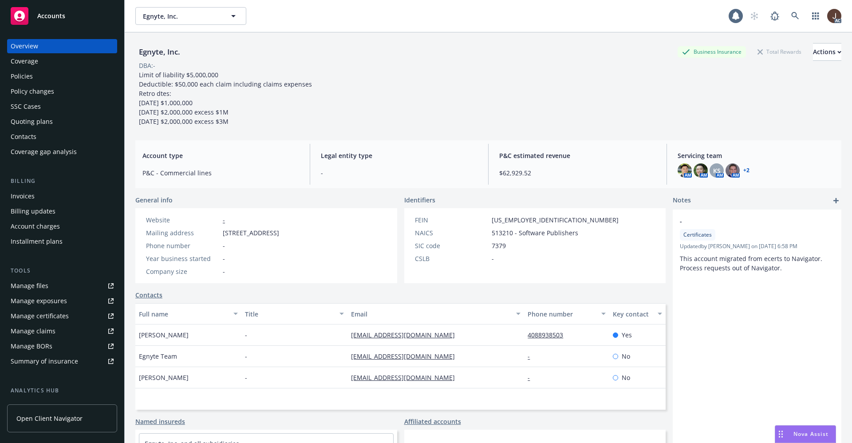
click at [20, 79] on div "Policies" at bounding box center [22, 76] width 22 height 14
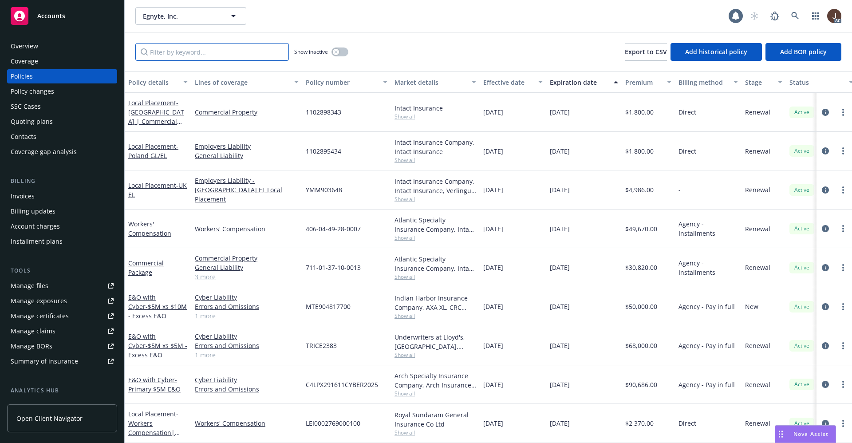
click at [184, 48] on input "Filter by keyword..." at bounding box center [212, 52] width 154 height 18
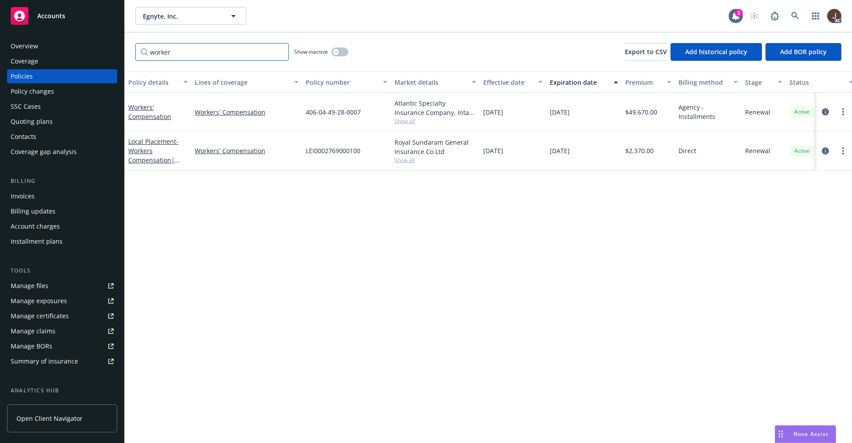
type input "worker"
click at [344, 48] on button "button" at bounding box center [340, 52] width 17 height 9
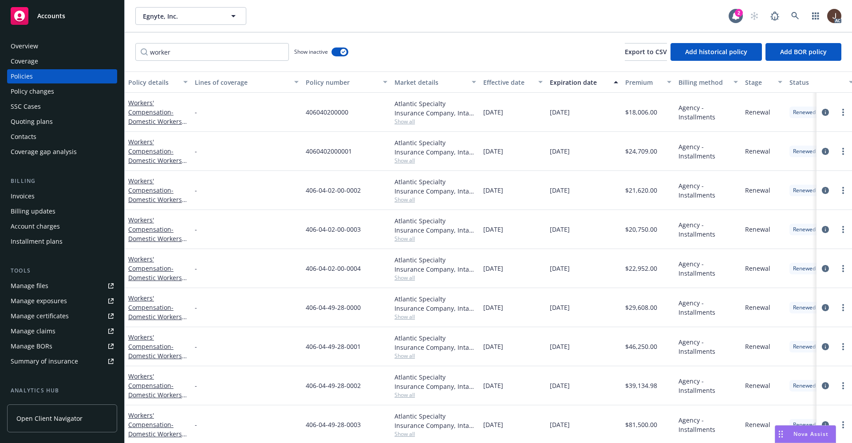
click at [429, 51] on div "worker Show inactive Export to CSV Add historical policy Add BOR policy" at bounding box center [489, 51] width 728 height 39
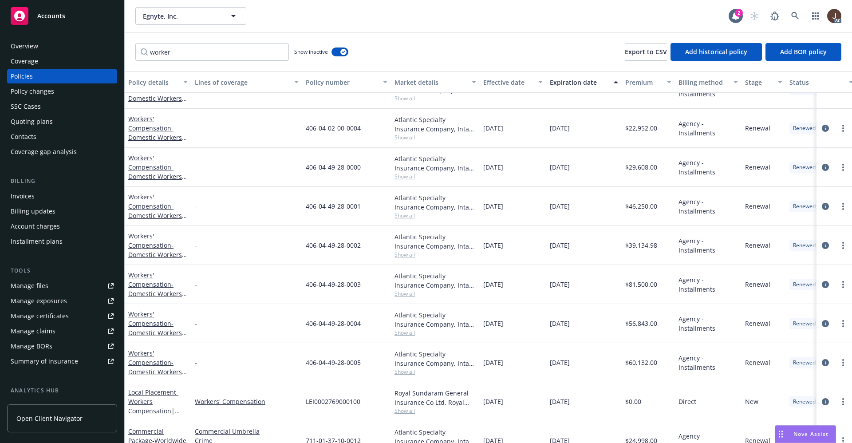
scroll to position [263, 0]
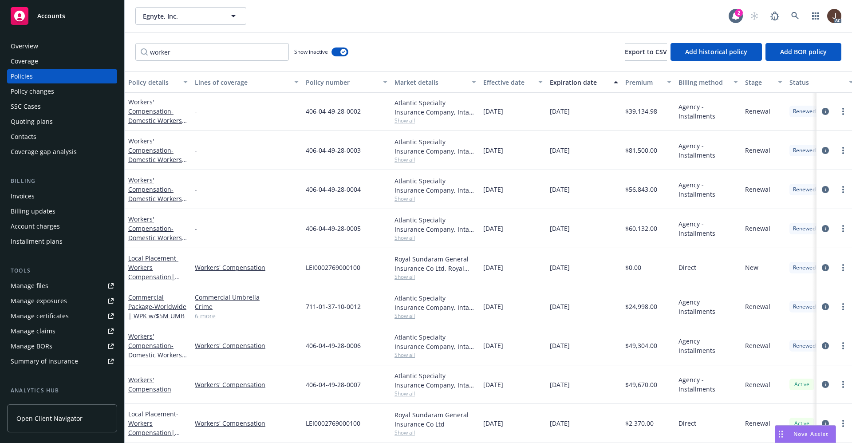
click at [36, 285] on div "Manage files" at bounding box center [30, 286] width 38 height 14
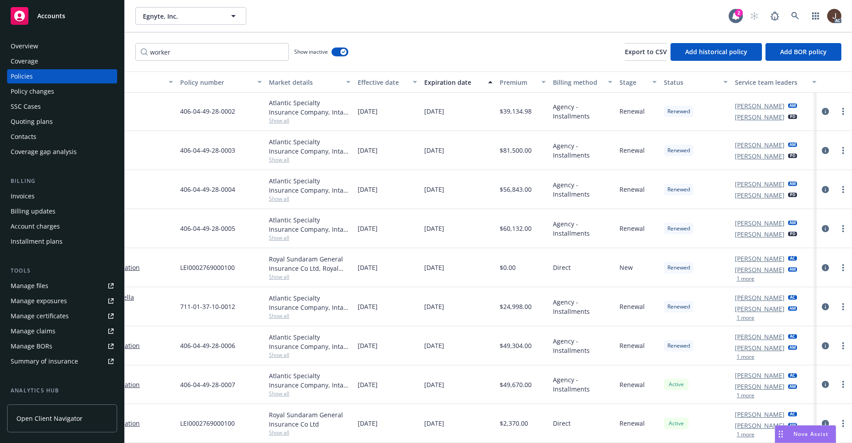
scroll to position [263, 139]
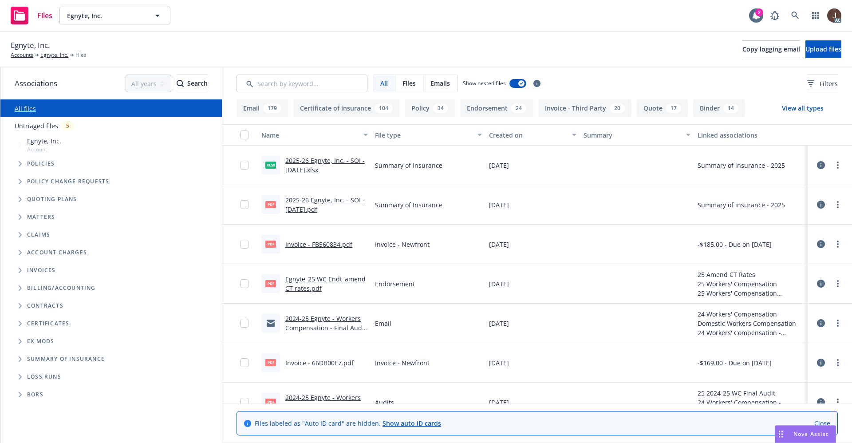
click at [38, 121] on link "Untriaged files" at bounding box center [37, 125] width 44 height 9
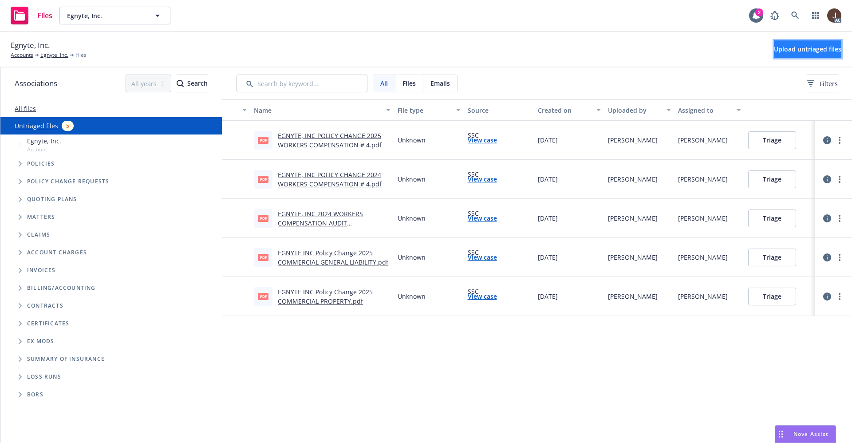
click at [777, 48] on span "Upload untriaged files" at bounding box center [807, 49] width 67 height 8
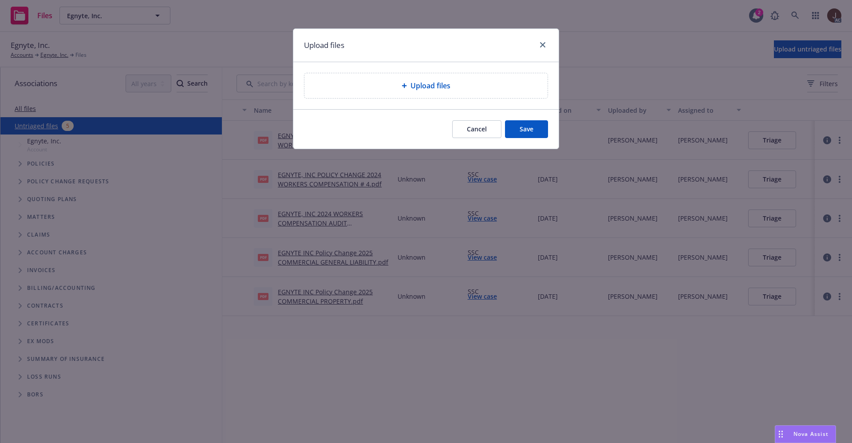
click at [425, 92] on div "Upload files" at bounding box center [426, 85] width 243 height 25
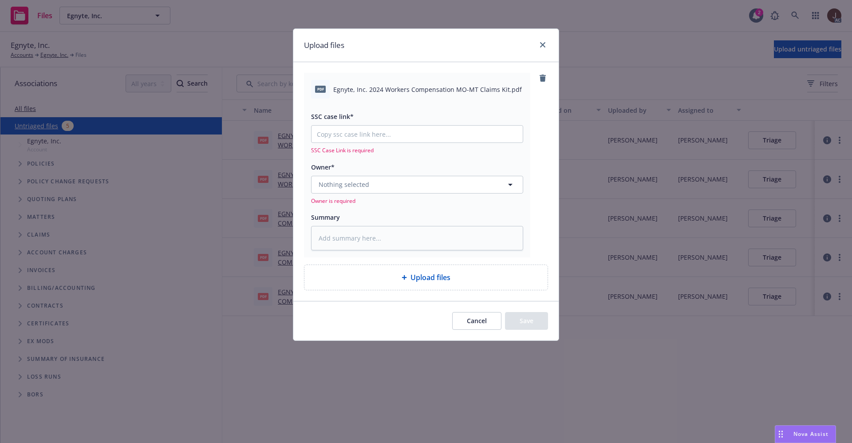
click at [356, 170] on div "Owner*" at bounding box center [417, 167] width 212 height 11
click at [364, 181] on span "Nothing selected" at bounding box center [344, 184] width 51 height 9
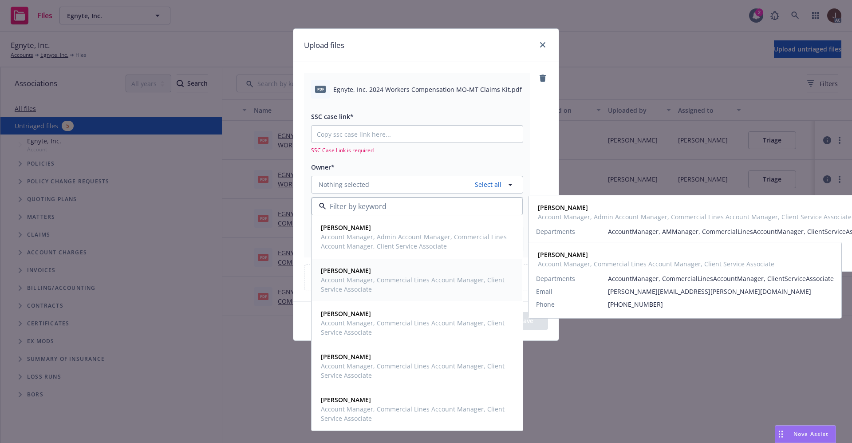
click at [342, 270] on strong "[PERSON_NAME]" at bounding box center [346, 270] width 50 height 8
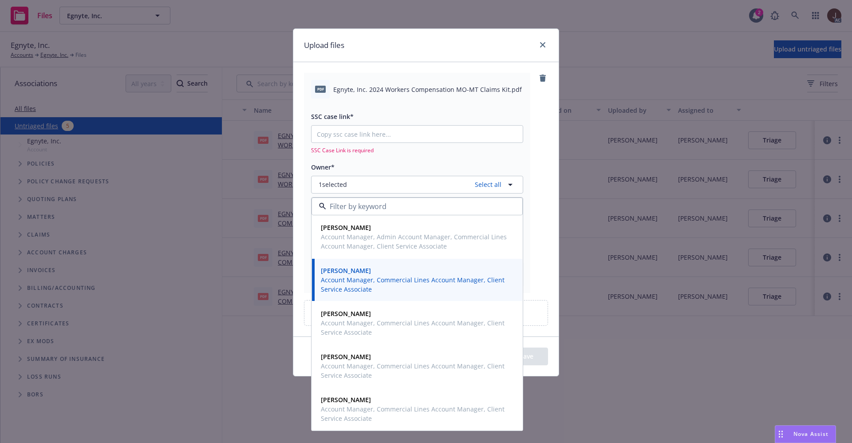
click at [548, 153] on div "pdf Egnyte, Inc. 2024 Workers Compensation [GEOGRAPHIC_DATA]-MT Claims Kit.pdf …" at bounding box center [425, 199] width 265 height 274
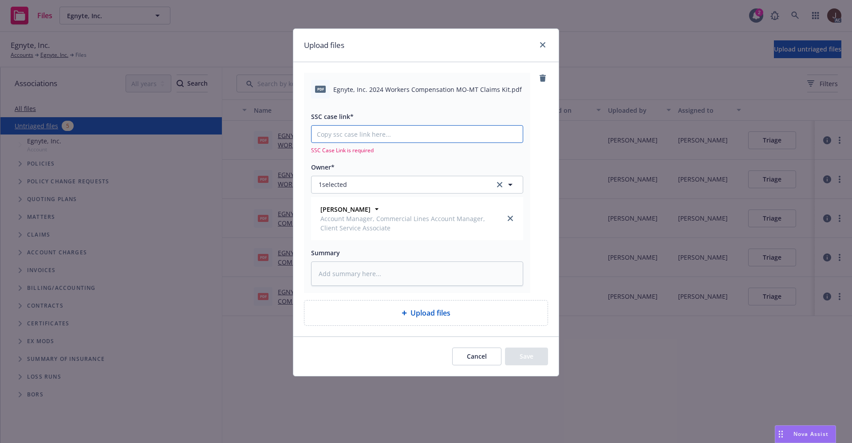
click at [371, 131] on input "SSC case link*" at bounding box center [417, 134] width 211 height 17
paste input "https://newfront-ssc.lightning.force.com/lightning/r/Case/500Vz00000QxFVYIA3/vi…"
type textarea "x"
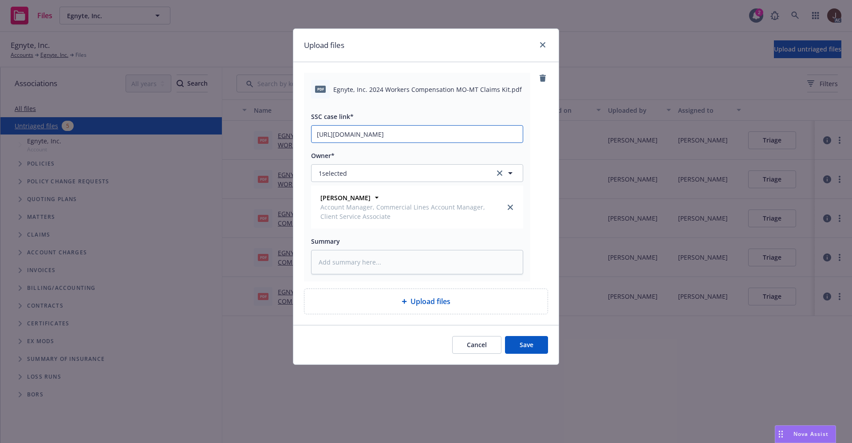
scroll to position [0, 44]
type input "https://newfront-ssc.lightning.force.com/lightning/r/Case/500Vz00000QxFVYIA3/vi…"
click at [539, 142] on div "pdf Egnyte, Inc. 2024 Workers Compensation MO-MT Claims Kit.pdf SSC case link* …" at bounding box center [426, 177] width 244 height 209
click at [356, 263] on textarea at bounding box center [417, 262] width 212 height 24
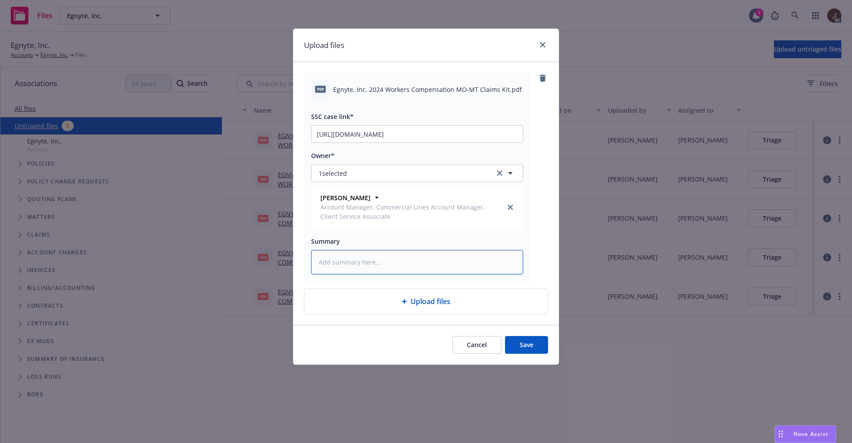
paste textarea "Egnyte, Inc. 2024 Workers Compensation MO-MT Claims Kit"
type textarea "x"
type textarea "Egnyte, Inc. 2024 Workers Compensation MO-MT Claims Kit"
click at [534, 257] on div "pdf Egnyte, Inc. 2024 Workers Compensation MO-MT Claims Kit.pdf SSC case link* …" at bounding box center [426, 177] width 244 height 209
click at [523, 347] on button "Save" at bounding box center [526, 345] width 43 height 18
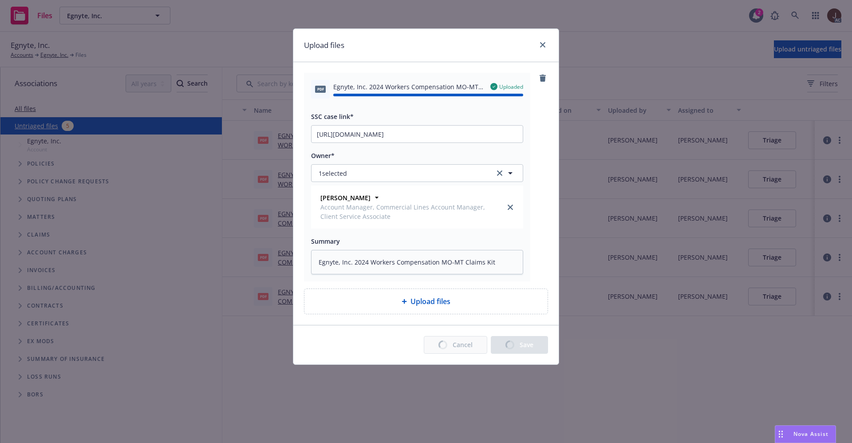
type textarea "x"
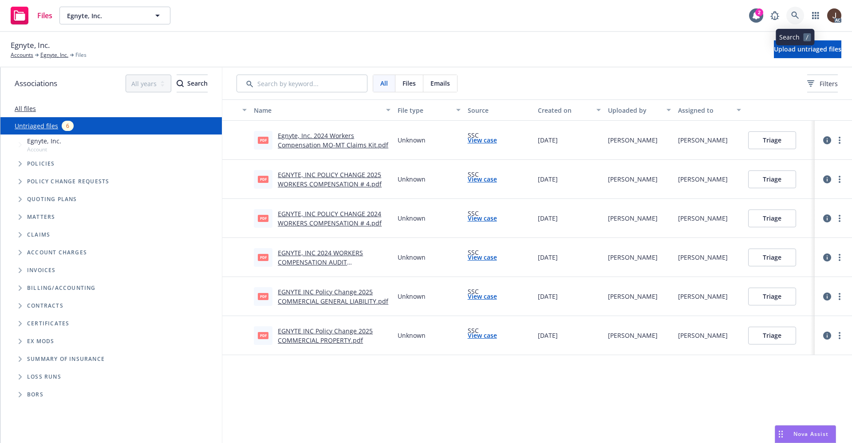
click at [792, 14] on icon at bounding box center [796, 16] width 8 height 8
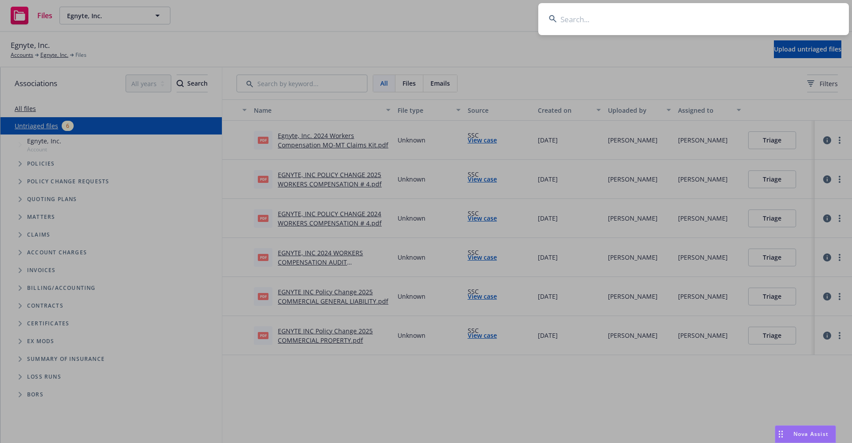
click at [584, 27] on input at bounding box center [693, 19] width 311 height 32
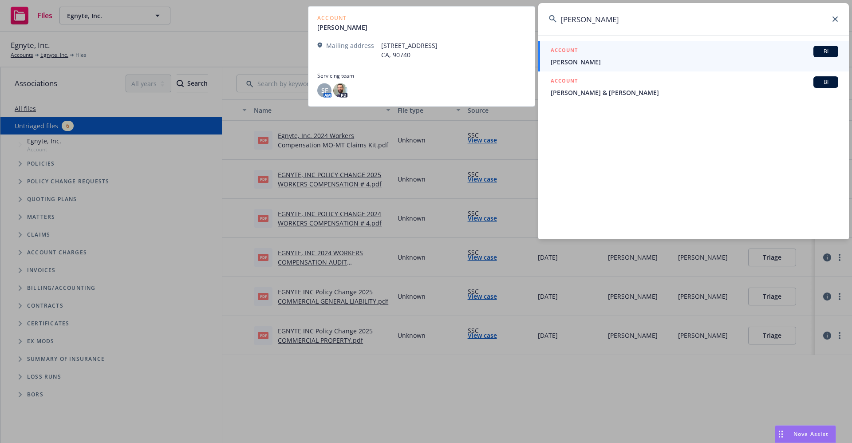
type input "patricia reich"
click at [604, 65] on span "Reichenecker, Patti" at bounding box center [695, 61] width 288 height 9
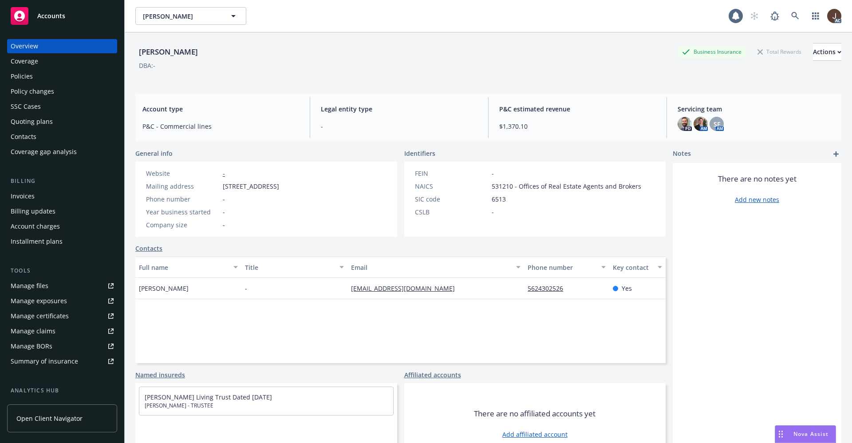
click at [16, 77] on div "Policies" at bounding box center [22, 76] width 22 height 14
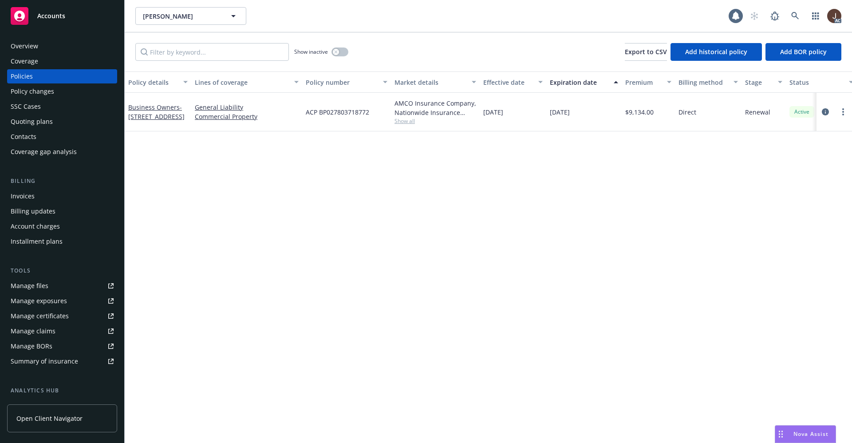
click at [334, 162] on div "Policy details Lines of coverage Policy number Market details Effective date Ex…" at bounding box center [489, 257] width 728 height 372
click at [29, 48] on div "Overview" at bounding box center [25, 46] width 28 height 14
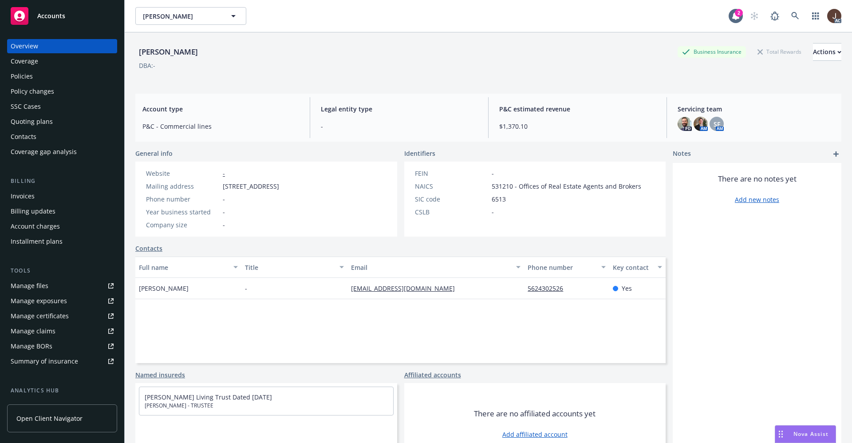
click at [195, 52] on div "[PERSON_NAME]" at bounding box center [168, 52] width 66 height 12
click at [195, 51] on div "[PERSON_NAME]" at bounding box center [168, 52] width 66 height 12
copy div "[PERSON_NAME]"
click at [19, 76] on div "Policies" at bounding box center [22, 76] width 22 height 14
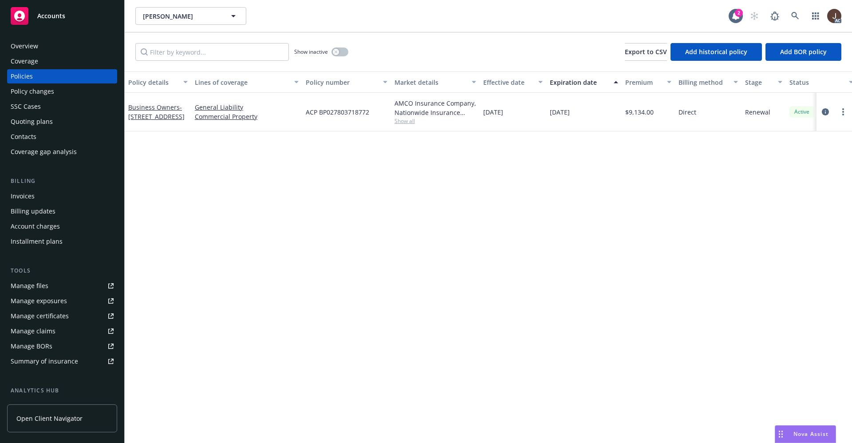
click at [30, 281] on div "Manage files" at bounding box center [30, 286] width 38 height 14
click at [797, 15] on icon at bounding box center [796, 16] width 8 height 8
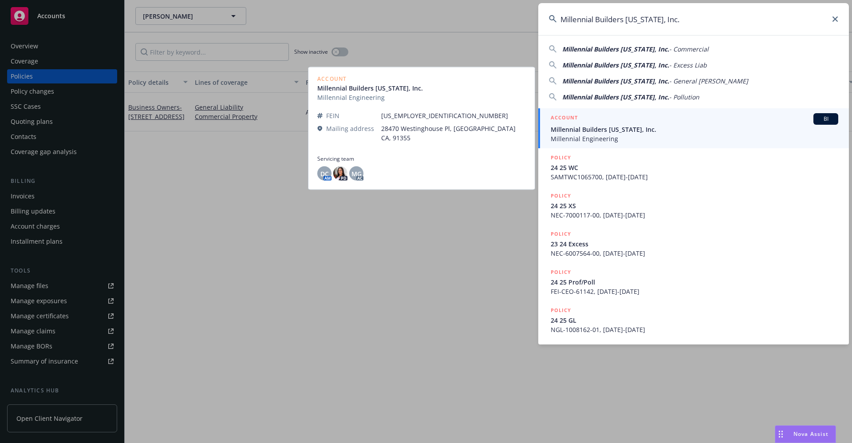
type input "Millennial Builders [US_STATE], Inc."
click at [595, 130] on span "Millennial Builders [US_STATE], Inc." at bounding box center [695, 129] width 288 height 9
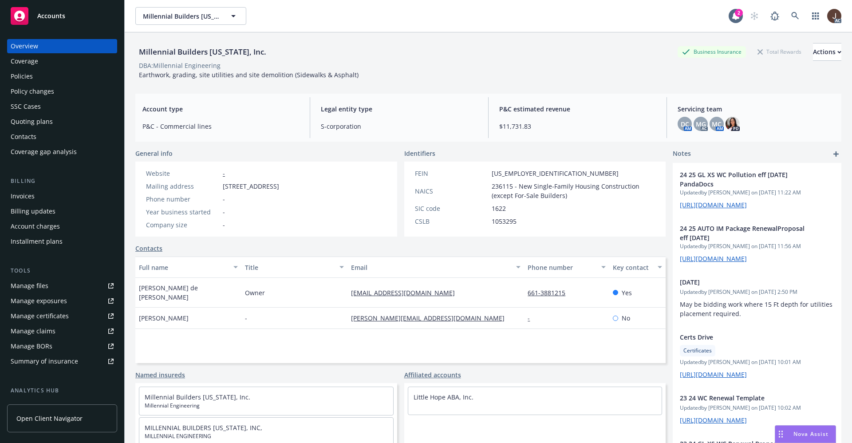
click at [29, 73] on div "Policies" at bounding box center [22, 76] width 22 height 14
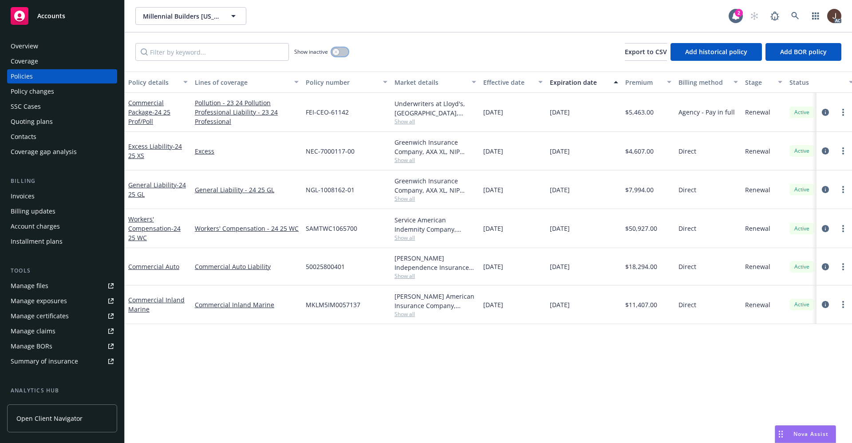
click at [346, 48] on button "button" at bounding box center [340, 52] width 17 height 9
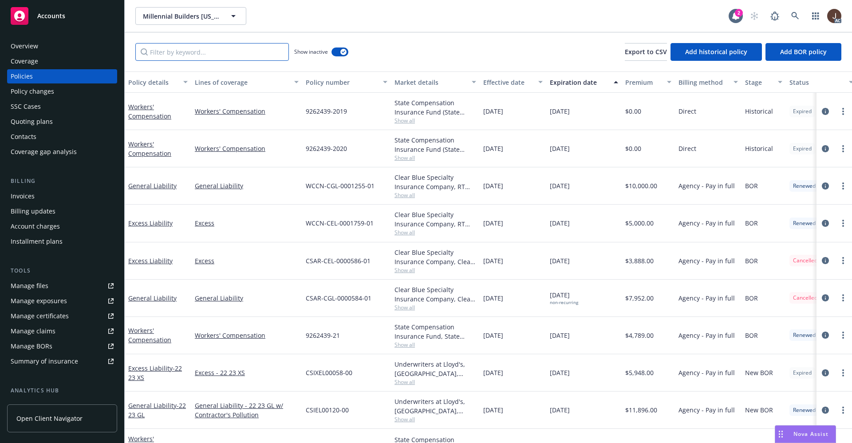
click at [193, 54] on input "Filter by keyword..." at bounding box center [212, 52] width 154 height 18
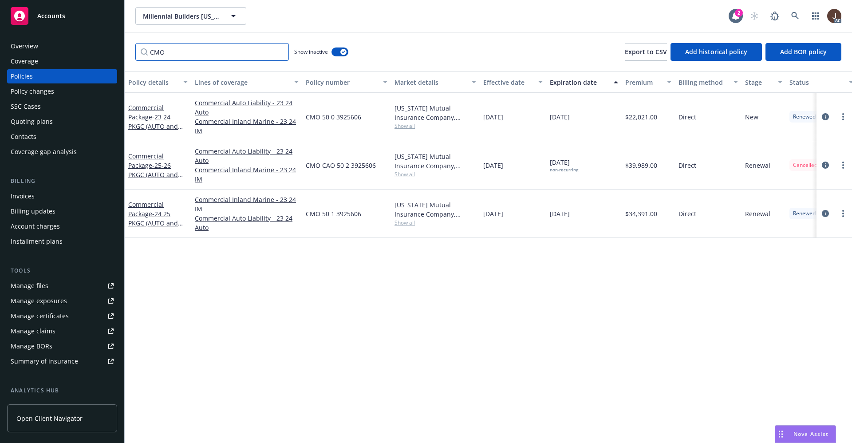
type input "CMO"
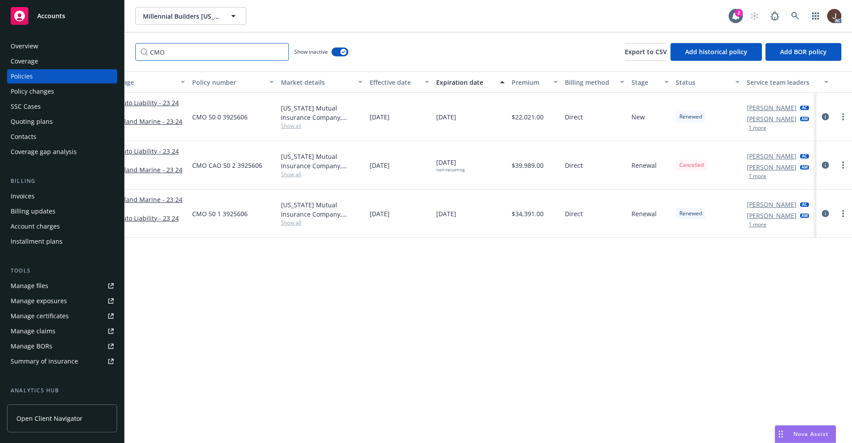
scroll to position [0, 129]
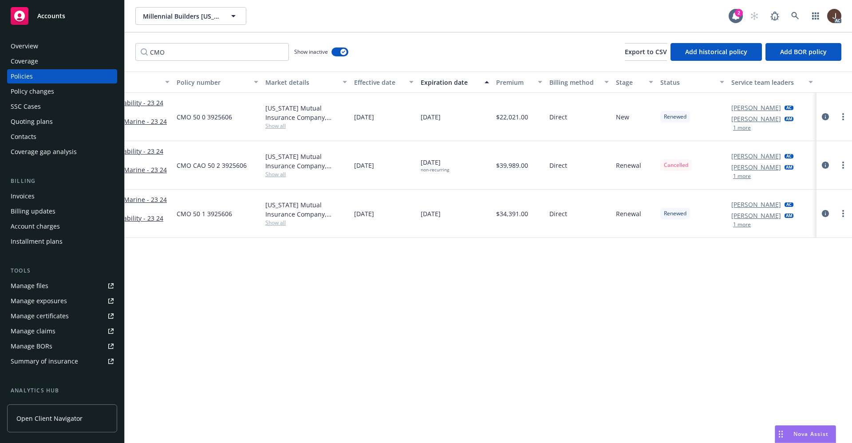
click at [33, 287] on div "Manage files" at bounding box center [30, 286] width 38 height 14
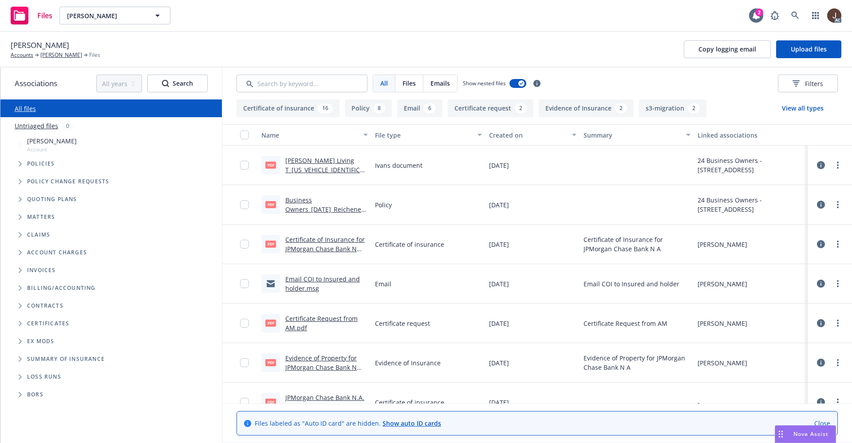
click at [36, 126] on link "Untriaged files" at bounding box center [37, 125] width 44 height 9
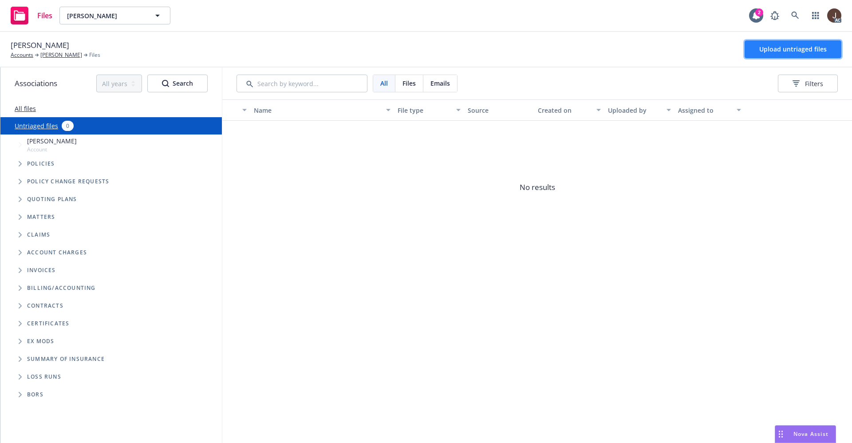
click at [796, 52] on button "Upload untriaged files" at bounding box center [793, 49] width 97 height 18
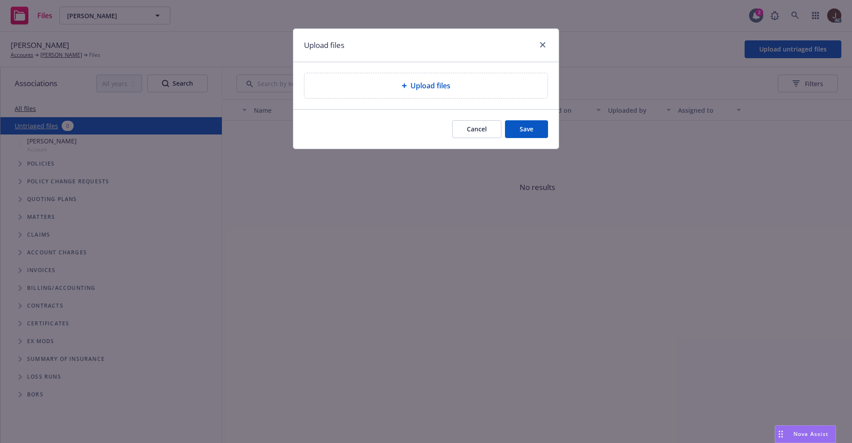
click at [411, 77] on div "Upload files" at bounding box center [426, 85] width 243 height 25
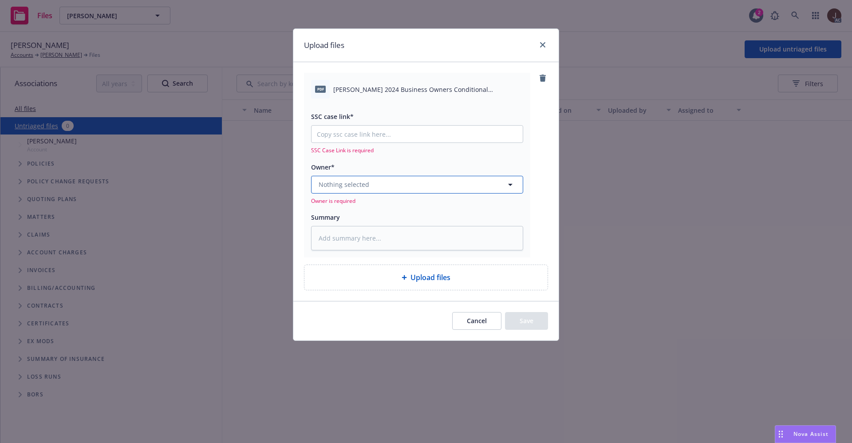
click at [372, 185] on button "Nothing selected" at bounding box center [417, 185] width 212 height 18
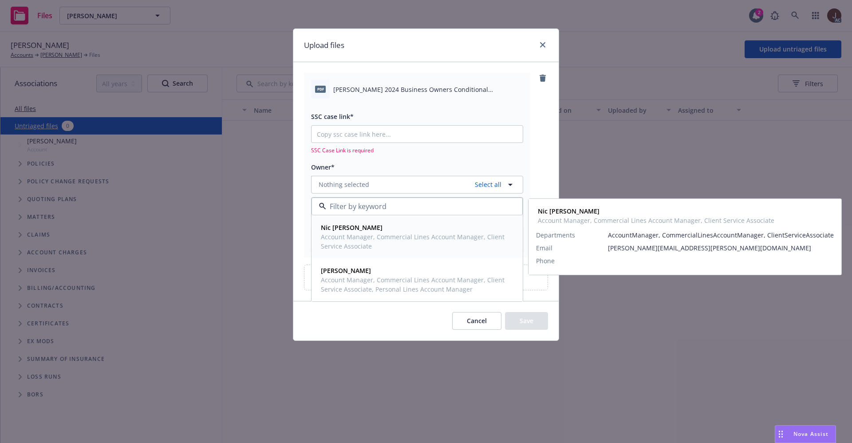
click at [360, 232] on span "Account Manager, Commercial Lines Account Manager, Client Service Associate" at bounding box center [416, 241] width 191 height 19
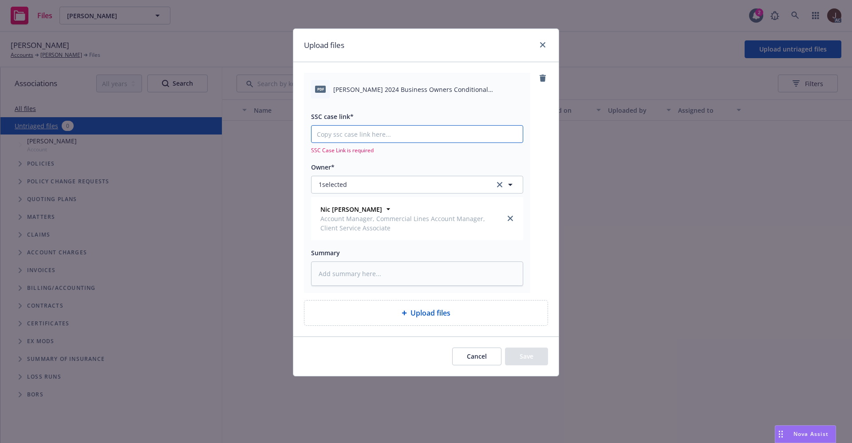
click at [356, 138] on input "SSC case link*" at bounding box center [417, 134] width 211 height 17
paste input "[URL][DOMAIN_NAME]"
type textarea "x"
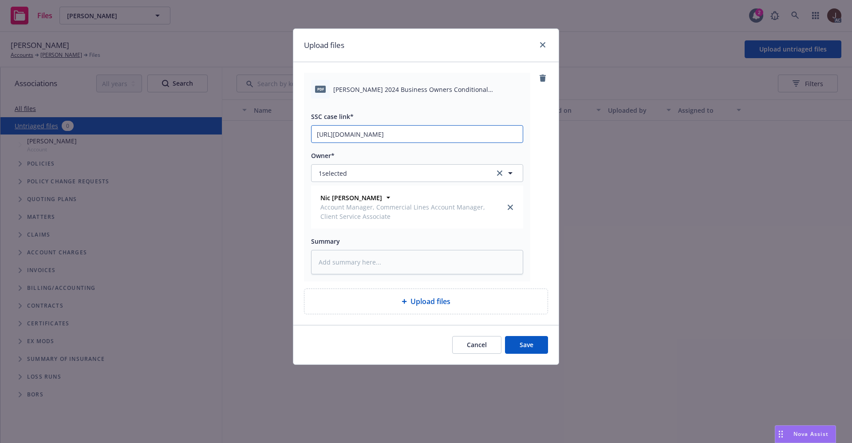
type input "[URL][DOMAIN_NAME]"
click at [534, 150] on div "pdf [PERSON_NAME] 2024 Business Owners Conditional Renewal.pdf SSC case link* […" at bounding box center [426, 177] width 244 height 209
click at [350, 266] on textarea at bounding box center [417, 262] width 212 height 24
paste textarea "[PERSON_NAME] 2024 Business Owners Conditional Renewal"
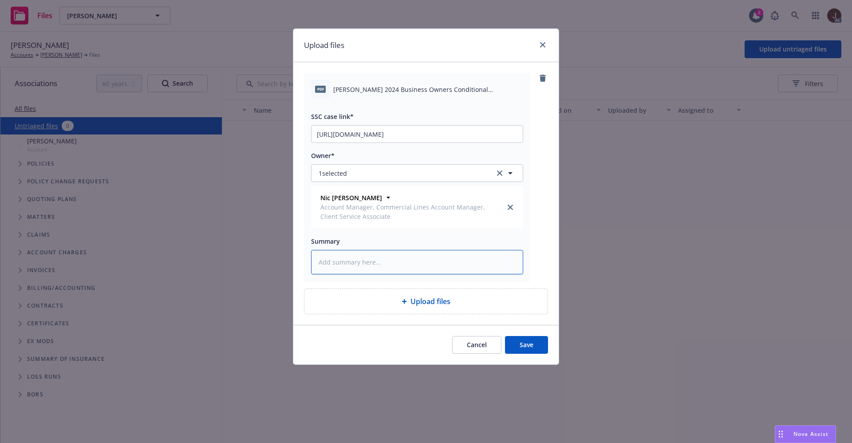
type textarea "x"
type textarea "[PERSON_NAME] 2024 Business Owners Conditional Renewal"
click at [537, 265] on div "pdf [PERSON_NAME] 2024 Business Owners Conditional Renewal.pdf SSC case link* […" at bounding box center [426, 177] width 244 height 209
click at [531, 350] on button "Save" at bounding box center [526, 345] width 43 height 18
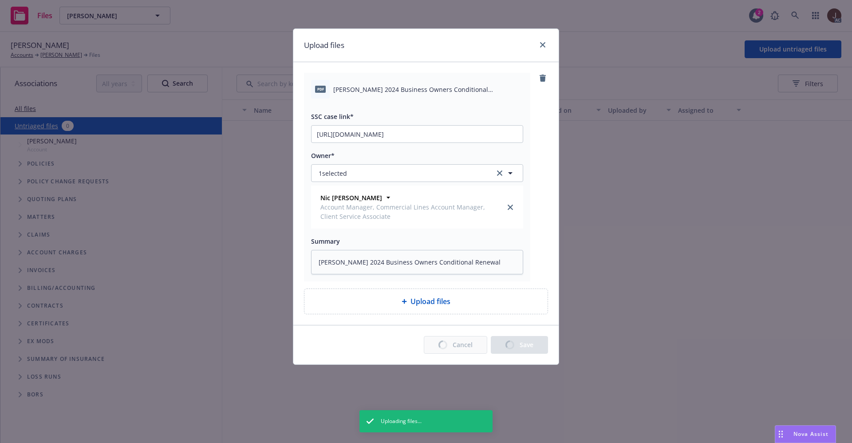
type textarea "x"
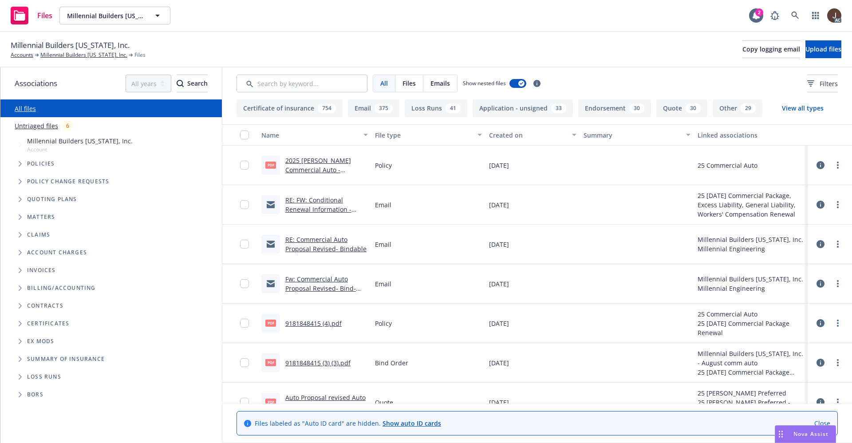
click at [33, 126] on link "Untriaged files" at bounding box center [37, 125] width 44 height 9
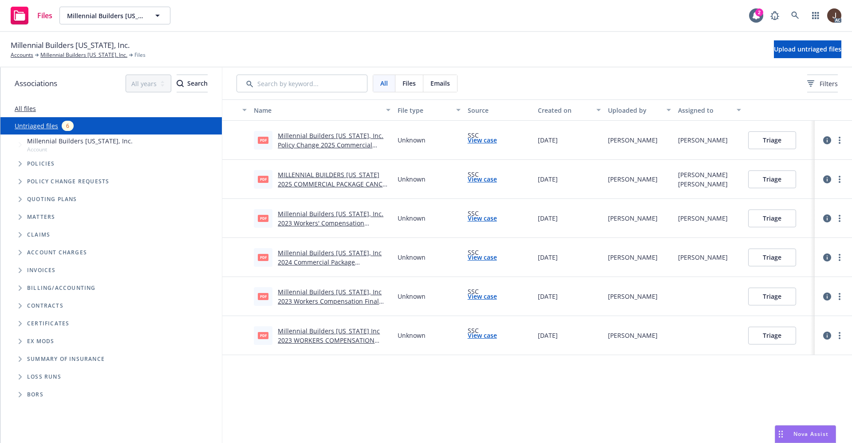
click at [320, 137] on link "Millennial Builders [US_STATE], Inc. Policy Change 2025 Commercial Auto.pdf" at bounding box center [331, 144] width 106 height 27
click at [796, 50] on span "Upload untriaged files" at bounding box center [807, 49] width 67 height 8
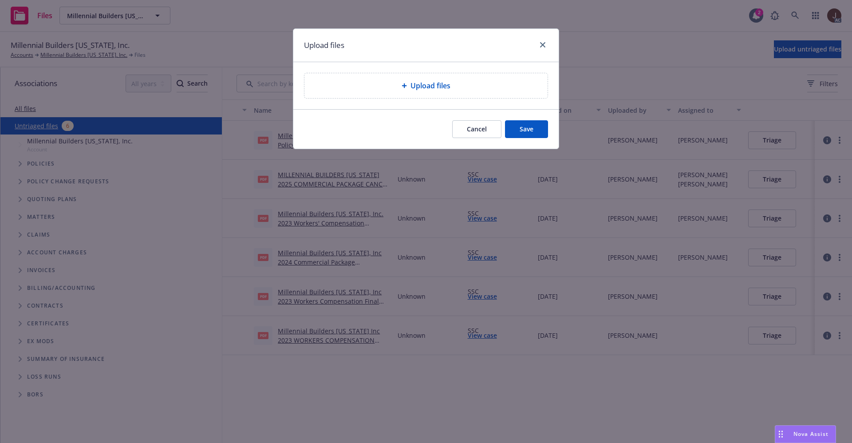
click at [435, 95] on div "Upload files" at bounding box center [426, 85] width 243 height 25
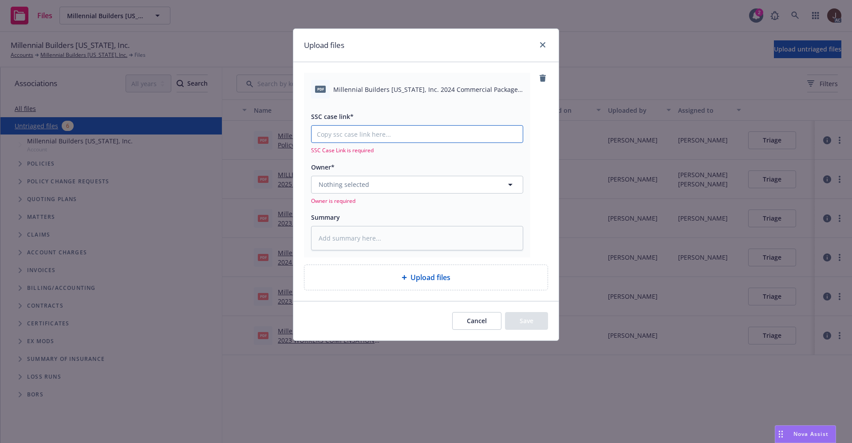
click at [346, 136] on input "SSC case link*" at bounding box center [417, 134] width 211 height 17
paste input "[URL][DOMAIN_NAME]"
type textarea "x"
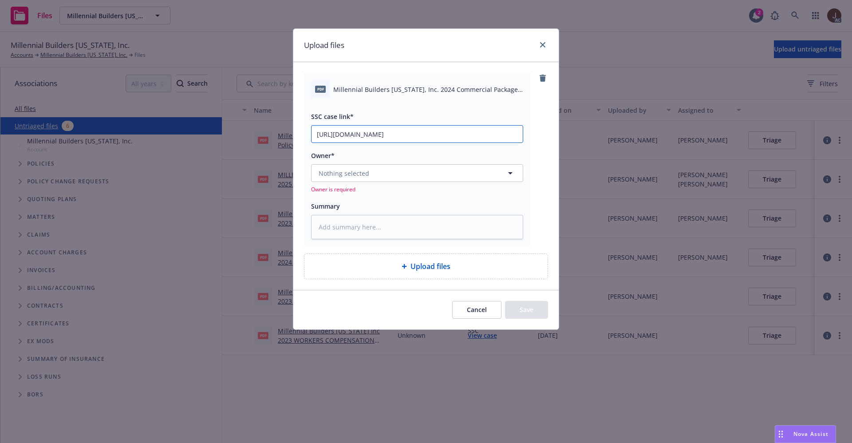
scroll to position [0, 44]
type input "[URL][DOMAIN_NAME]"
click at [546, 131] on div "pdf Millennial Builders [US_STATE], Inc. 2024 Commercial Package Notice of Canc…" at bounding box center [426, 159] width 244 height 173
type textarea "x"
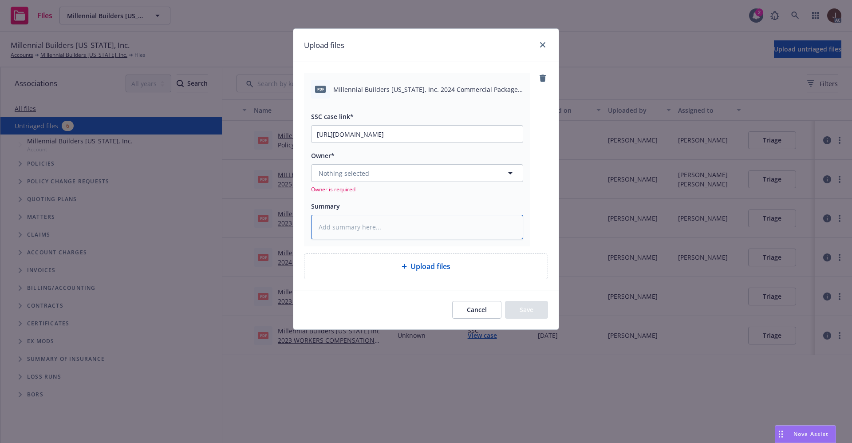
click at [325, 229] on textarea at bounding box center [417, 227] width 212 height 24
paste textarea "Millennial Builders [US_STATE], Inc. 2024 Commercial Package Notice of Cancella…"
type textarea "Millennial Builders [US_STATE], Inc. 2024 Commercial Package Notice of Cancella…"
type textarea "x"
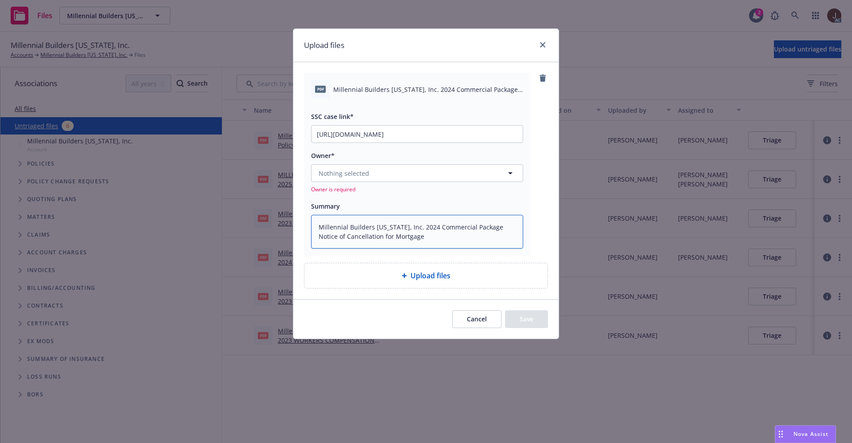
type textarea "Millennial Builders [US_STATE], Inc. 2024 Commercial Package Notice of Cancella…"
click at [373, 172] on button "Nothing selected" at bounding box center [417, 173] width 212 height 18
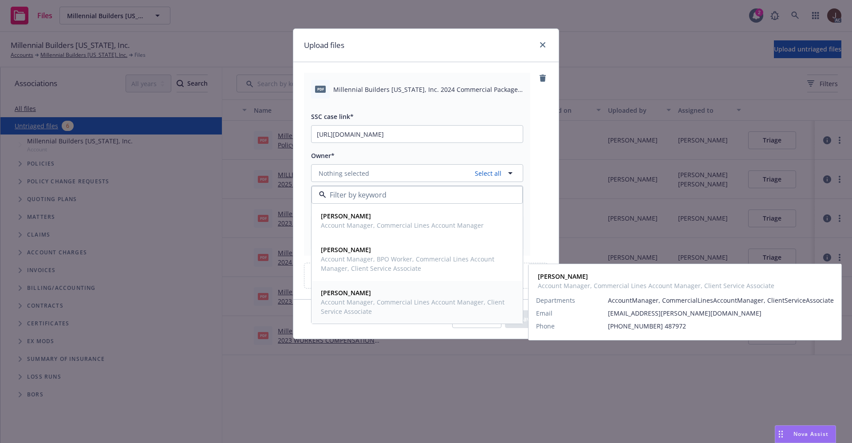
click at [357, 292] on strong "[PERSON_NAME]" at bounding box center [346, 293] width 50 height 8
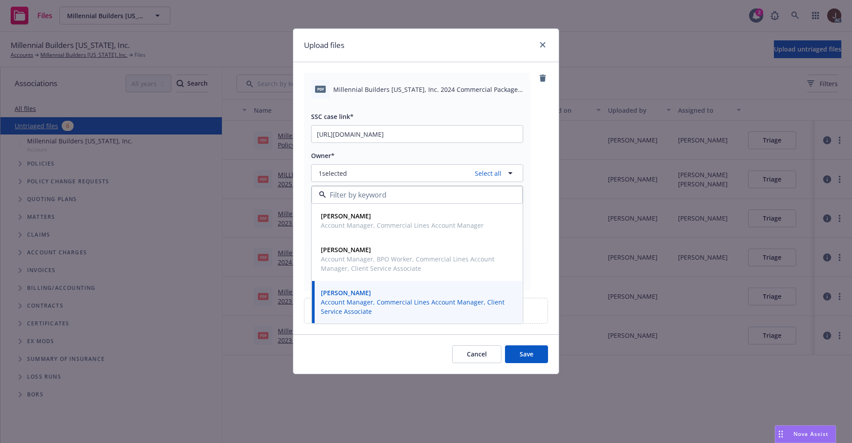
click at [527, 360] on button "Save" at bounding box center [526, 354] width 43 height 18
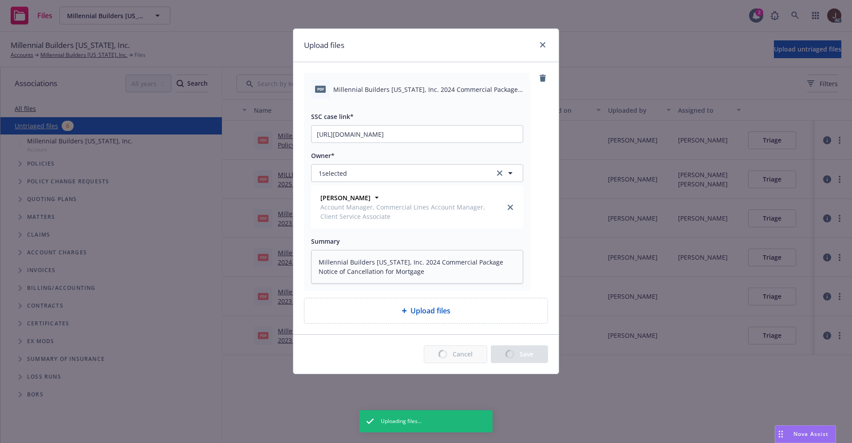
type textarea "x"
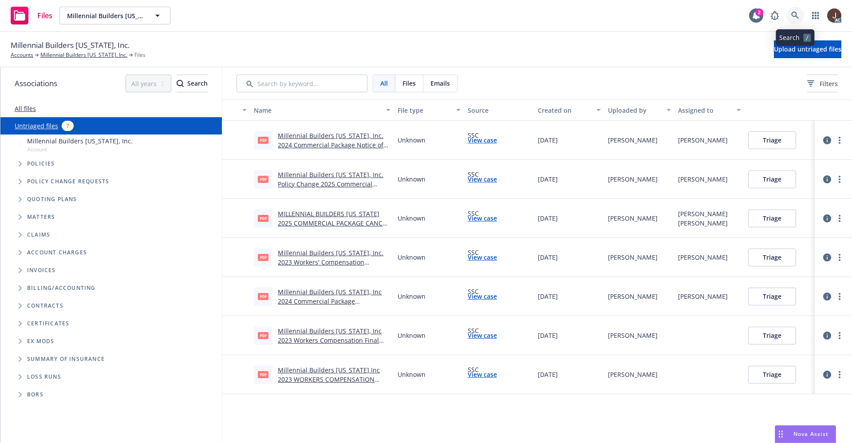
click at [795, 14] on icon at bounding box center [796, 16] width 8 height 8
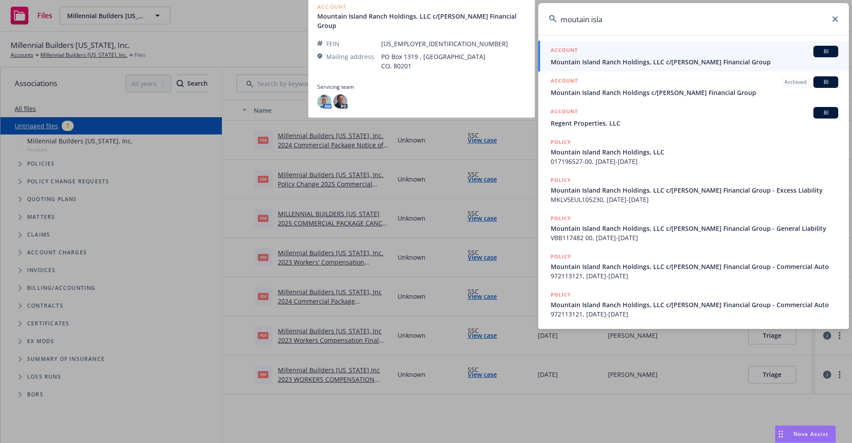
type input "moutain isla"
click at [631, 60] on span "Mountain Island Ranch Holdings, LLC c/[PERSON_NAME] Financial Group" at bounding box center [695, 61] width 288 height 9
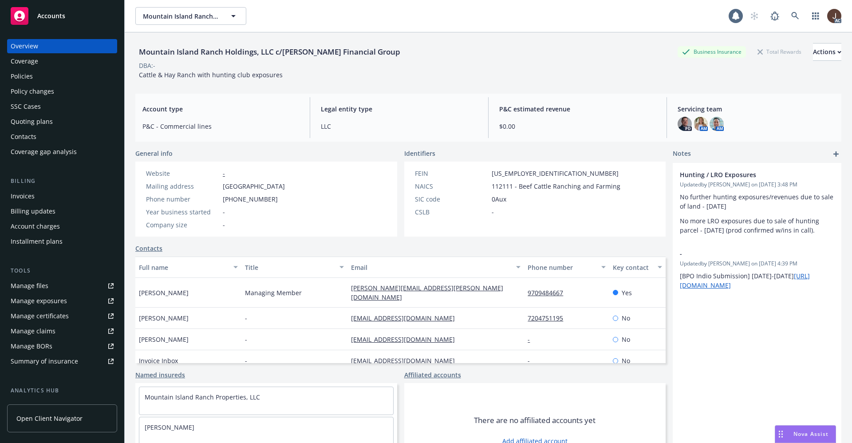
click at [24, 80] on div "Policies" at bounding box center [22, 76] width 22 height 14
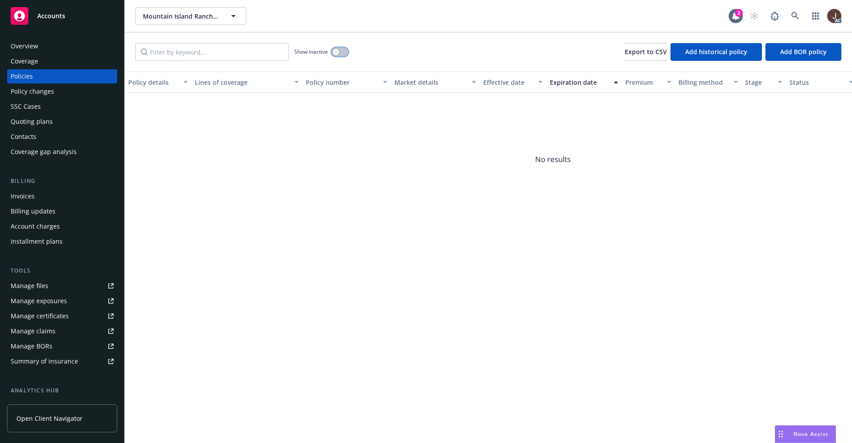
click at [343, 54] on button "button" at bounding box center [340, 52] width 17 height 9
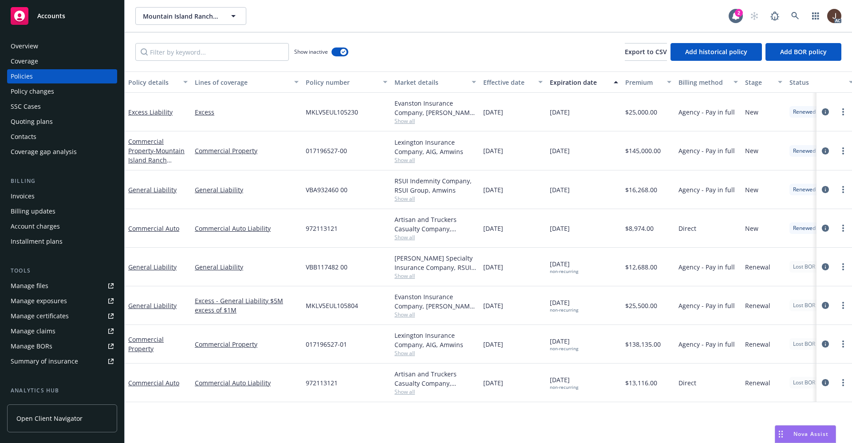
click at [386, 48] on div "Show inactive Export to CSV Add historical policy Add BOR policy" at bounding box center [489, 51] width 728 height 39
click at [23, 287] on div "Manage files" at bounding box center [30, 286] width 38 height 14
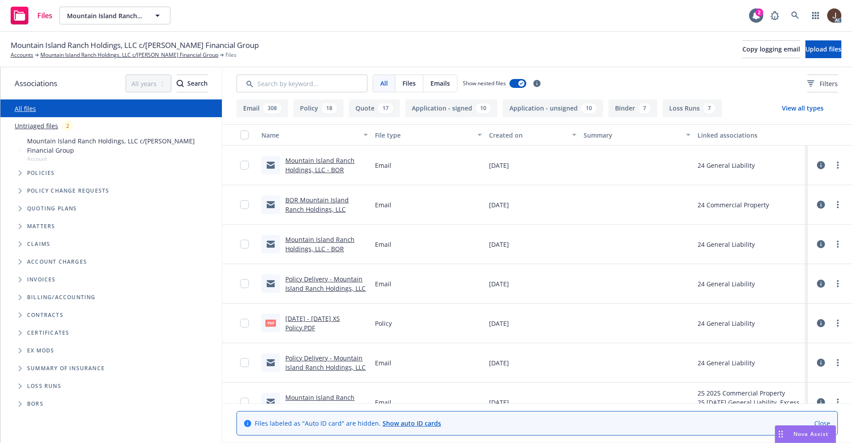
click at [39, 129] on link "Untriaged files" at bounding box center [37, 125] width 44 height 9
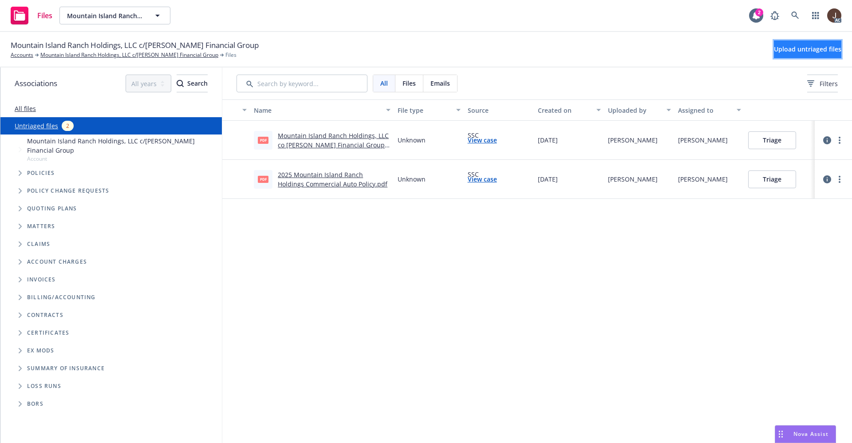
click at [793, 50] on span "Upload untriaged files" at bounding box center [807, 49] width 67 height 8
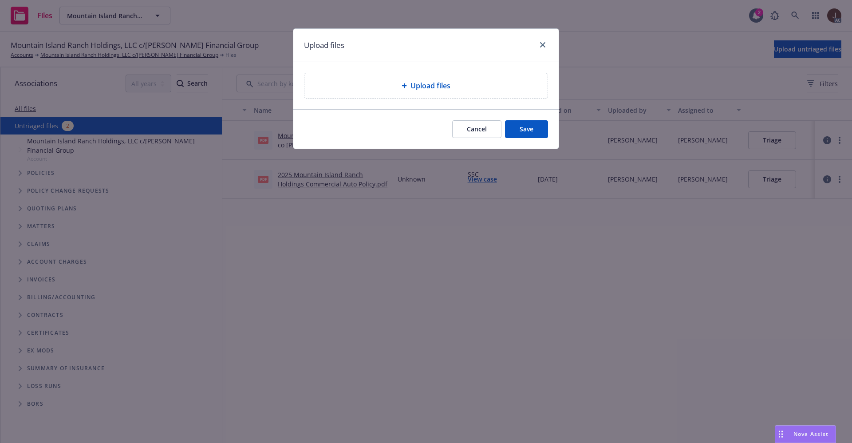
click at [425, 91] on span "Upload files" at bounding box center [431, 85] width 40 height 11
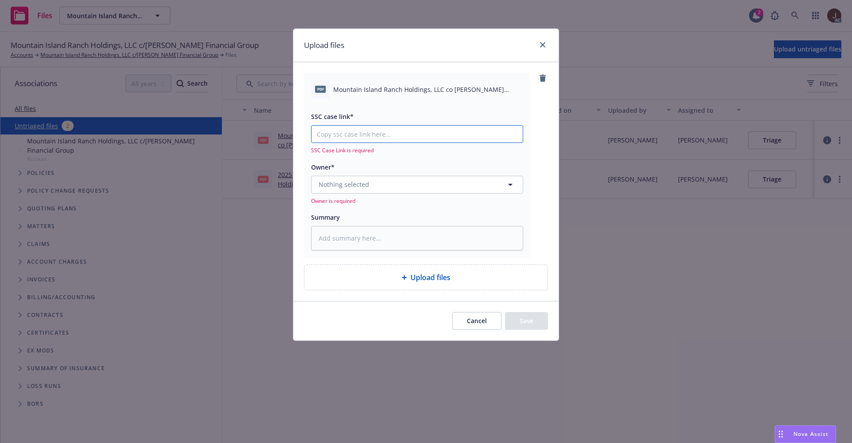
click at [365, 132] on input "SSC case link*" at bounding box center [417, 134] width 211 height 17
paste input "[URL][DOMAIN_NAME]"
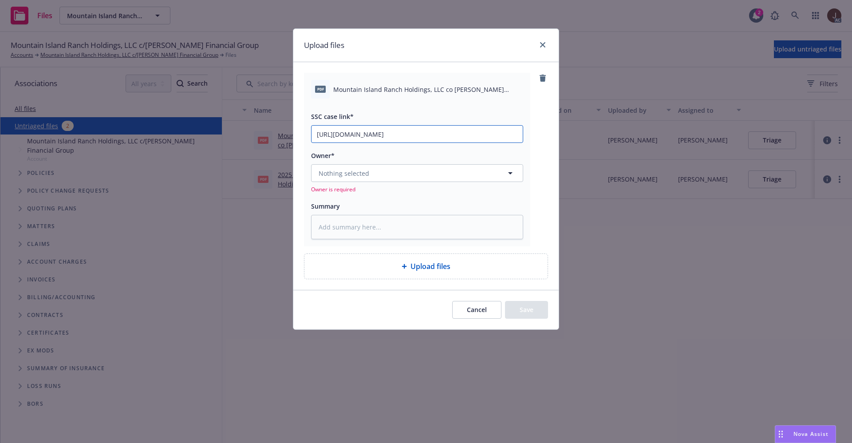
type textarea "x"
type input "[URL][DOMAIN_NAME]"
click at [536, 134] on div "pdf Mountain Island Ranch Holdings, LLC co [PERSON_NAME] Financial Group Commer…" at bounding box center [426, 159] width 244 height 173
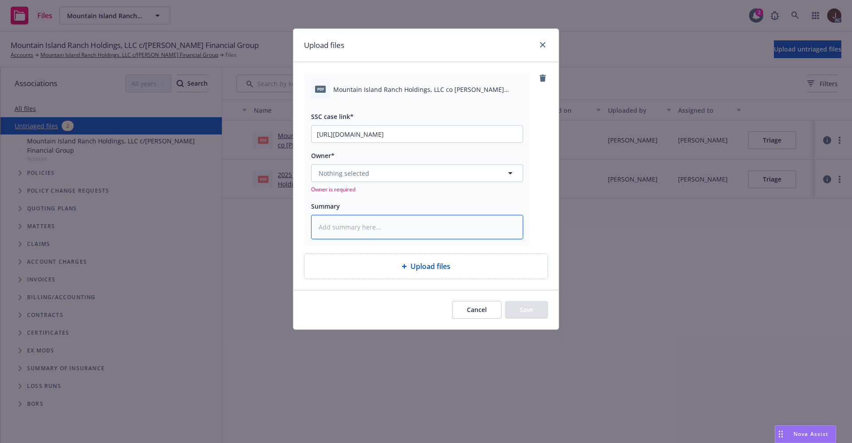
click at [344, 236] on textarea at bounding box center [417, 227] width 212 height 24
paste textarea "Mountain Island Ranch Holdings, LLC c/[PERSON_NAME] Financial Group Commercial …"
type textarea "x"
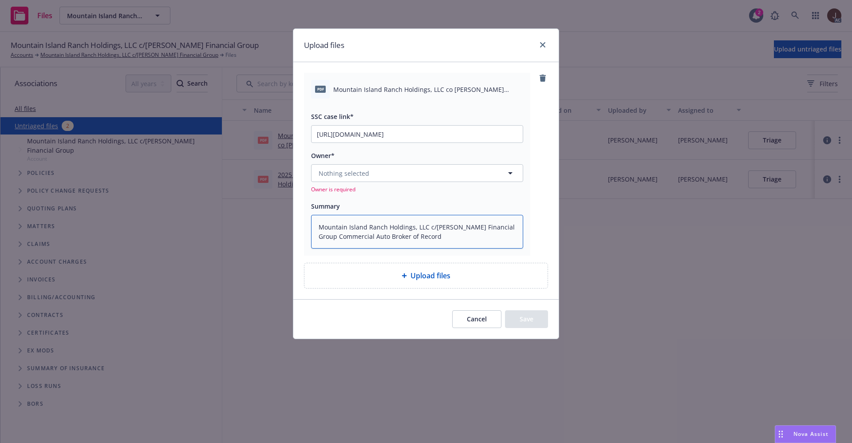
type textarea "Mountain Island Ranch Holdings, LLC c/[PERSON_NAME] Financial Group Commercial …"
click at [543, 195] on div "pdf Mountain Island Ranch Holdings, LLC co [PERSON_NAME] Financial Group Commer…" at bounding box center [426, 164] width 244 height 182
click at [441, 174] on button "Nothing selected" at bounding box center [417, 173] width 212 height 18
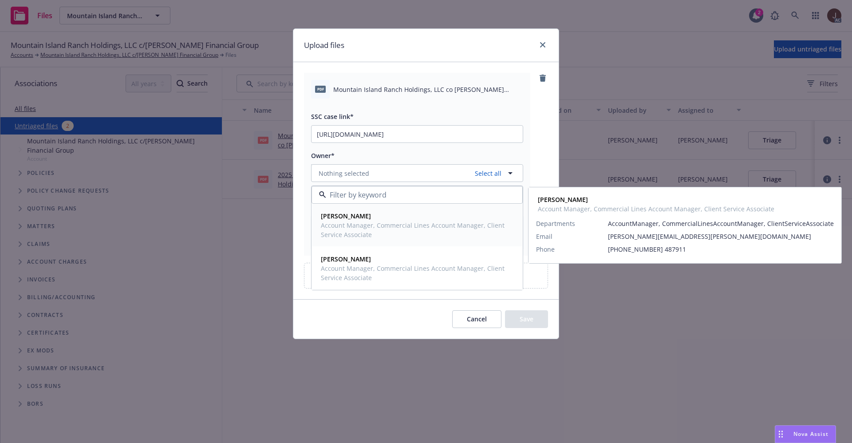
click at [360, 222] on span "Account Manager, Commercial Lines Account Manager, Client Service Associate" at bounding box center [416, 230] width 191 height 19
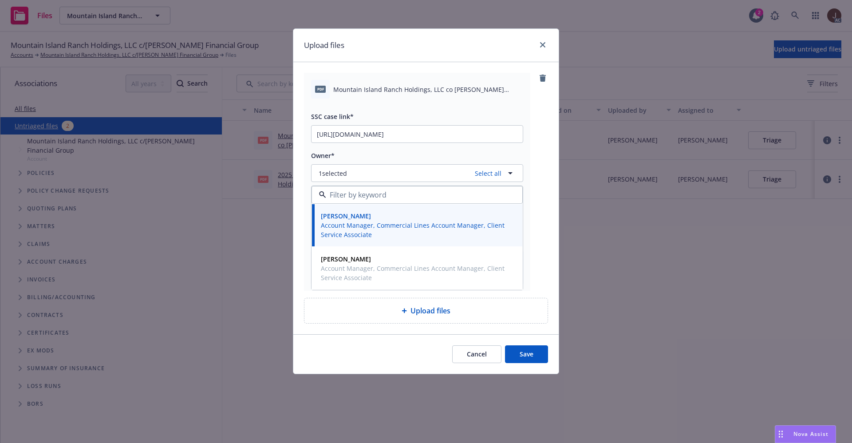
click at [541, 150] on div "pdf Mountain Island Ranch Holdings, LLC co Johnson Financial Group Commercial A…" at bounding box center [426, 182] width 244 height 218
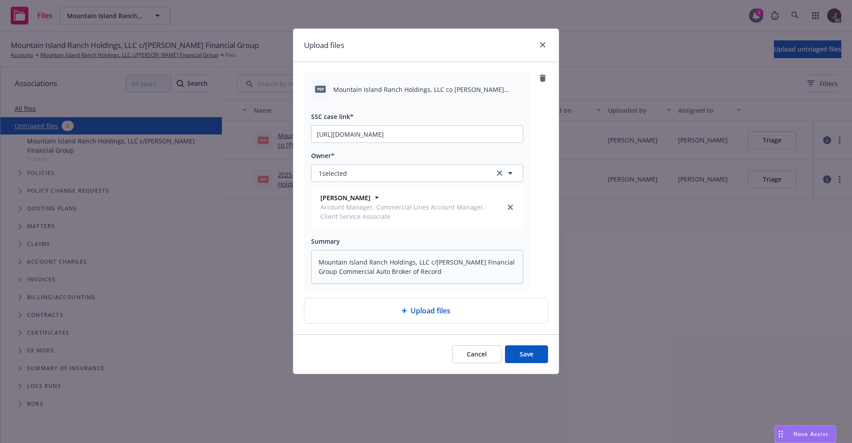
click at [527, 362] on button "Save" at bounding box center [526, 354] width 43 height 18
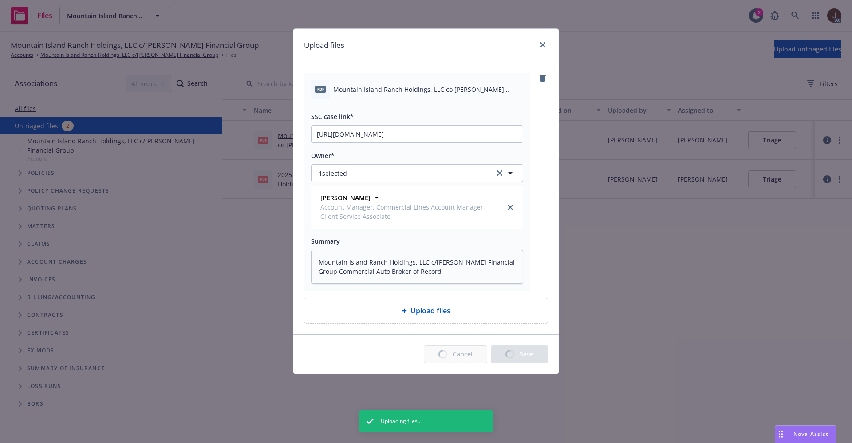
type textarea "x"
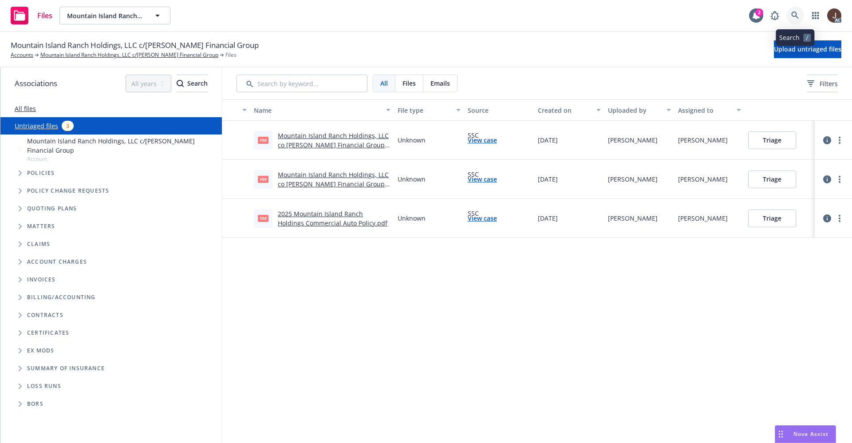
click at [797, 15] on icon at bounding box center [796, 16] width 8 height 8
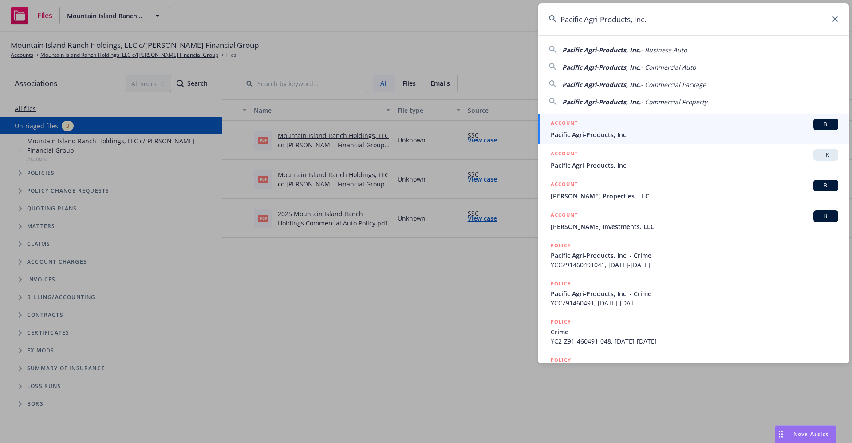
type input "Pacific Agri-Products, Inc."
click at [595, 134] on span "Pacific Agri-Products, Inc." at bounding box center [695, 134] width 288 height 9
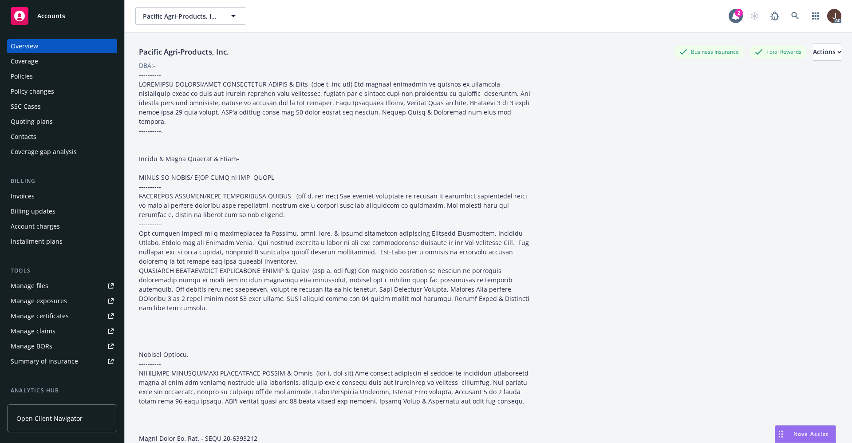
click at [25, 76] on div "Policies" at bounding box center [22, 76] width 22 height 14
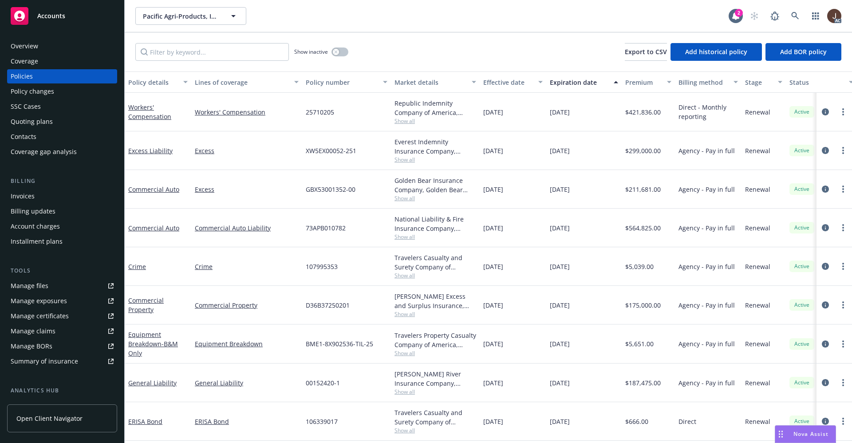
click at [164, 63] on div "Show inactive Export to CSV Add historical policy Add BOR policy" at bounding box center [489, 51] width 728 height 39
click at [164, 52] on input "Filter by keyword..." at bounding box center [212, 52] width 154 height 18
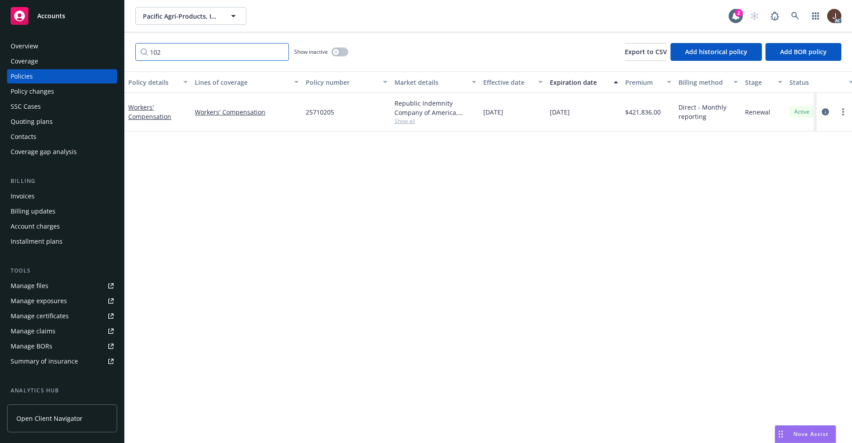
type input "102"
click at [792, 16] on icon at bounding box center [796, 16] width 8 height 8
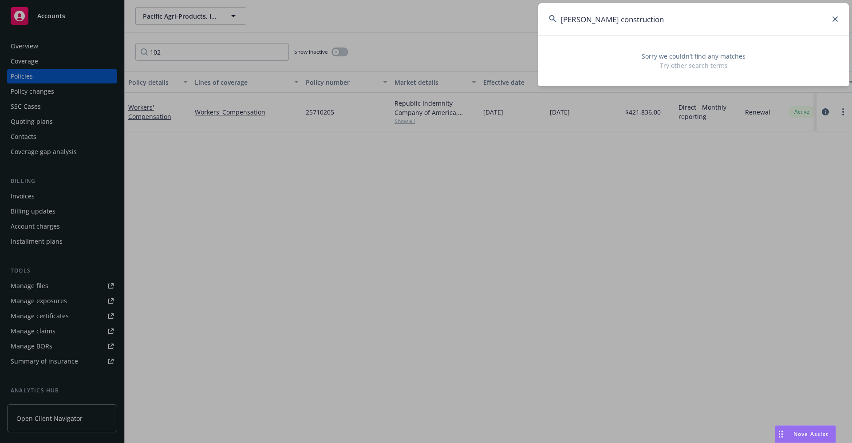
drag, startPoint x: 661, startPoint y: 25, endPoint x: 526, endPoint y: 25, distance: 135.4
click at [526, 25] on div "[PERSON_NAME] construction Sorry we couldn’t find any matches Try other search …" at bounding box center [426, 221] width 852 height 443
click at [692, 19] on input "[PERSON_NAME] construction" at bounding box center [693, 19] width 311 height 32
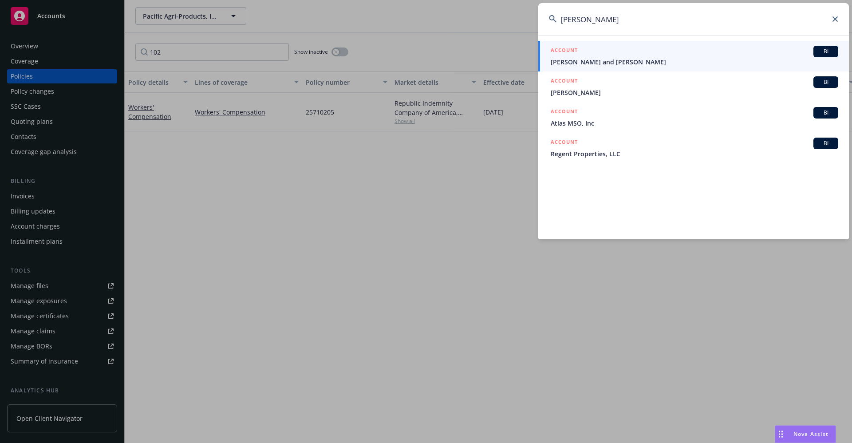
type input "[PERSON_NAME]"
click at [626, 62] on span "[PERSON_NAME] and [PERSON_NAME]" at bounding box center [695, 61] width 288 height 9
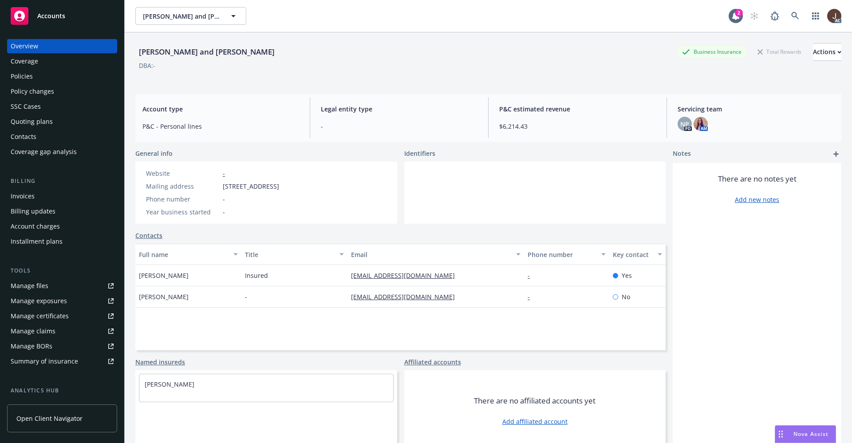
click at [25, 74] on div "Policies" at bounding box center [22, 76] width 22 height 14
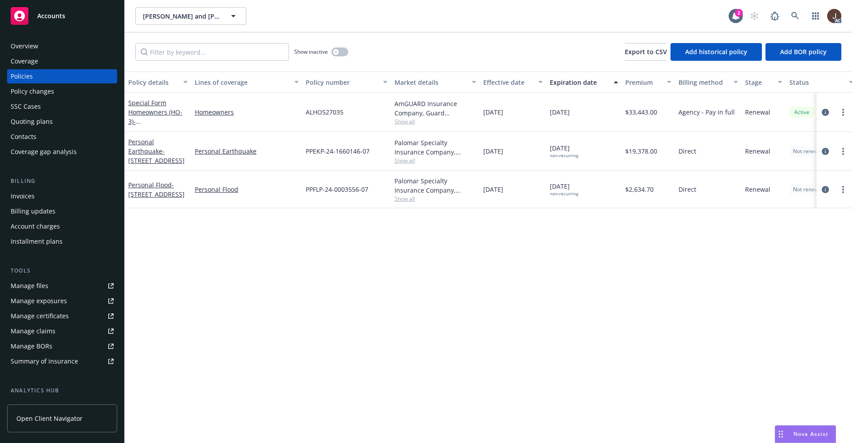
click at [313, 245] on div "Policy details Lines of coverage Policy number Market details Effective date Ex…" at bounding box center [489, 257] width 728 height 372
click at [386, 247] on div "Policy details Lines of coverage Policy number Market details Effective date Ex…" at bounding box center [489, 257] width 728 height 372
click at [386, 245] on div "Policy details Lines of coverage Policy number Market details Effective date Ex…" at bounding box center [489, 257] width 728 height 372
click at [342, 50] on button "button" at bounding box center [340, 52] width 17 height 9
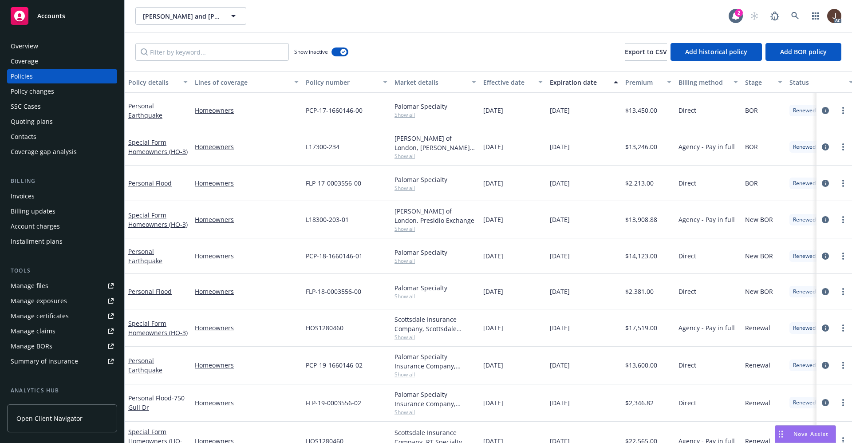
click at [404, 46] on div "Show inactive Export to CSV Add historical policy Add BOR policy" at bounding box center [489, 51] width 728 height 39
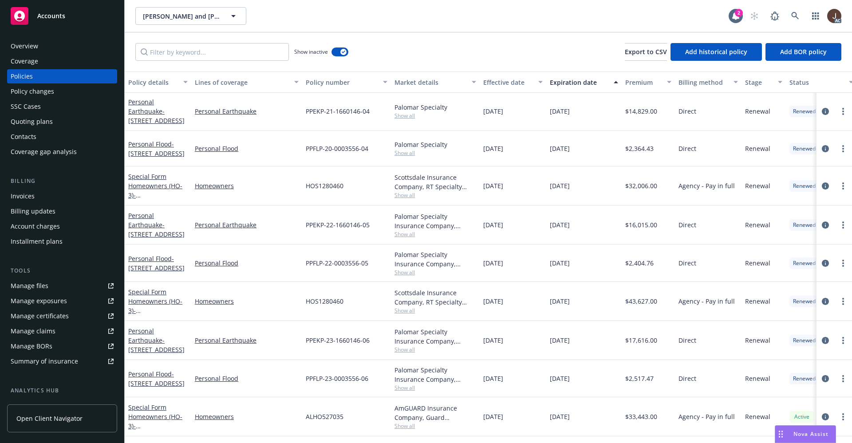
scroll to position [548, 0]
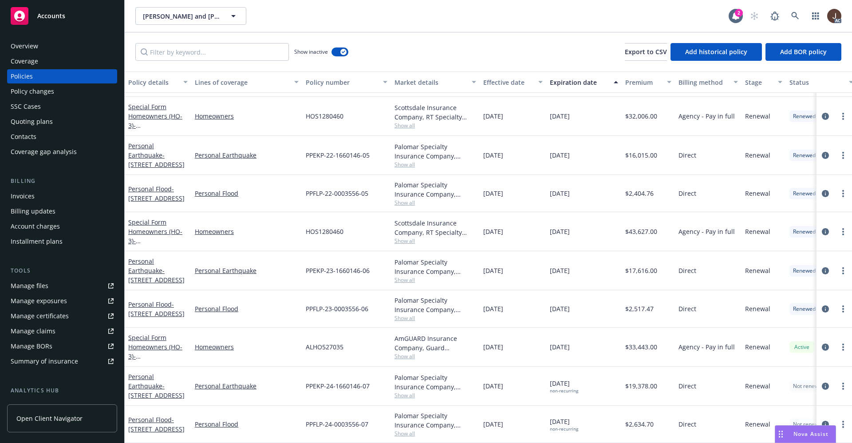
click at [26, 45] on div "Overview" at bounding box center [25, 46] width 28 height 14
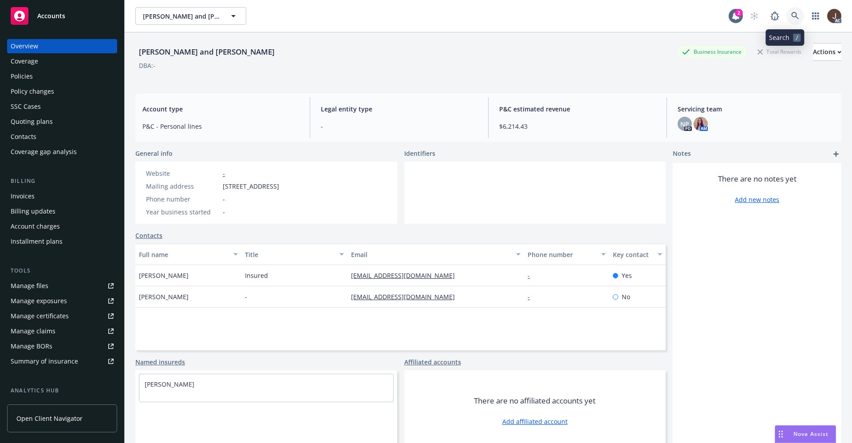
click at [792, 18] on icon at bounding box center [796, 16] width 8 height 8
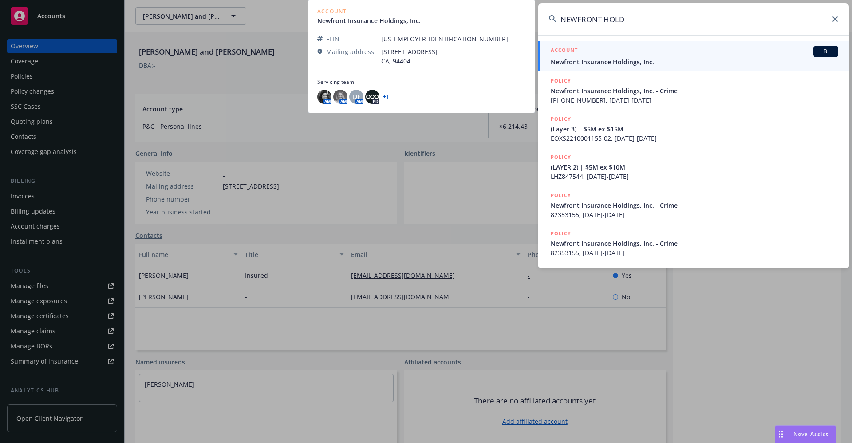
type input "NEWFRONT HOLD"
click at [624, 60] on span "Newfront Insurance Holdings, Inc." at bounding box center [695, 61] width 288 height 9
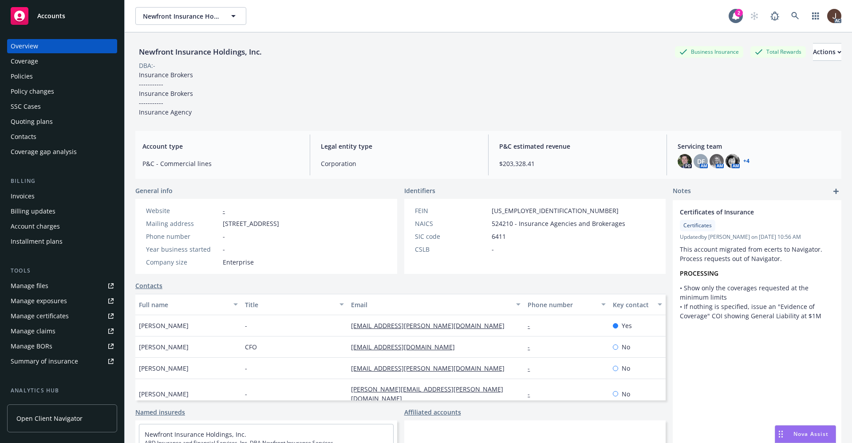
click at [16, 70] on div "Policies" at bounding box center [22, 76] width 22 height 14
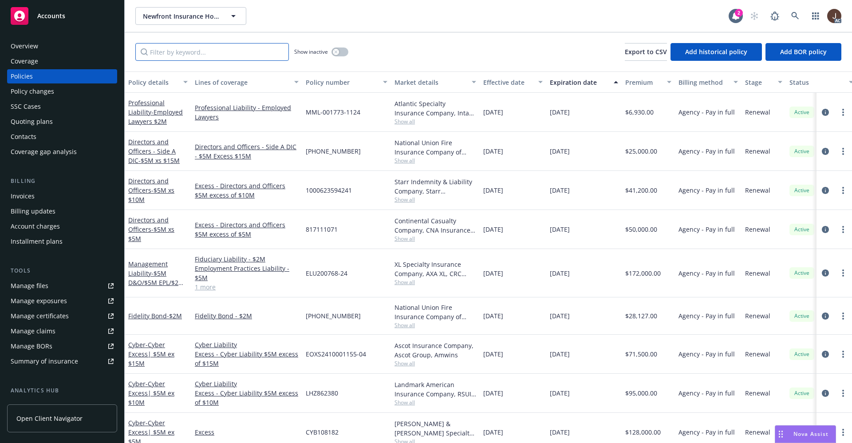
click at [189, 54] on input "Filter by keyword..." at bounding box center [212, 52] width 154 height 18
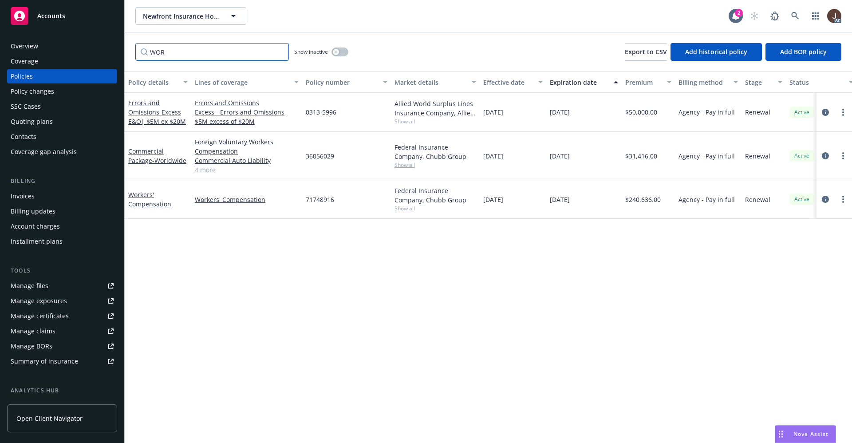
type input "WOR"
